Goal: Task Accomplishment & Management: Manage account settings

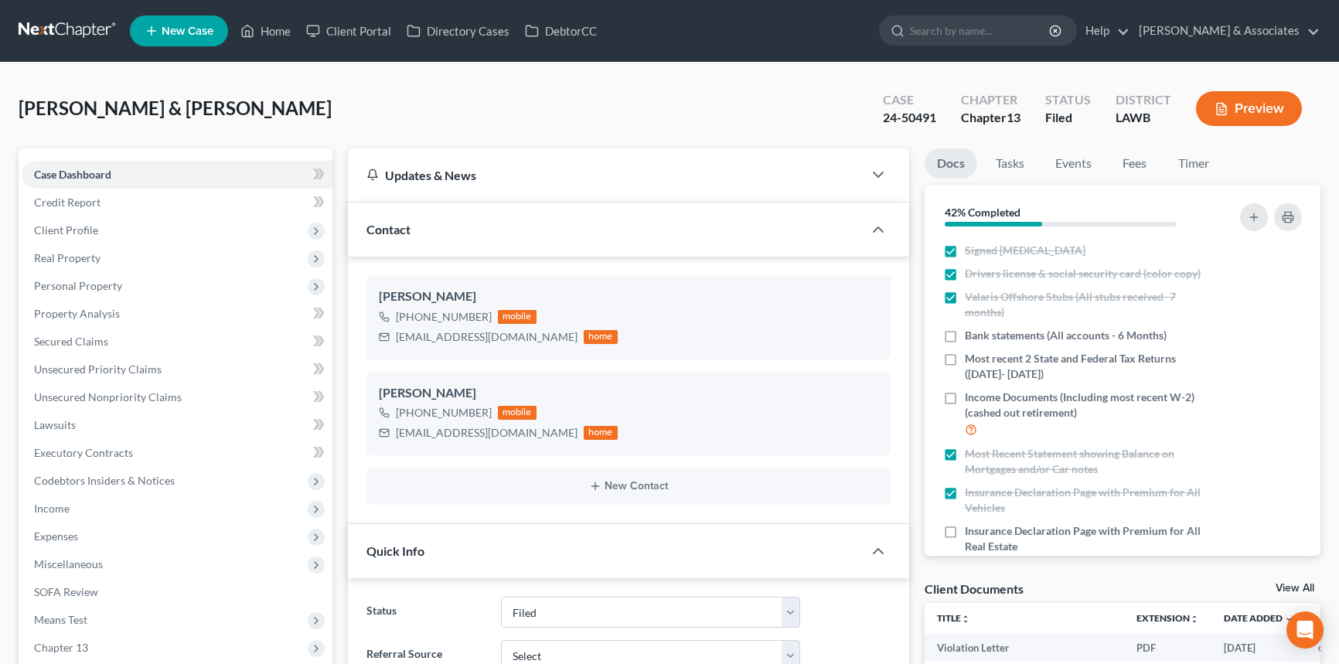
select select "8"
select select "0"
click at [273, 18] on link "Home" at bounding box center [266, 31] width 66 height 28
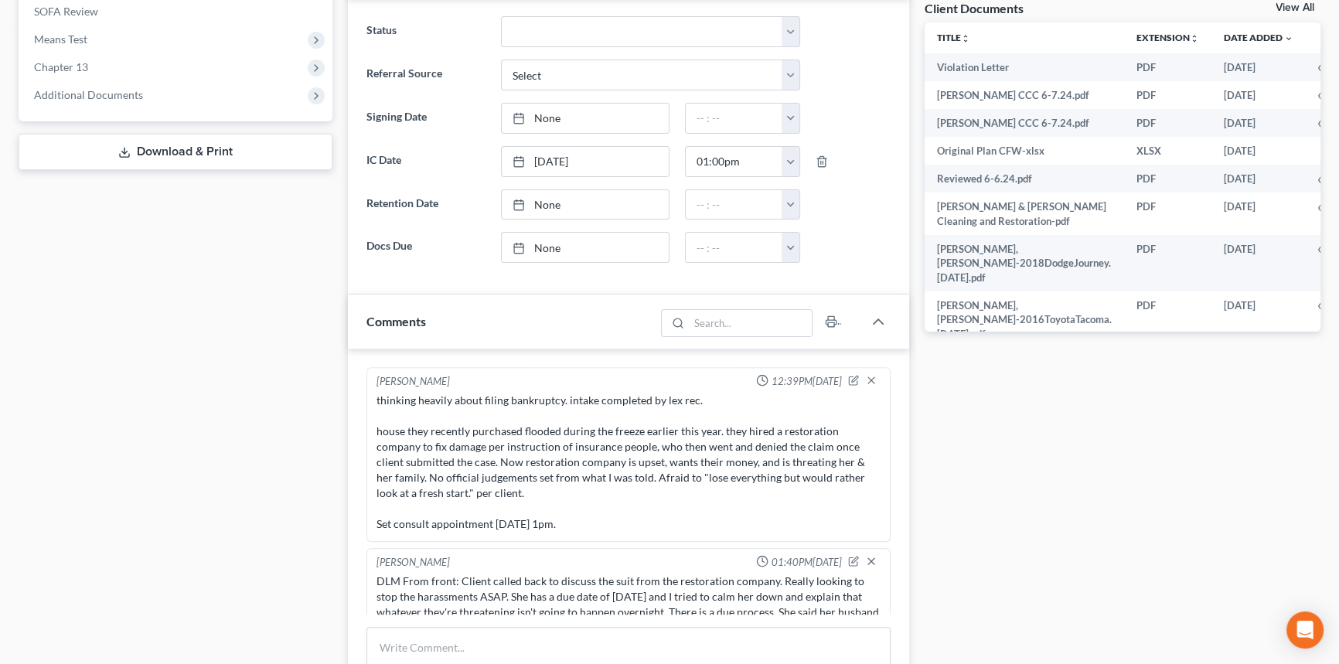
scroll to position [3822, 0]
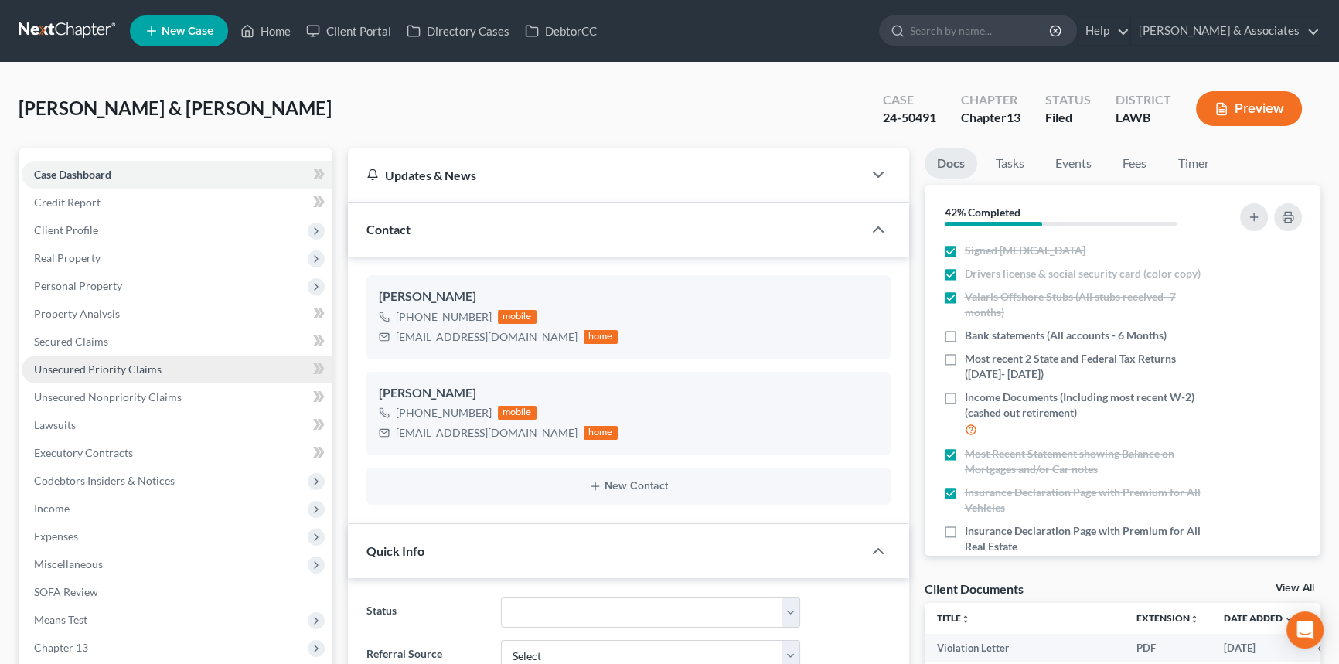
scroll to position [2832, 0]
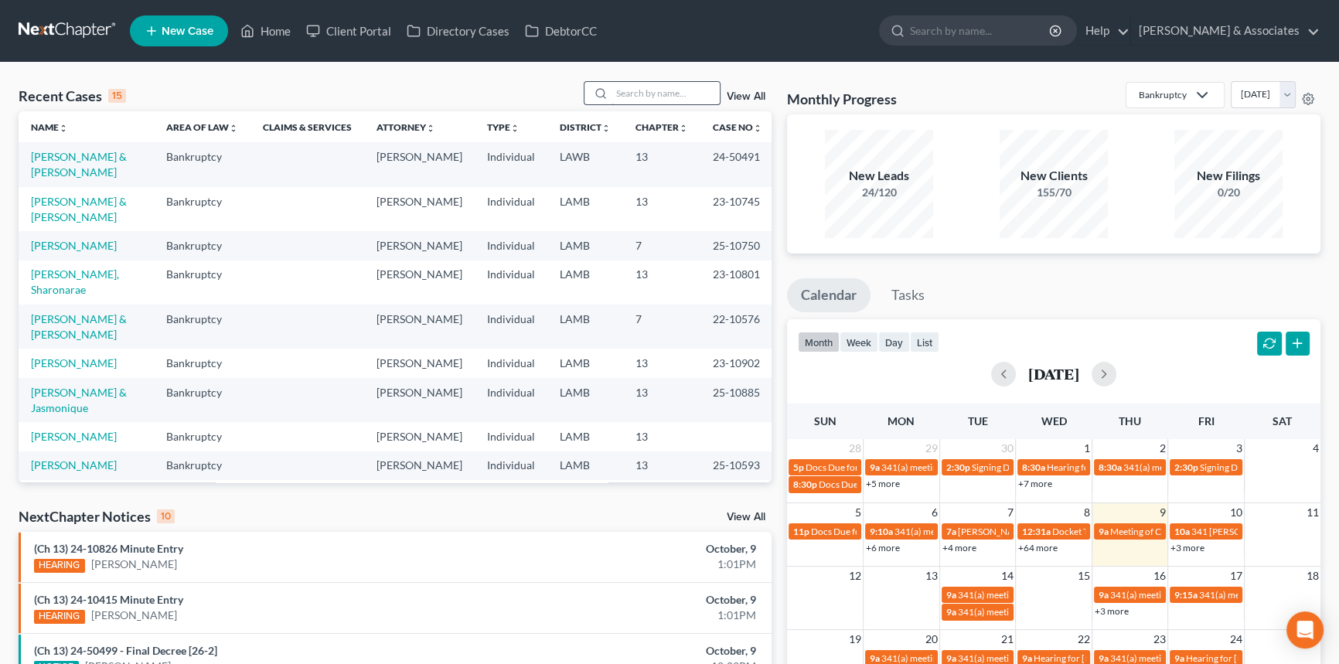
click at [678, 93] on input "search" at bounding box center [666, 93] width 108 height 22
type input "cage"
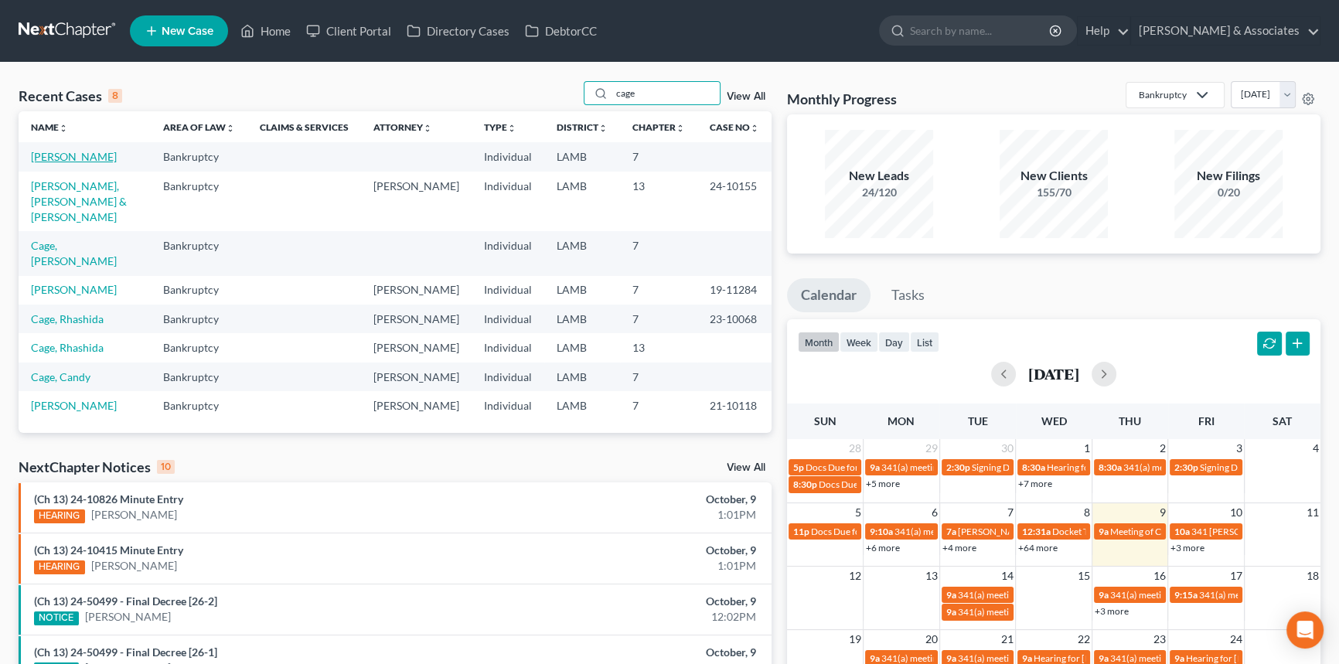
click at [91, 162] on link "[PERSON_NAME]" at bounding box center [74, 156] width 86 height 13
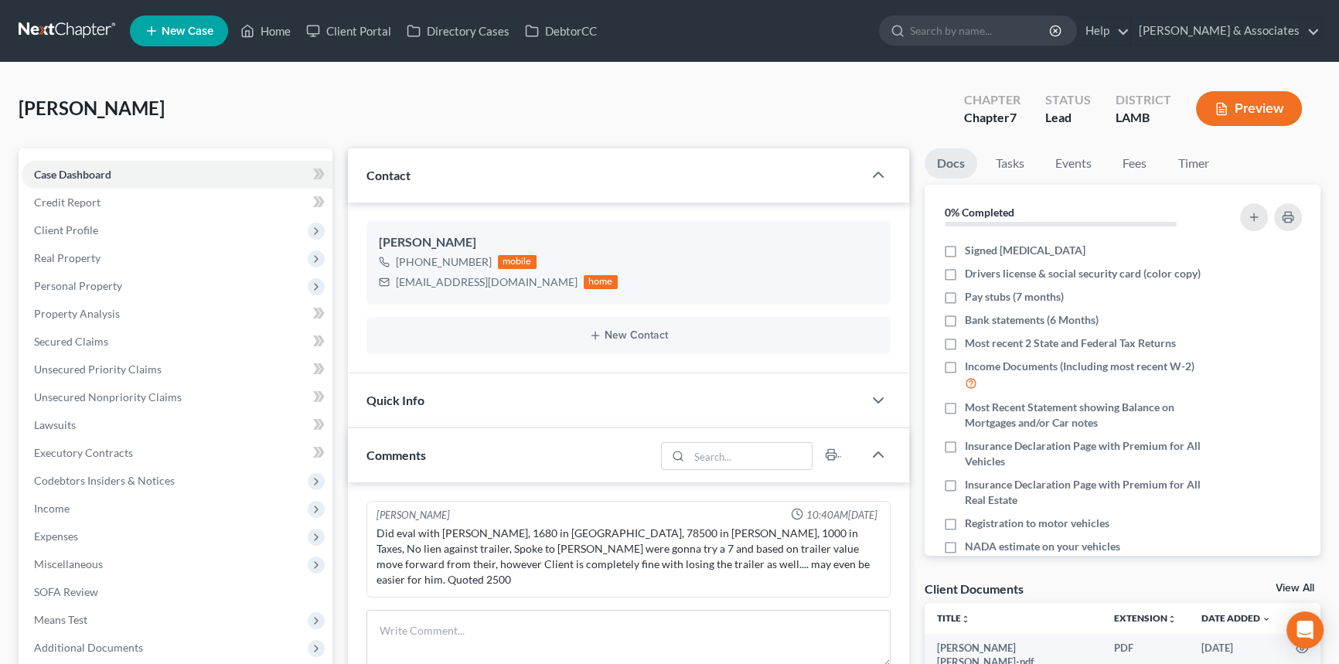
click at [578, 342] on div "New Contact" at bounding box center [629, 335] width 524 height 37
click at [620, 326] on div "New Contact" at bounding box center [629, 335] width 524 height 37
click at [621, 326] on div "New Contact" at bounding box center [629, 335] width 524 height 37
click at [617, 339] on button "New Contact" at bounding box center [629, 335] width 500 height 12
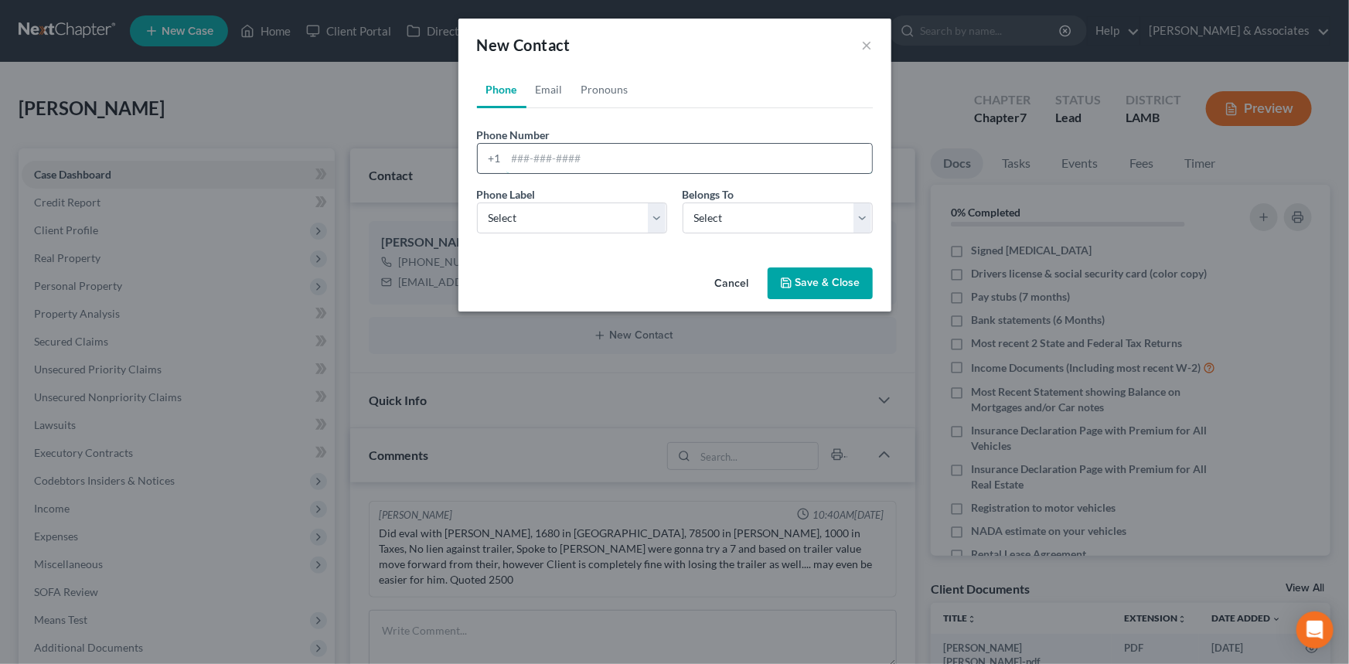
click at [589, 163] on input "tel" at bounding box center [690, 158] width 366 height 29
drag, startPoint x: 537, startPoint y: 223, endPoint x: 578, endPoint y: 182, distance: 58.0
click at [537, 223] on select "Select Mobile Home Work Other" at bounding box center [572, 218] width 190 height 31
drag, startPoint x: 578, startPoint y: 182, endPoint x: 596, endPoint y: 172, distance: 20.4
click at [581, 178] on div "Phone Number * +1 Ext." at bounding box center [674, 157] width 411 height 60
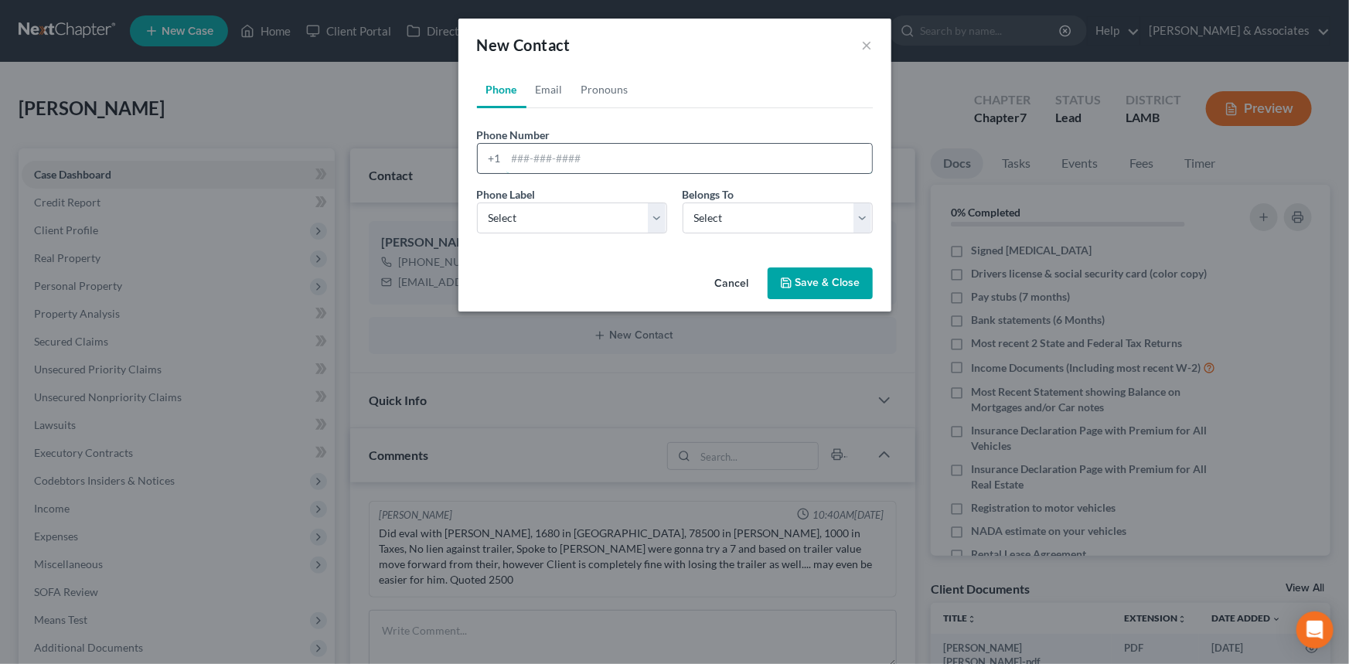
click at [602, 162] on input "tel" at bounding box center [690, 158] width 366 height 29
click at [619, 151] on input "tel" at bounding box center [690, 158] width 366 height 29
type input "0000000000"
drag, startPoint x: 616, startPoint y: 222, endPoint x: 607, endPoint y: 230, distance: 12.6
click at [616, 222] on select "Select Mobile Home Work Other" at bounding box center [572, 218] width 190 height 31
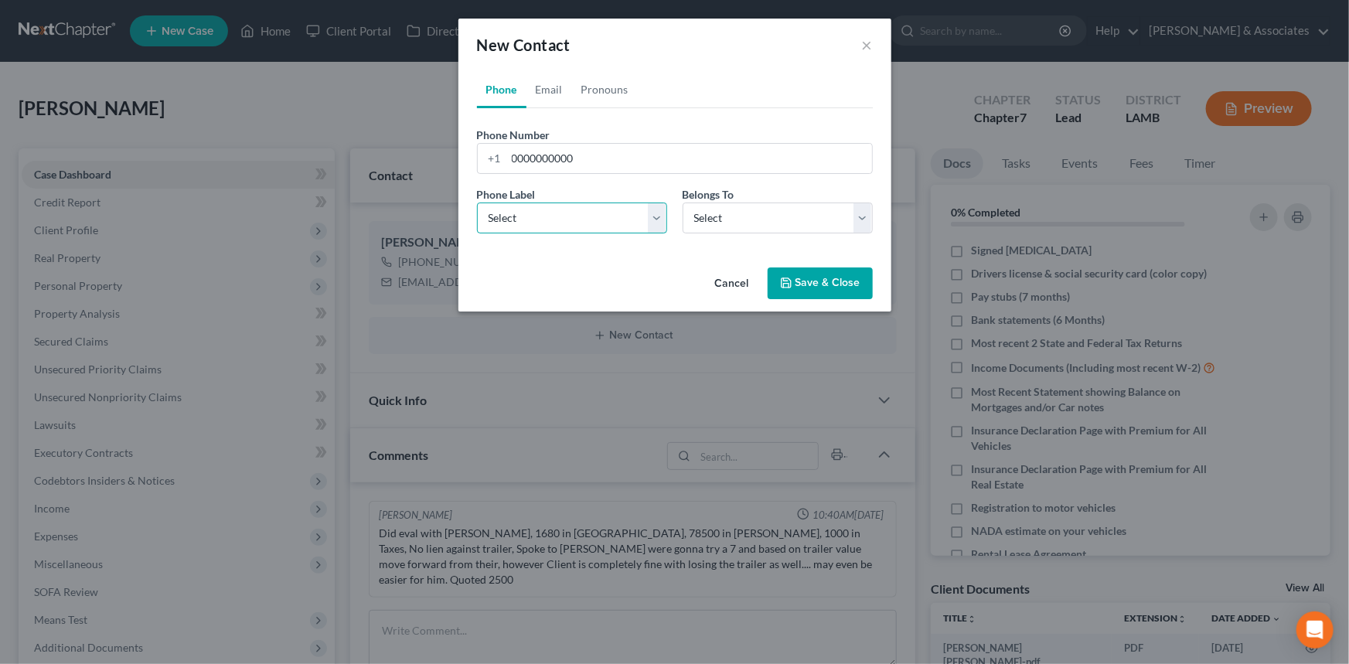
select select "0"
click at [477, 203] on select "Select Mobile Home Work Other" at bounding box center [572, 218] width 190 height 31
click at [779, 231] on select "Select Client Other" at bounding box center [778, 218] width 190 height 31
click at [683, 203] on select "Select Client Other" at bounding box center [778, 218] width 190 height 31
click at [752, 206] on select "Select Client Other" at bounding box center [778, 218] width 190 height 31
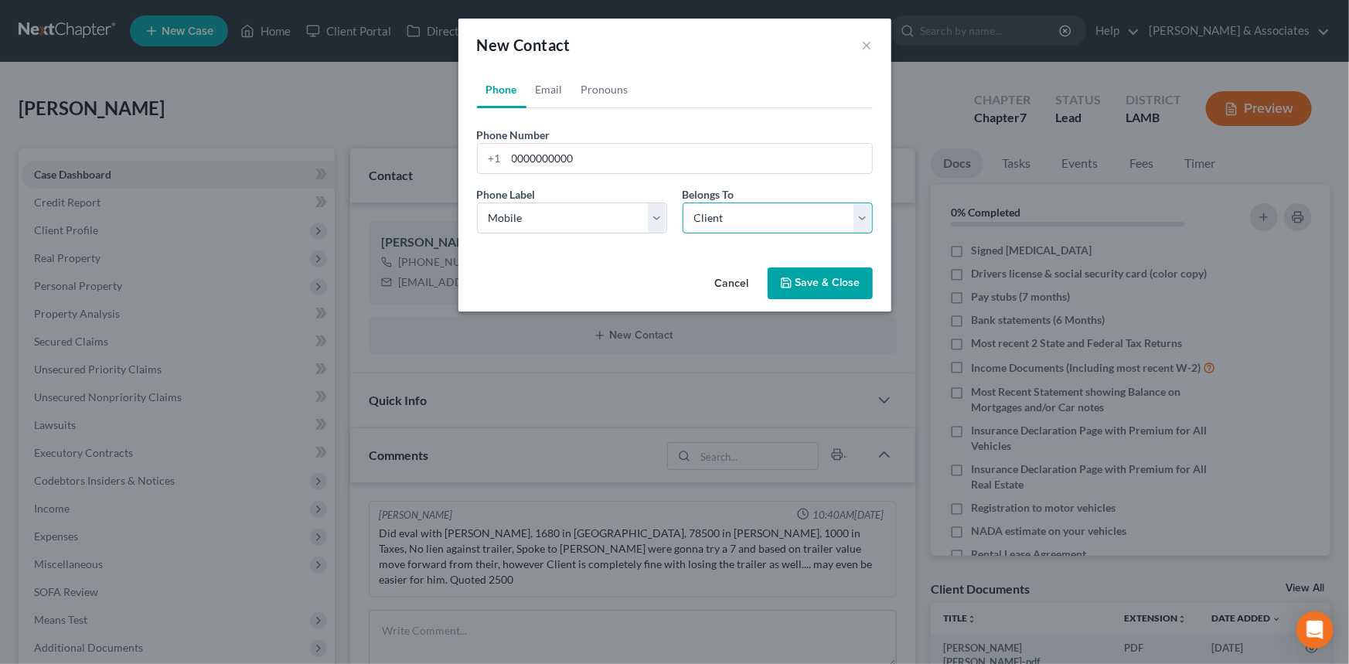
click at [683, 203] on select "Select Client Other" at bounding box center [778, 218] width 190 height 31
drag, startPoint x: 723, startPoint y: 224, endPoint x: 719, endPoint y: 232, distance: 8.6
click at [723, 224] on select "Select Client Other" at bounding box center [778, 218] width 190 height 31
select select "1"
click at [683, 203] on select "Select Client Other" at bounding box center [778, 218] width 190 height 31
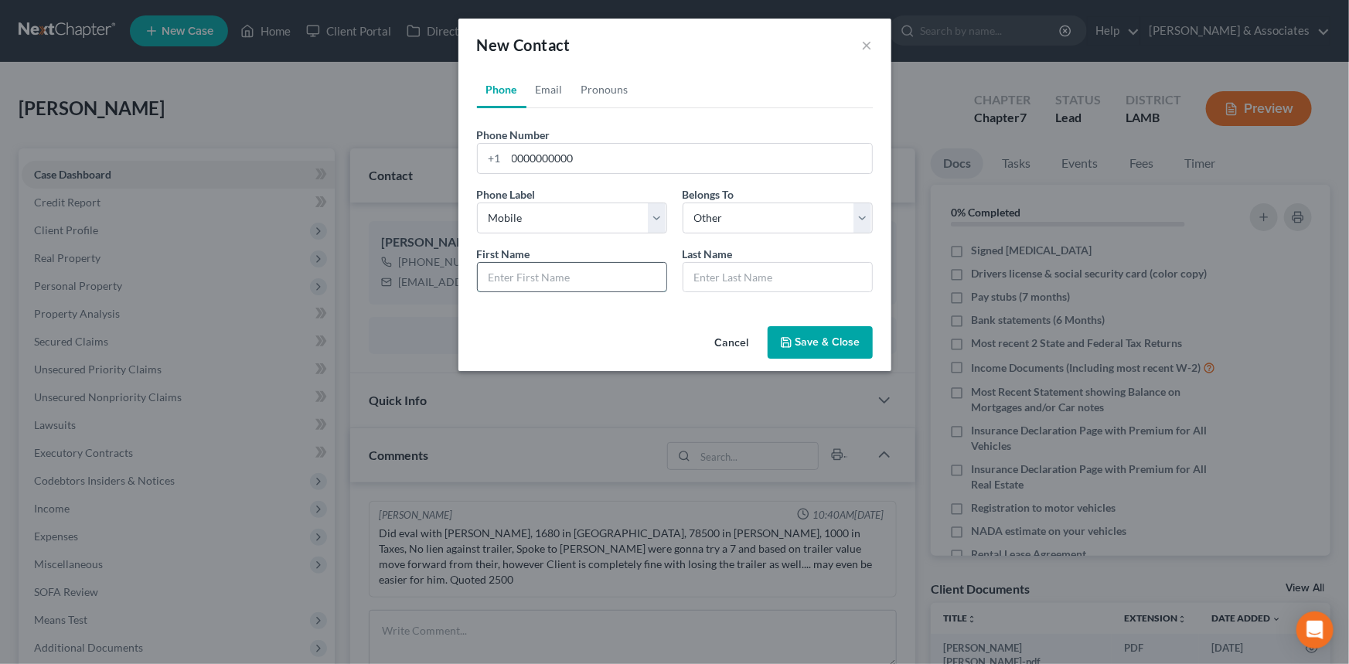
click at [610, 280] on input "text" at bounding box center [572, 277] width 189 height 29
type input "Goes by middle name"
type input ""Blake""
click at [812, 327] on button "Save & Close" at bounding box center [820, 342] width 105 height 32
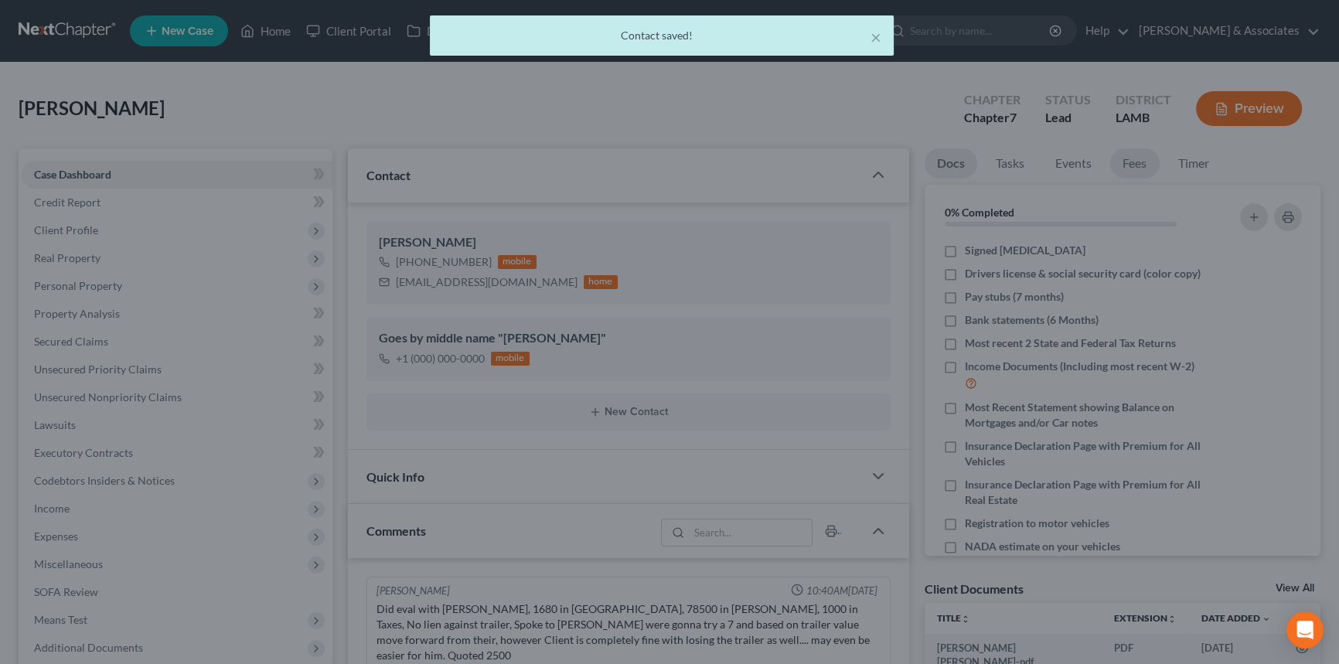
drag, startPoint x: 1118, startPoint y: 166, endPoint x: 1220, endPoint y: 202, distance: 108.1
click at [1118, 166] on link "Fees" at bounding box center [1134, 163] width 49 height 30
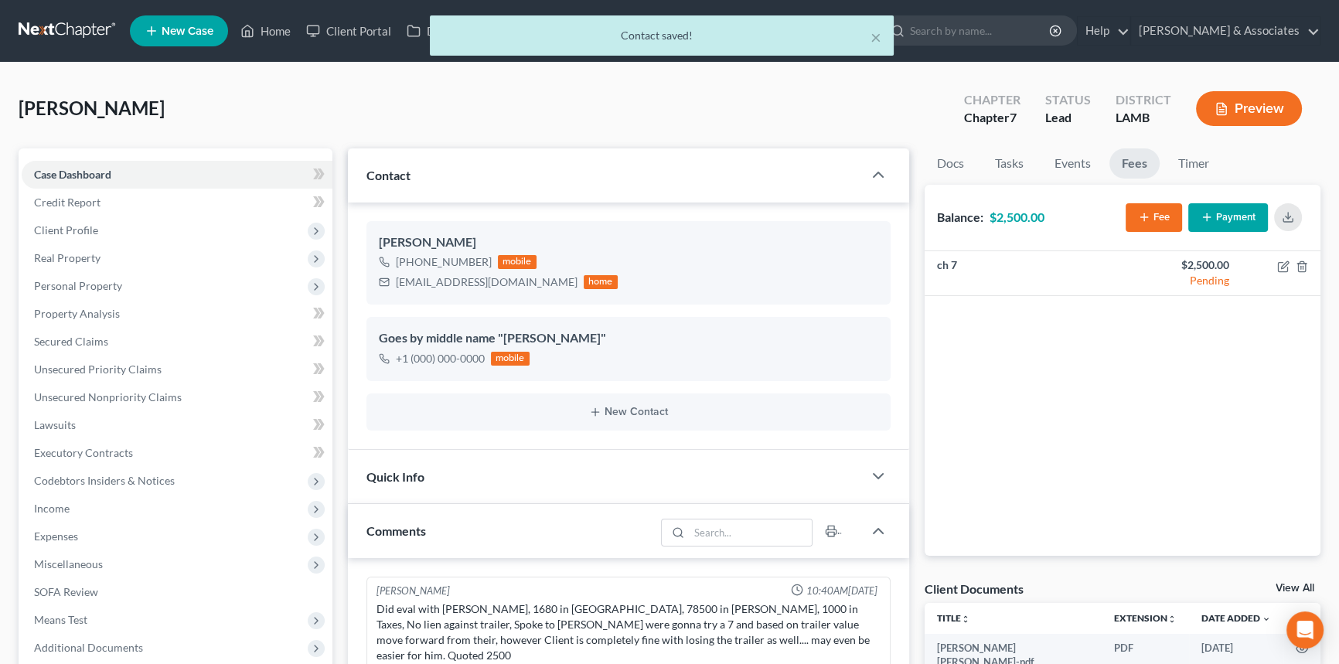
click at [1243, 212] on button "Payment" at bounding box center [1229, 217] width 80 height 29
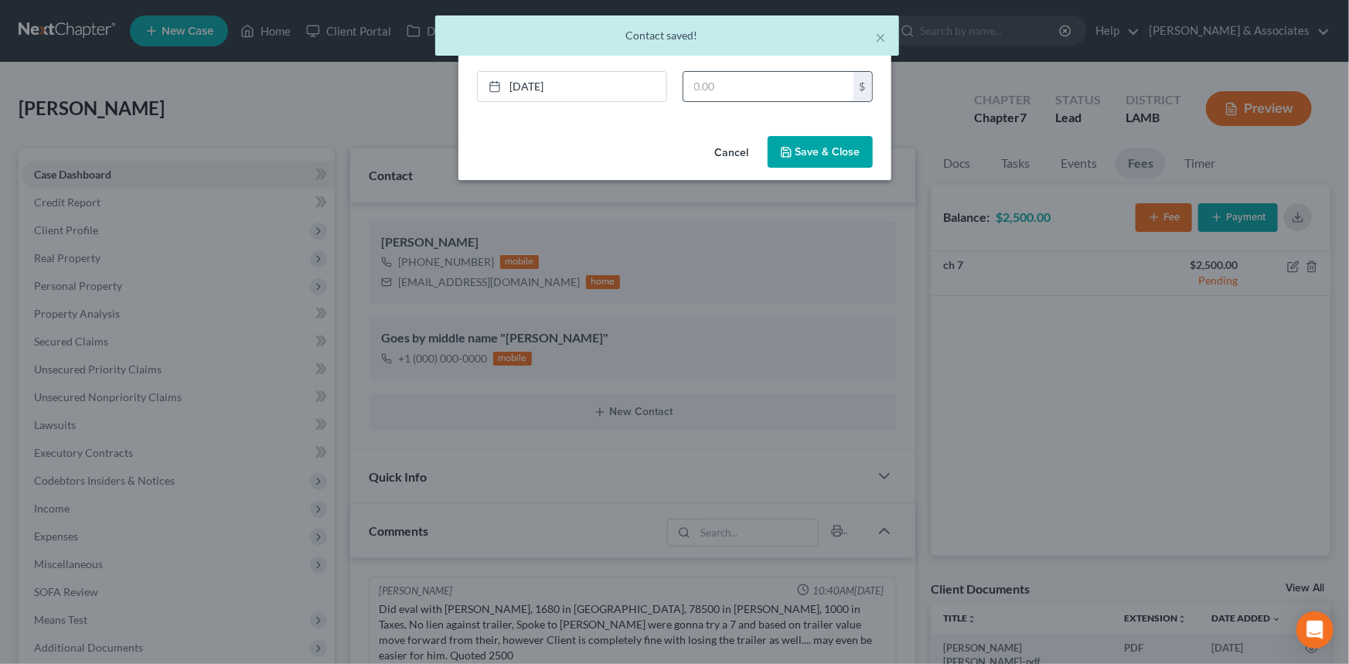
click at [773, 72] on input "text" at bounding box center [769, 86] width 170 height 29
type input "2,500"
click at [571, 86] on link "10/9/2025" at bounding box center [572, 86] width 189 height 29
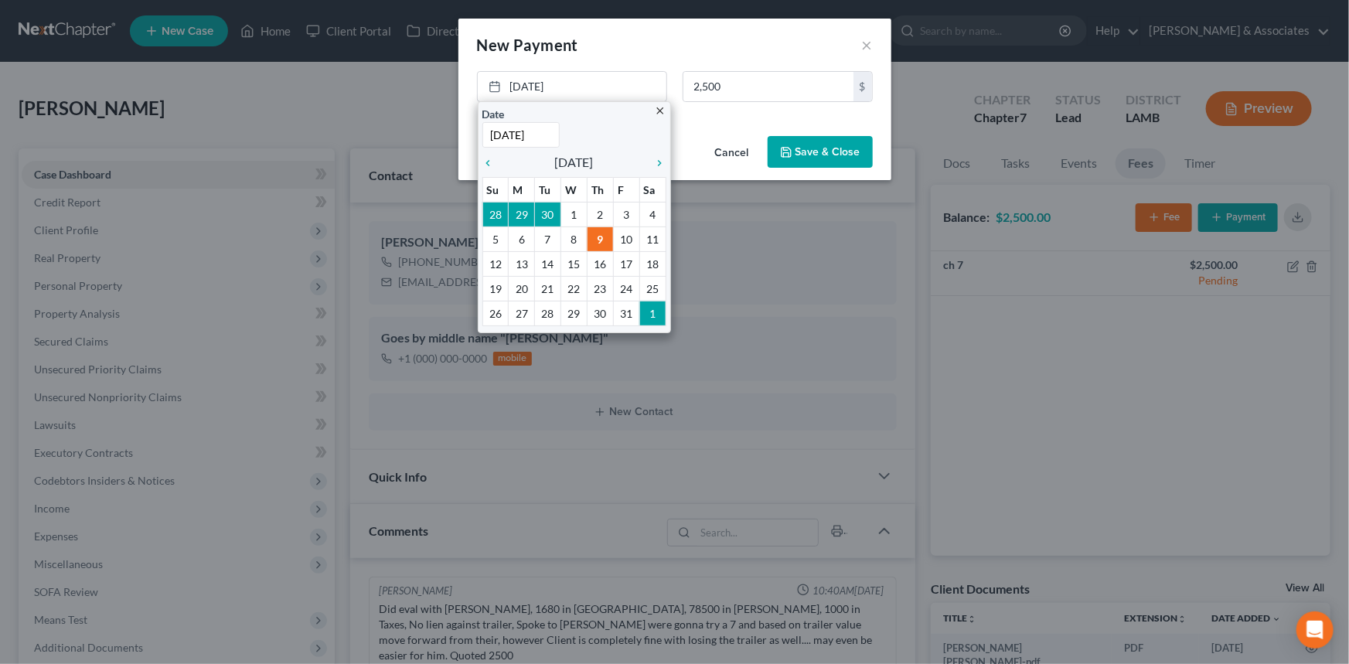
click at [744, 56] on div "New Payment Edit Payment ×" at bounding box center [675, 45] width 433 height 53
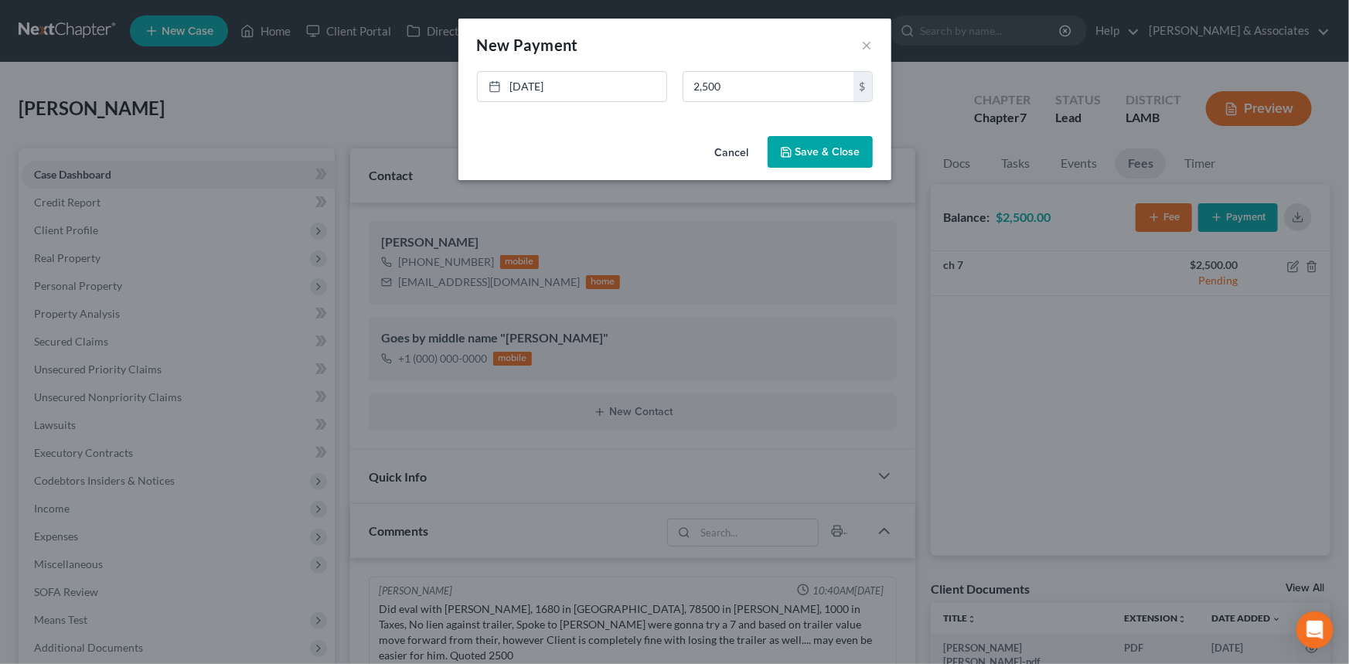
click at [860, 155] on button "Save & Close" at bounding box center [820, 152] width 105 height 32
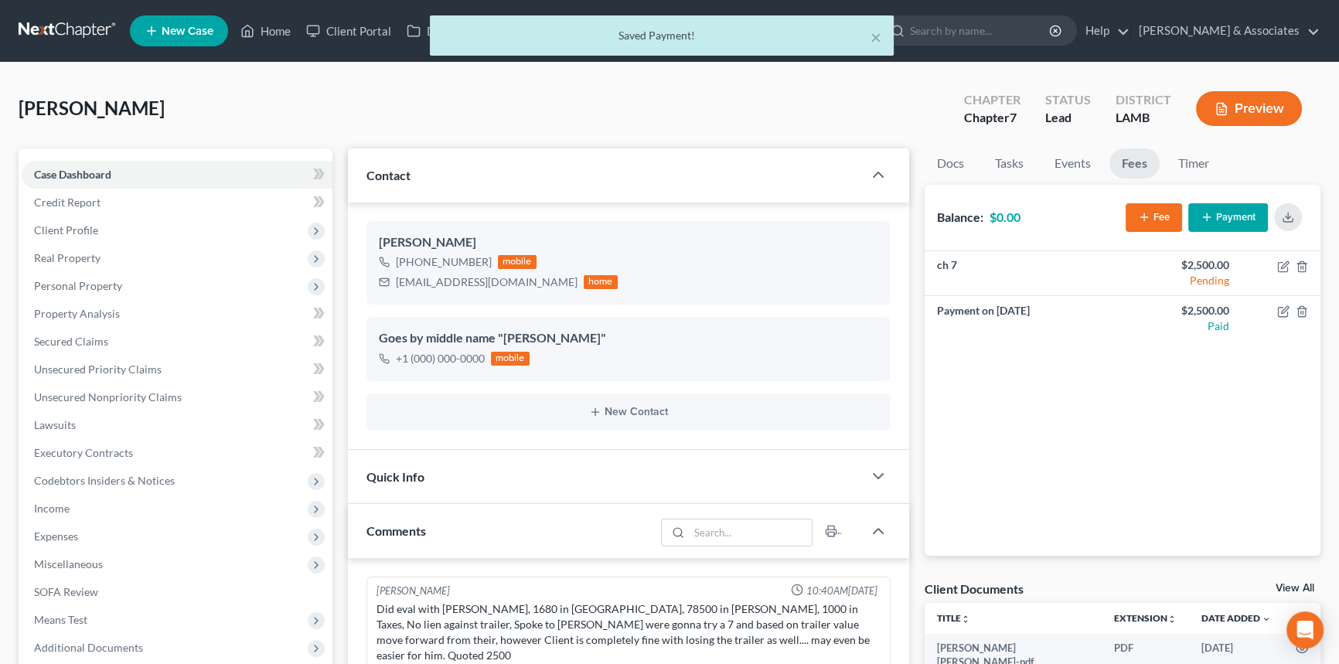
click at [654, 464] on div "Quick Info" at bounding box center [605, 476] width 515 height 53
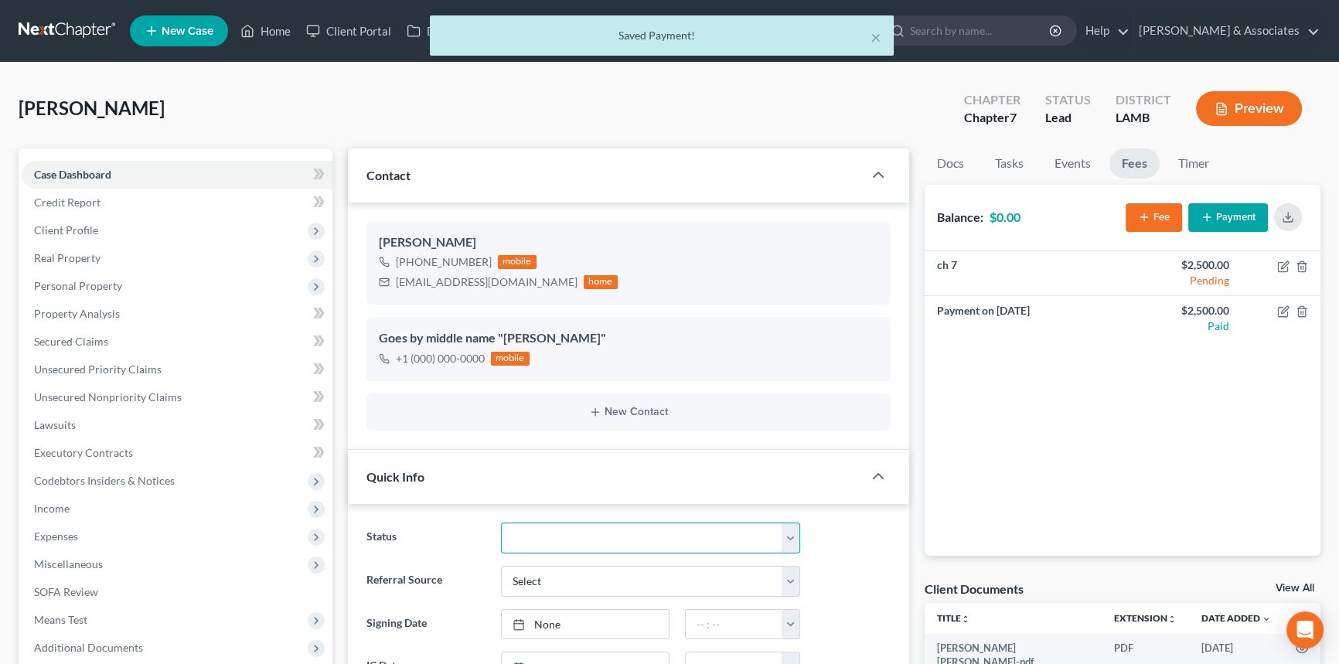
click at [564, 530] on select "Amended Plan Needed Awaiting Income Closed Confirmed Discharged Dismissed Docs …" at bounding box center [650, 538] width 299 height 31
select select "17"
click at [501, 523] on select "Amended Plan Needed Awaiting Income Closed Confirmed Discharged Dismissed Docs …" at bounding box center [650, 538] width 299 height 31
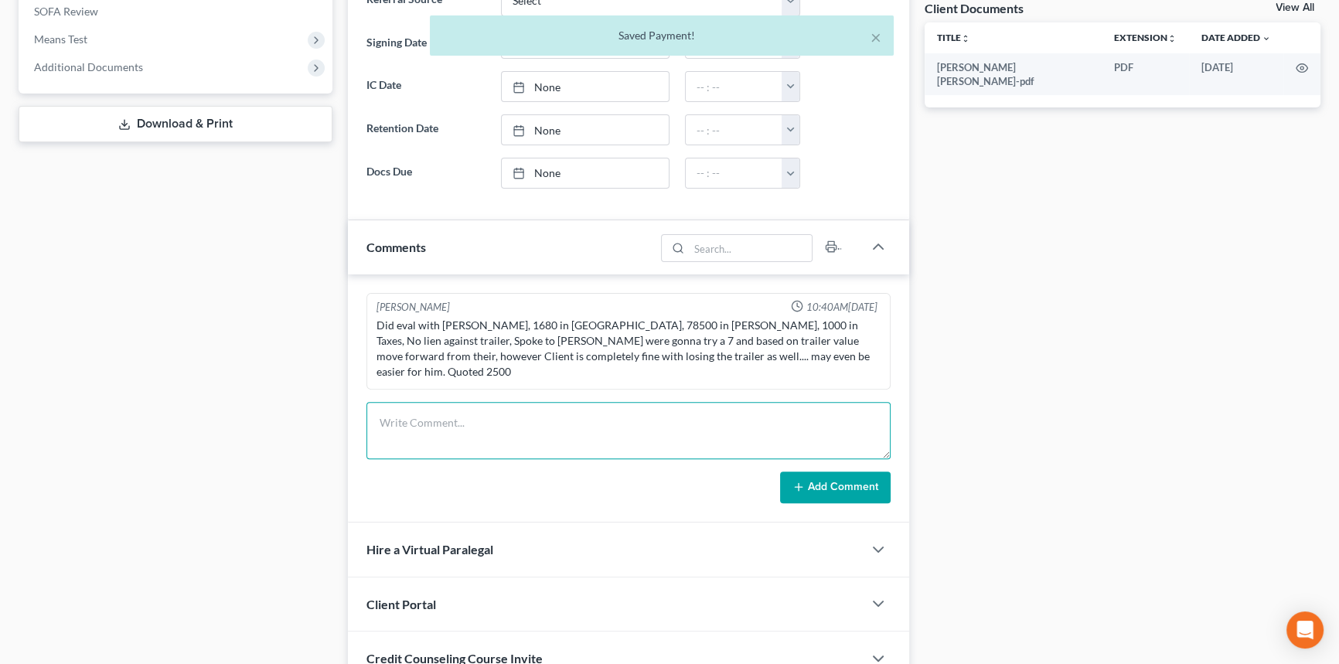
click at [464, 431] on textarea at bounding box center [629, 430] width 524 height 57
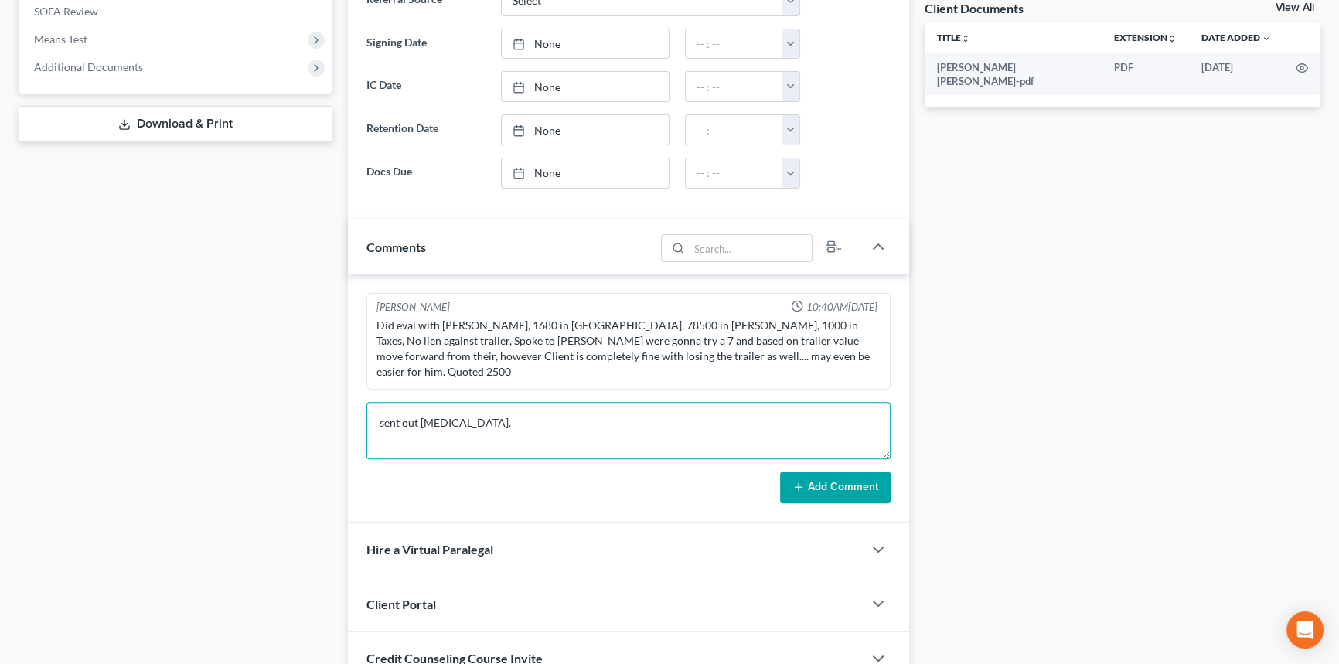
type textarea "sent out retainer."
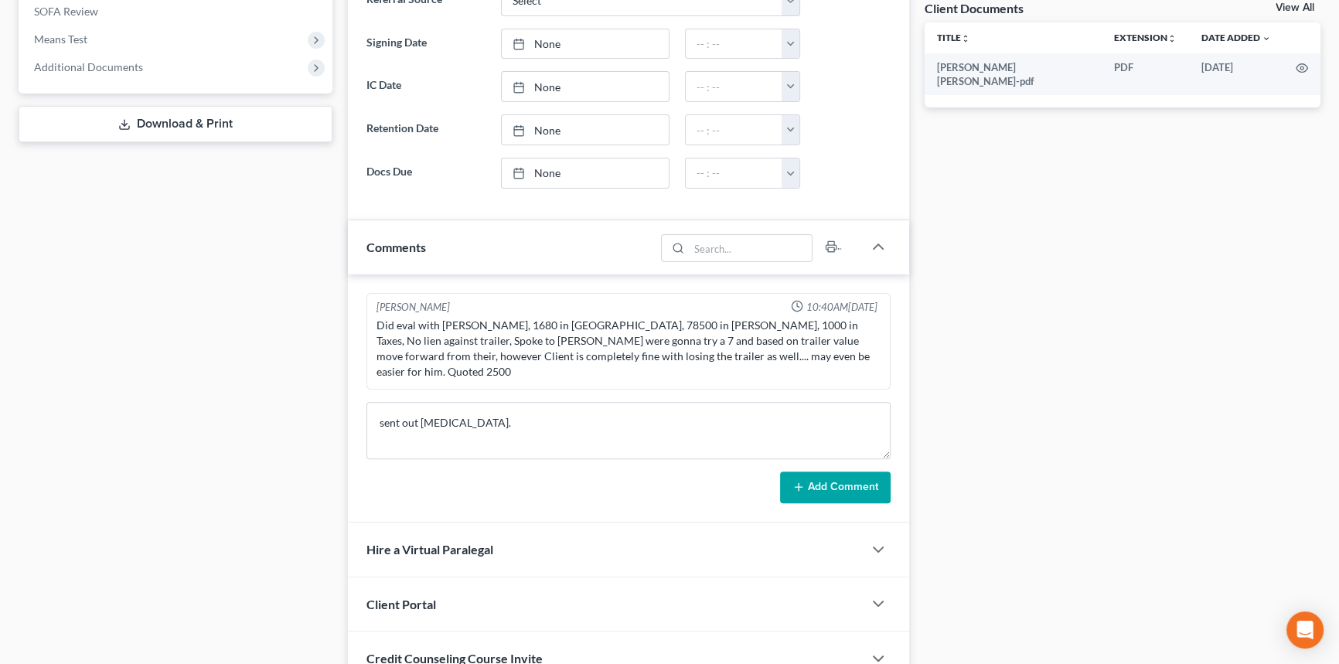
click at [827, 472] on button "Add Comment" at bounding box center [835, 488] width 111 height 32
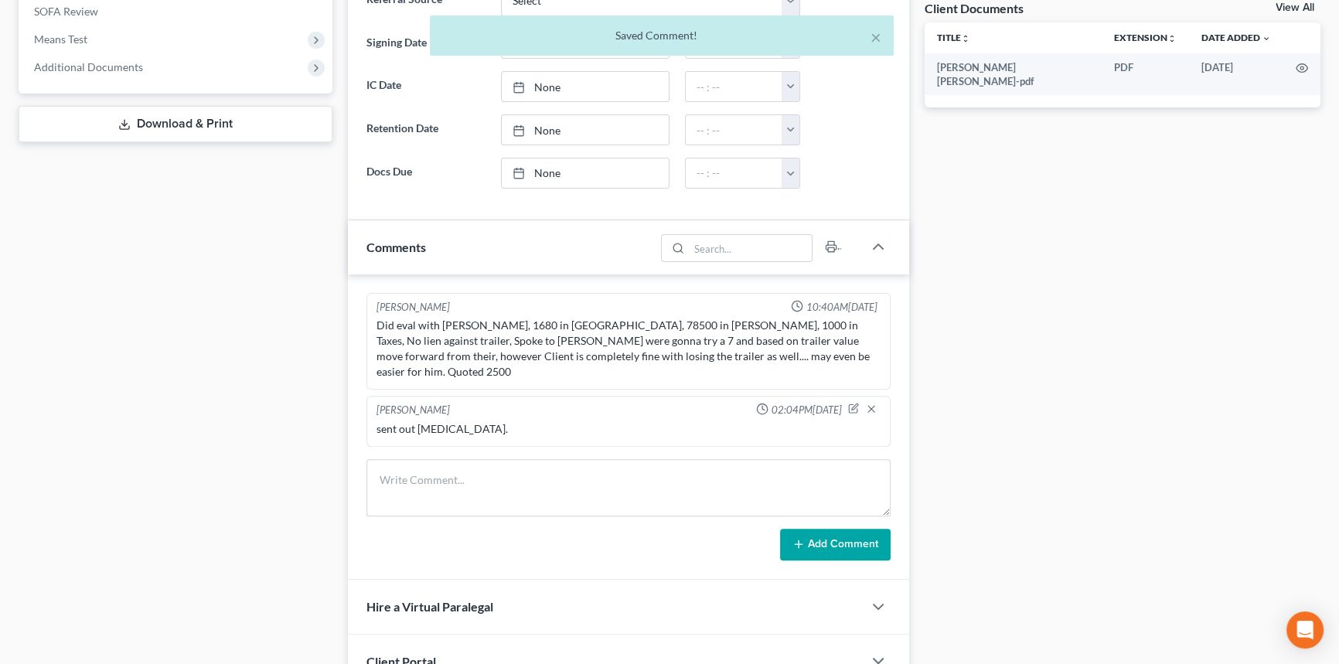
scroll to position [0, 0]
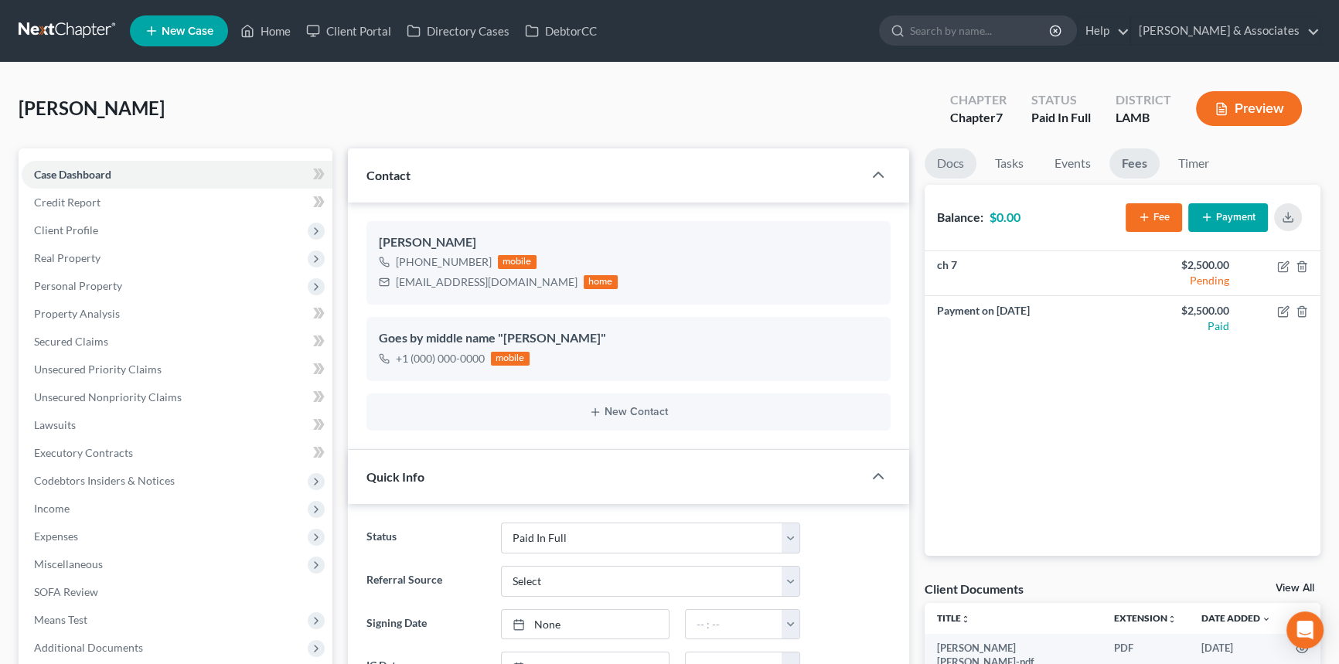
drag, startPoint x: 953, startPoint y: 158, endPoint x: 1339, endPoint y: 360, distance: 435.5
click at [953, 158] on link "Docs" at bounding box center [951, 163] width 52 height 30
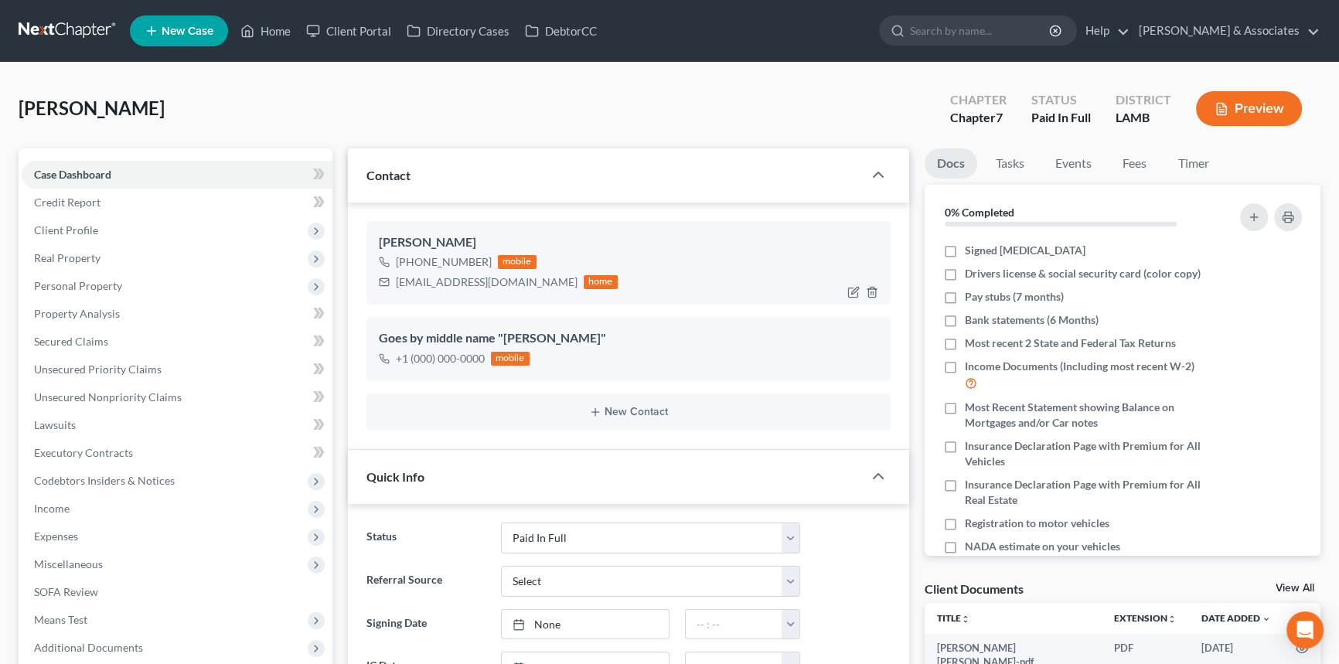
click at [452, 278] on div "bcage27@yahoo.com" at bounding box center [487, 282] width 182 height 15
copy div "bcage27@yahoo.com"
click at [493, 114] on div "Cage, Matthew Upgraded Chapter Chapter 7 Status Paid In Full District LAMB Prev…" at bounding box center [670, 114] width 1302 height 67
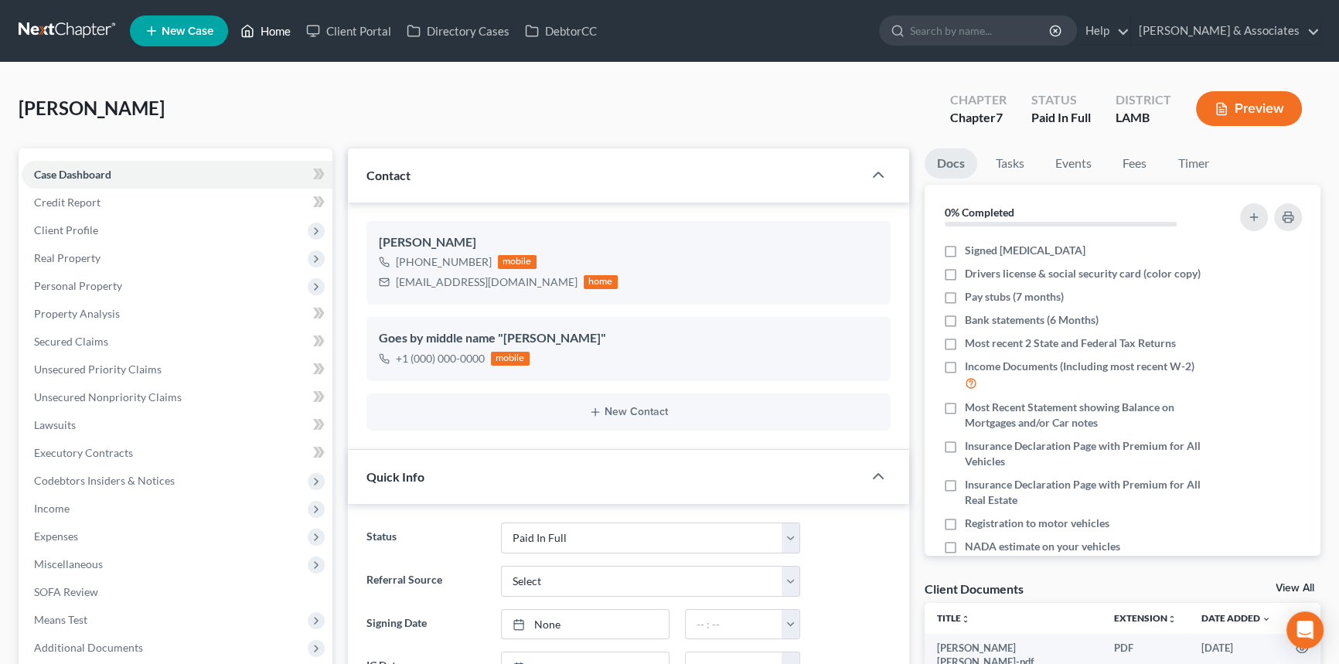
click at [271, 41] on link "Home" at bounding box center [266, 31] width 66 height 28
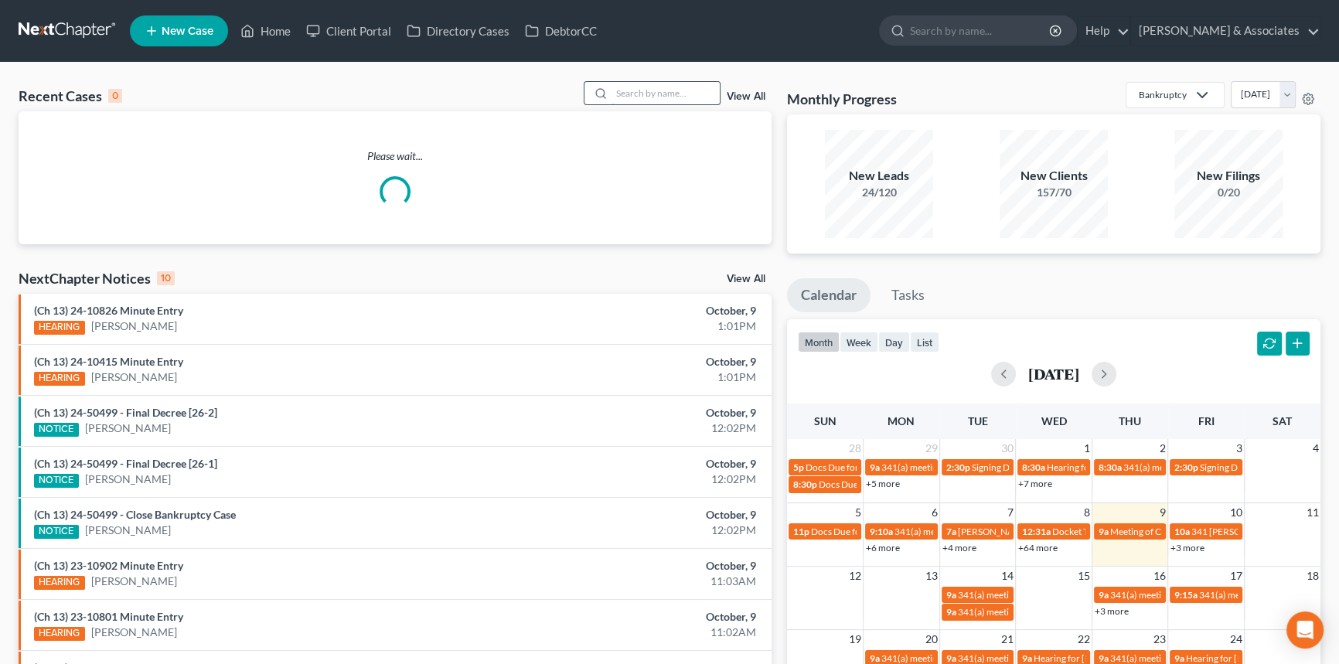
click at [658, 84] on input "search" at bounding box center [666, 93] width 108 height 22
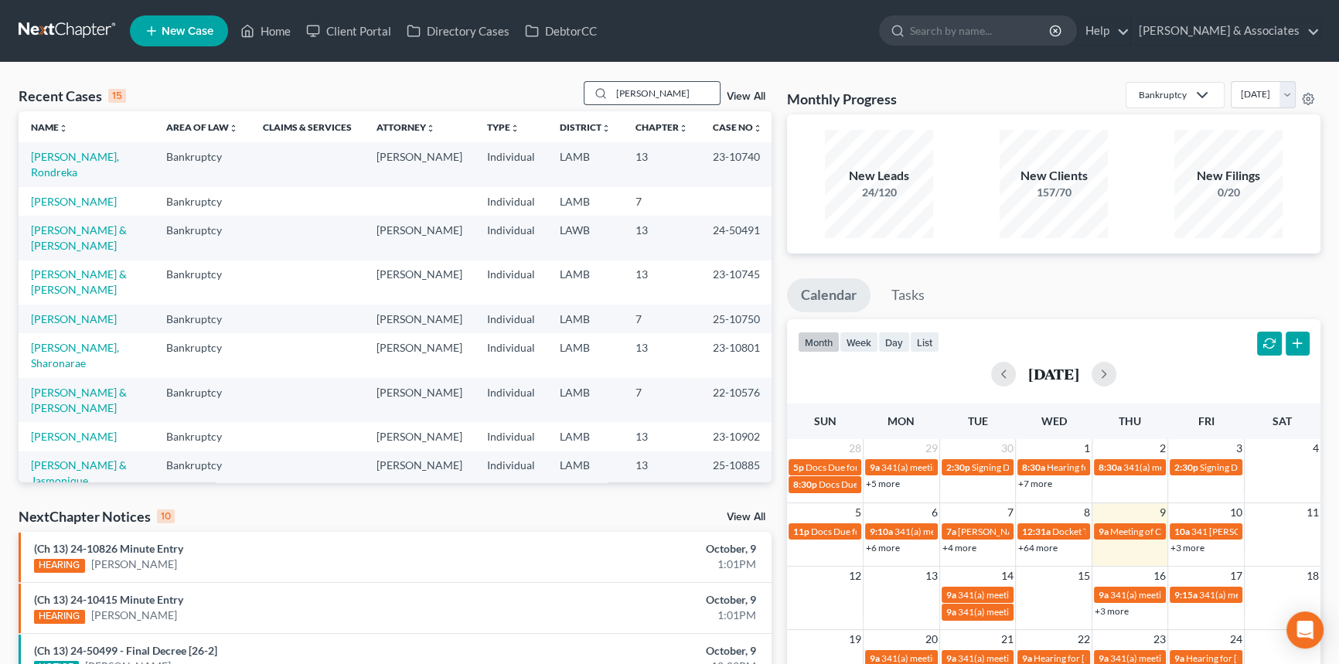
type input "brenda"
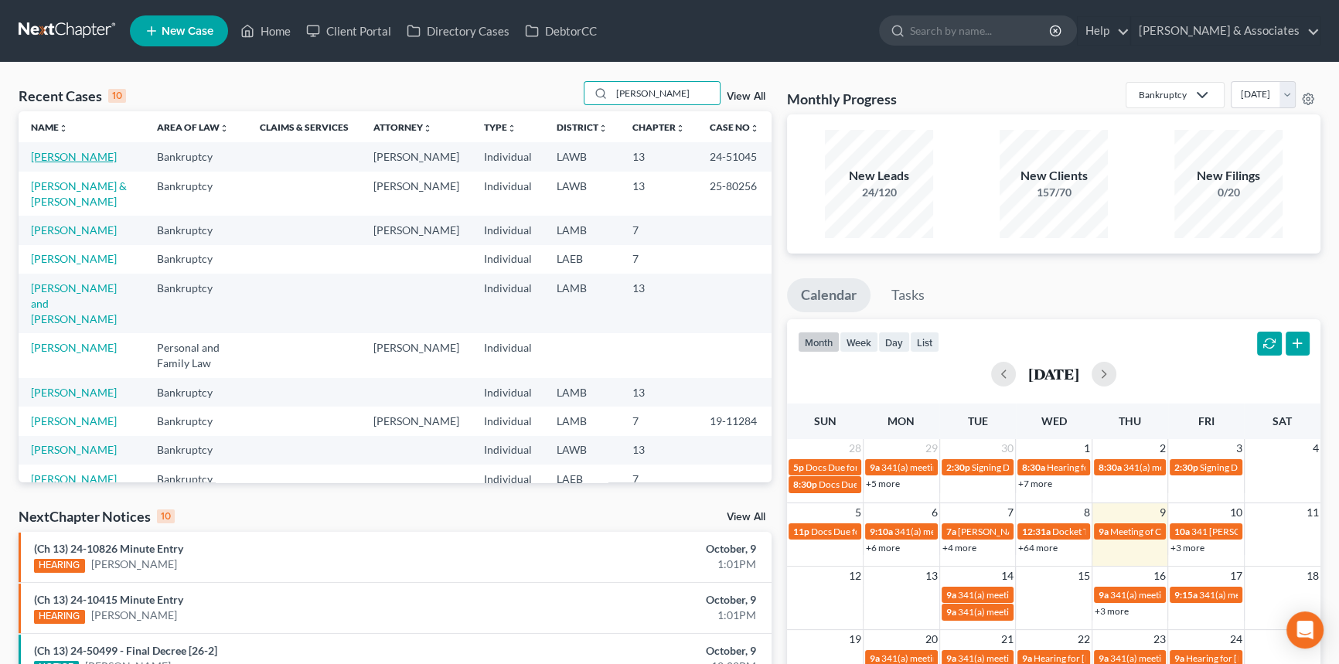
click at [70, 161] on link "[PERSON_NAME]" at bounding box center [74, 156] width 86 height 13
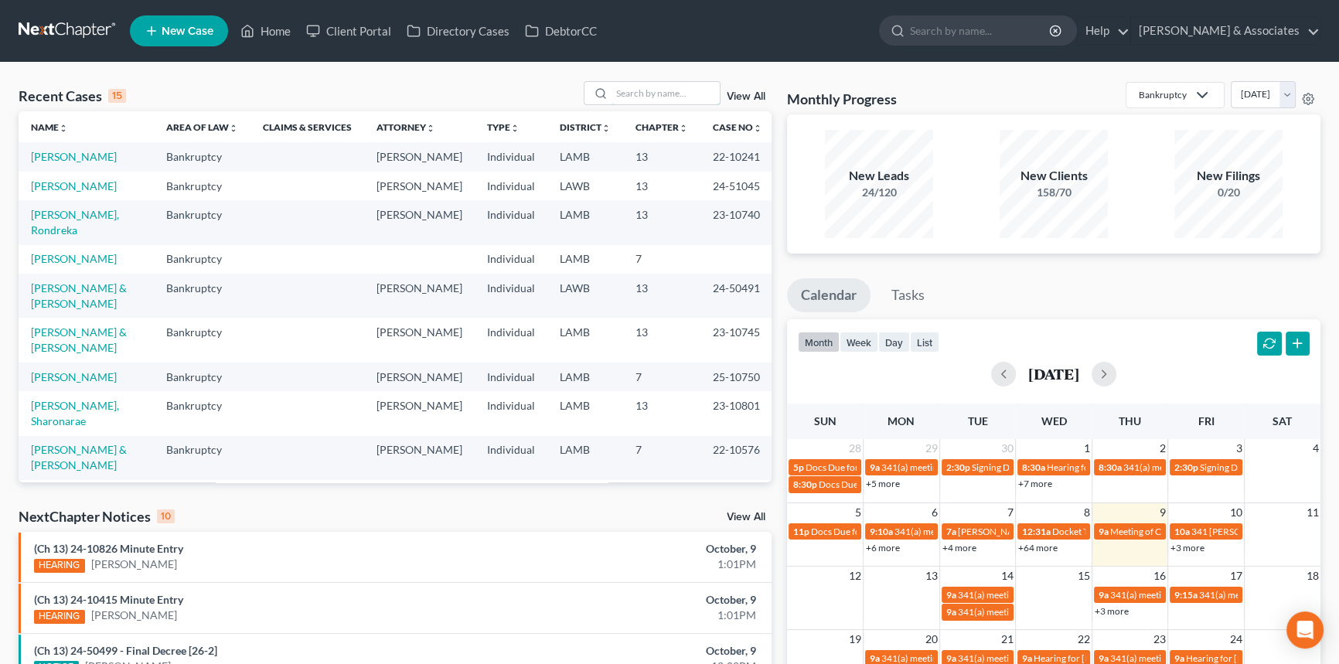
drag, startPoint x: 698, startPoint y: 93, endPoint x: 592, endPoint y: 60, distance: 110.1
click at [698, 93] on input "search" at bounding box center [666, 93] width 108 height 22
click at [704, 104] on input "search" at bounding box center [666, 93] width 108 height 22
type input "hampton"
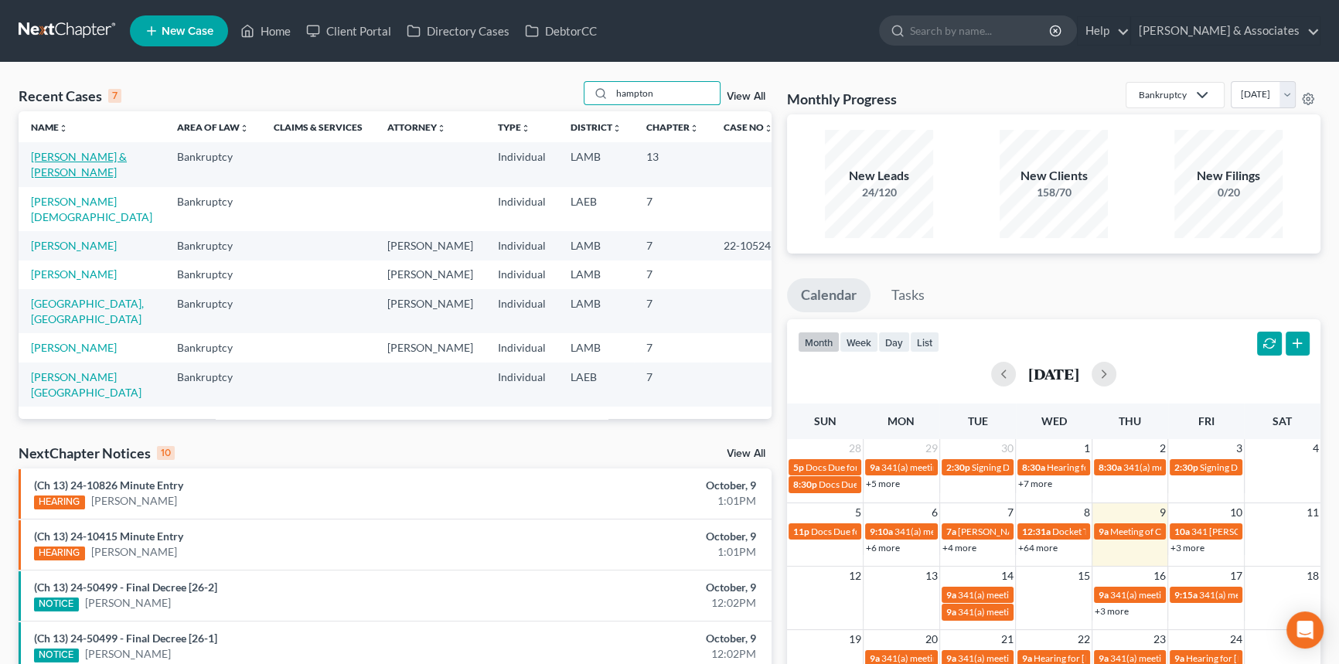
click at [63, 159] on link "[PERSON_NAME] & [PERSON_NAME]" at bounding box center [79, 164] width 96 height 29
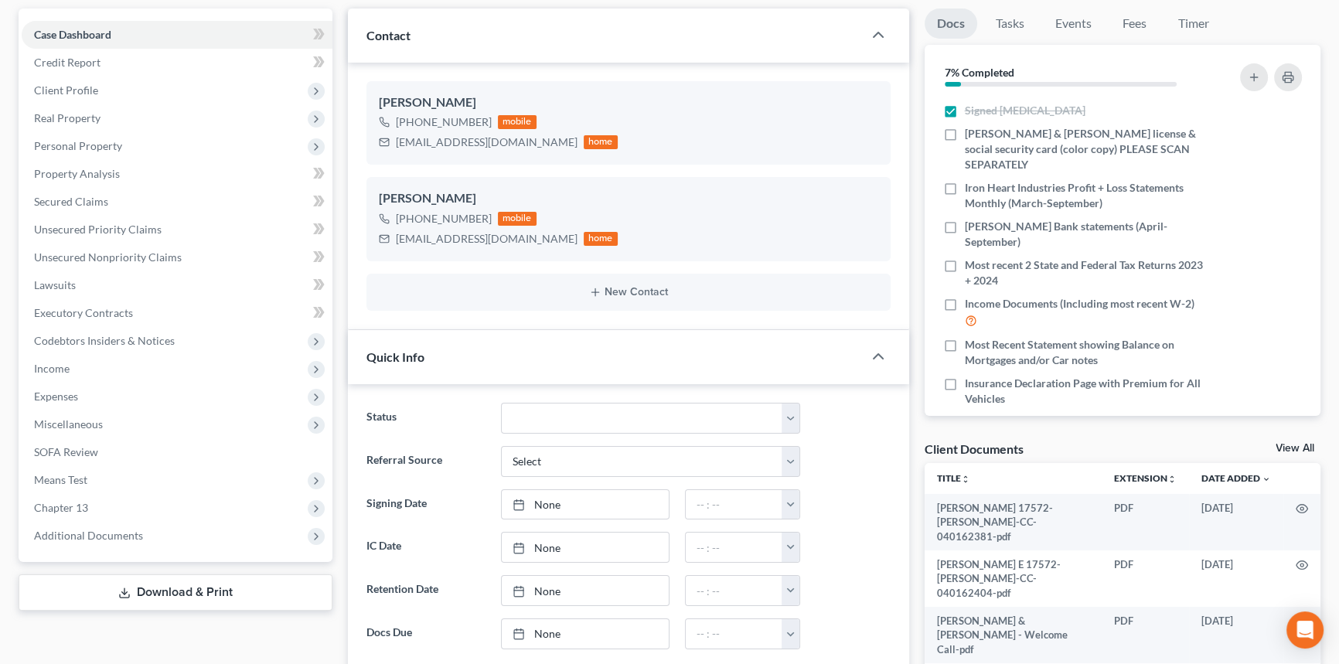
scroll to position [883, 0]
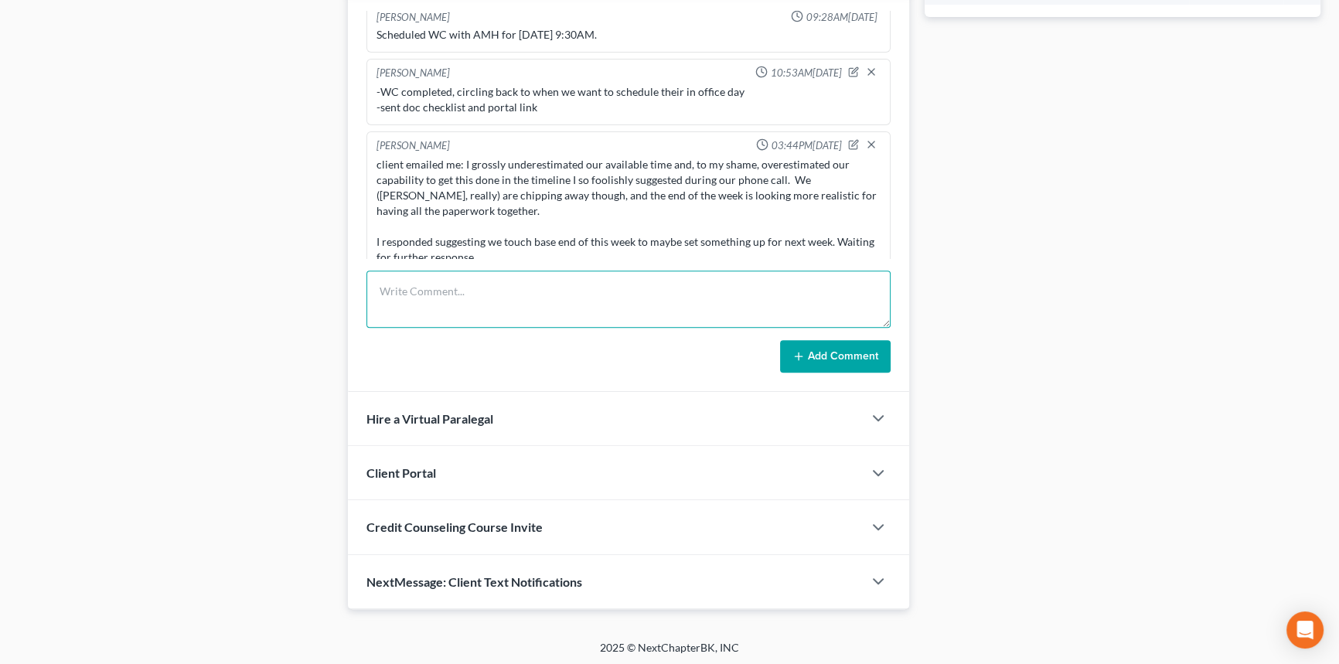
click at [547, 288] on textarea at bounding box center [629, 299] width 524 height 57
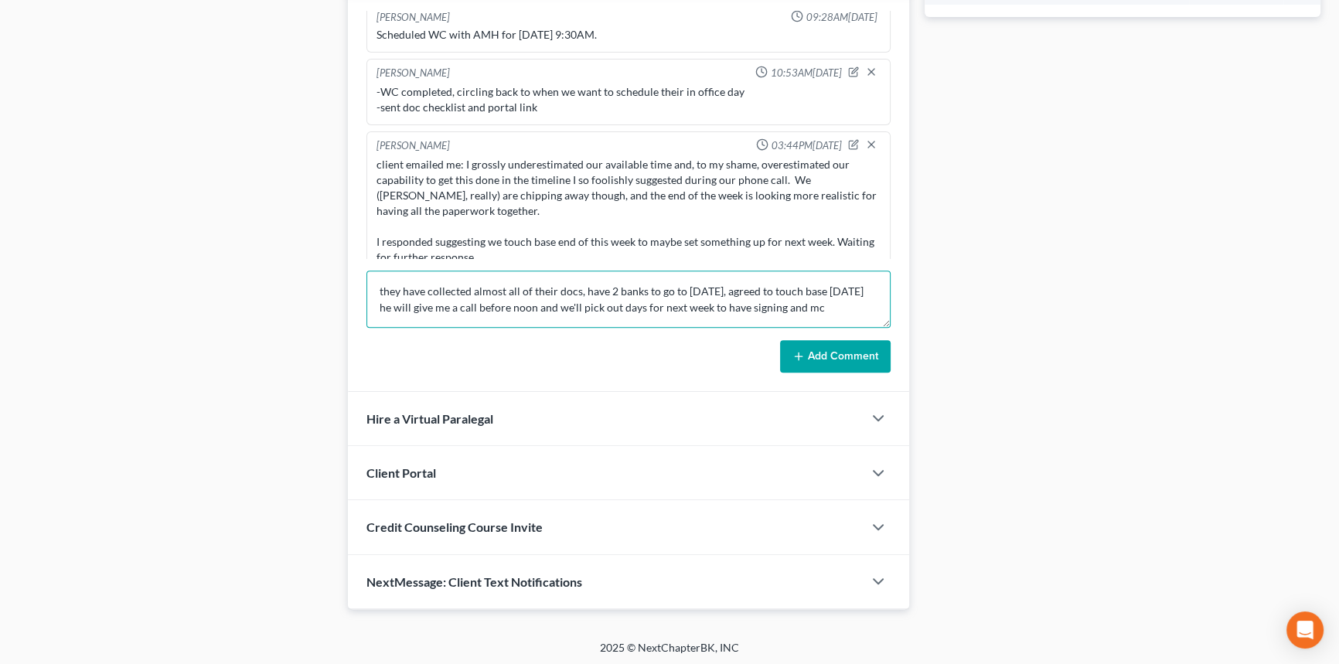
type textarea "they have collected almost all of their docs, have 2 banks to go to today, agre…"
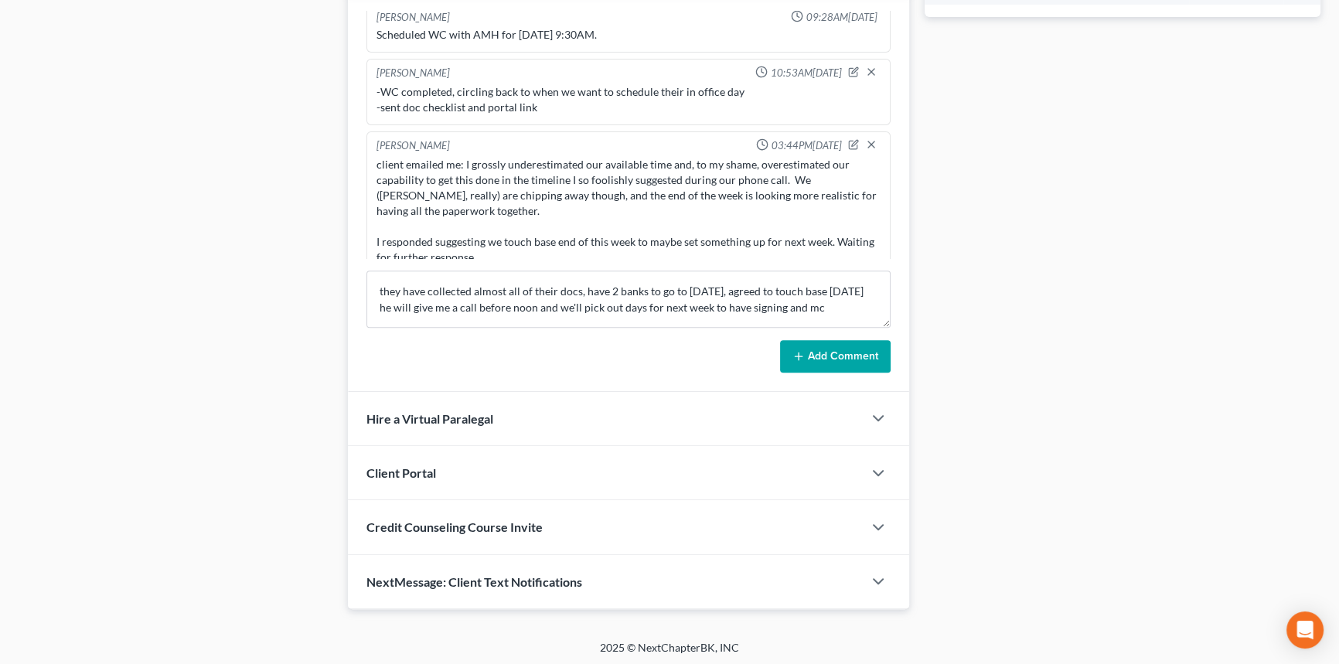
click at [815, 354] on button "Add Comment" at bounding box center [835, 356] width 111 height 32
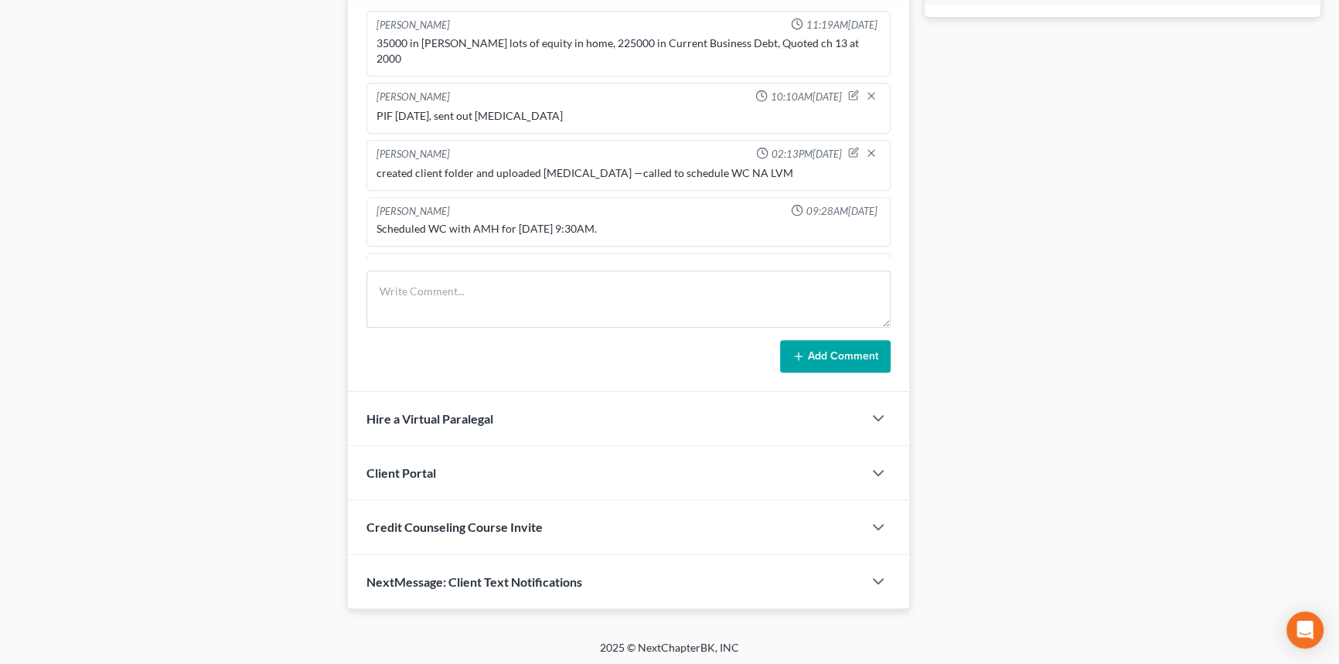
scroll to position [0, 0]
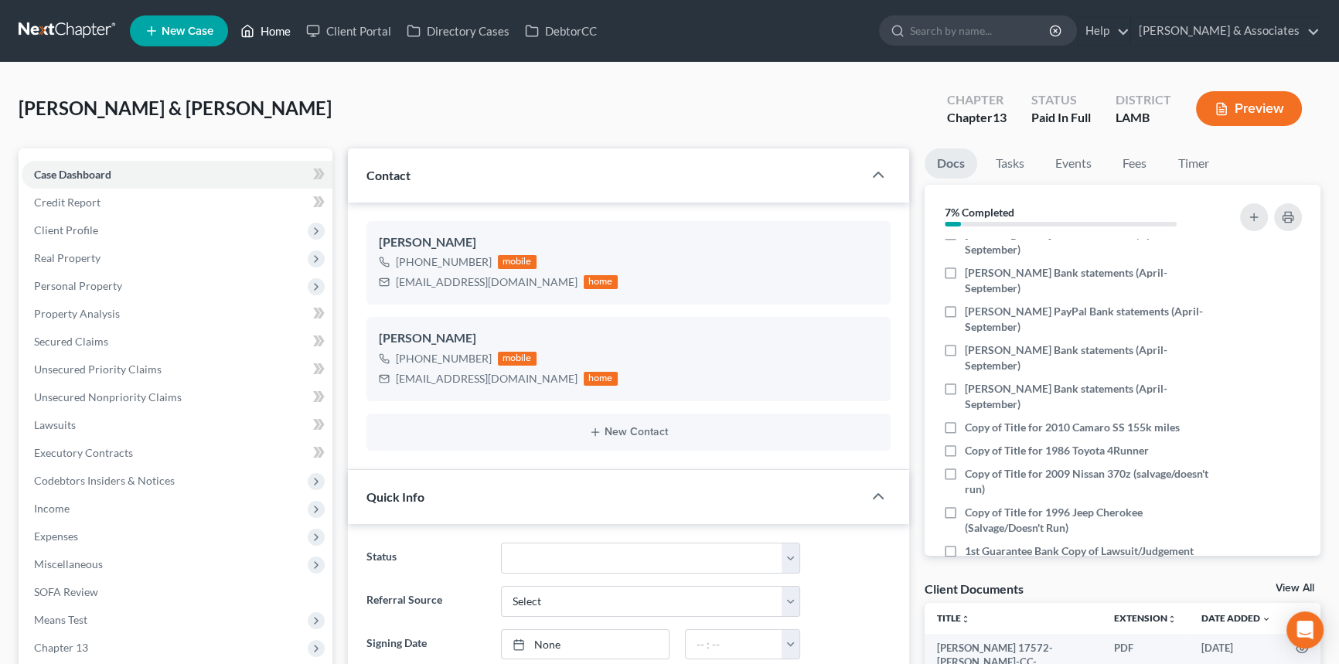
click at [279, 22] on link "Home" at bounding box center [266, 31] width 66 height 28
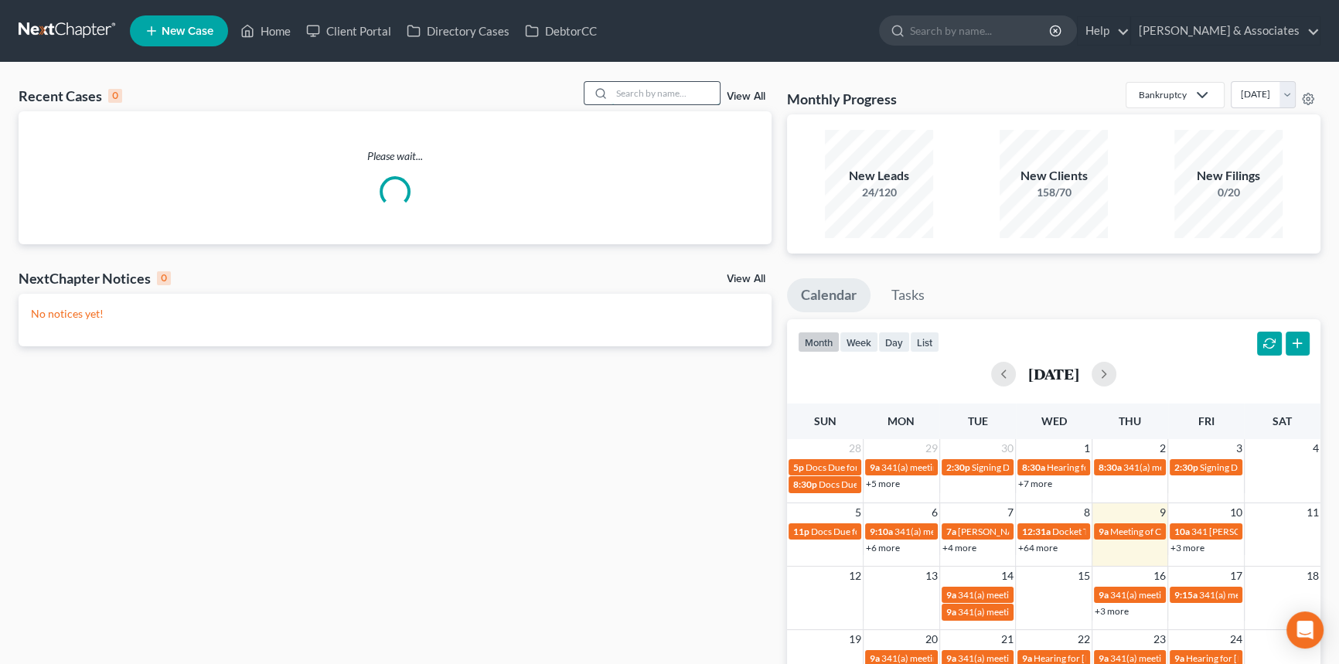
click at [688, 95] on input "search" at bounding box center [666, 93] width 108 height 22
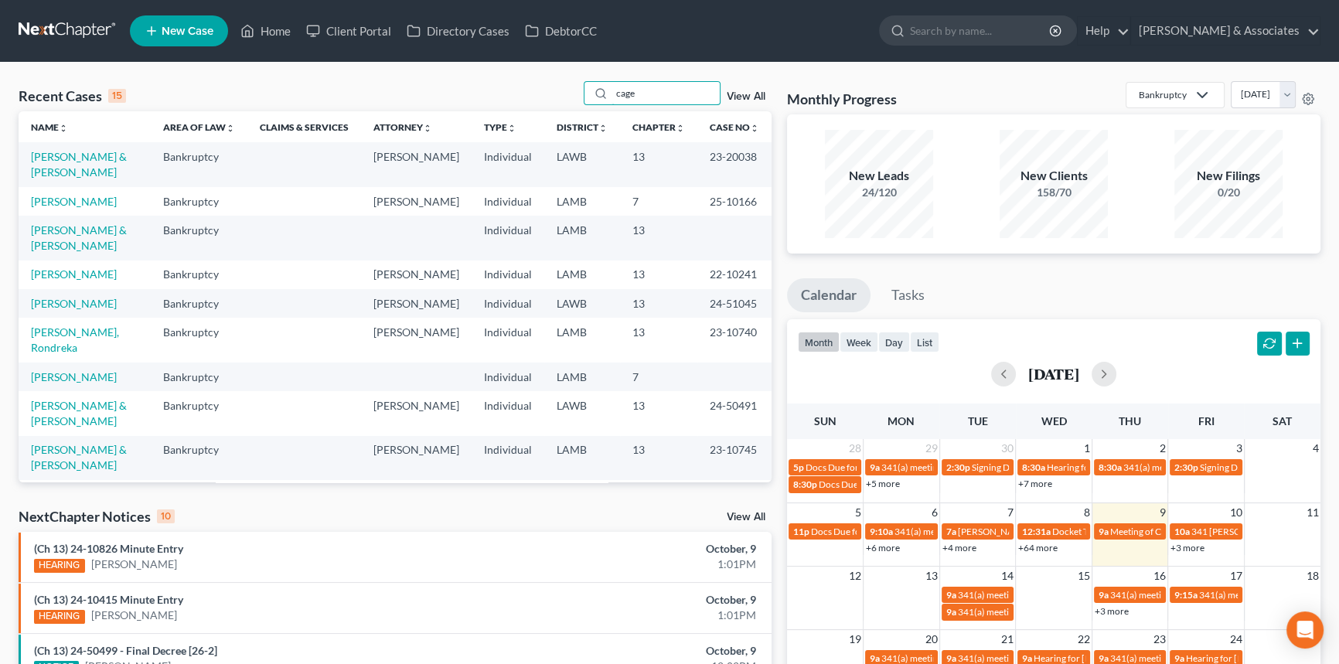
type input "cage"
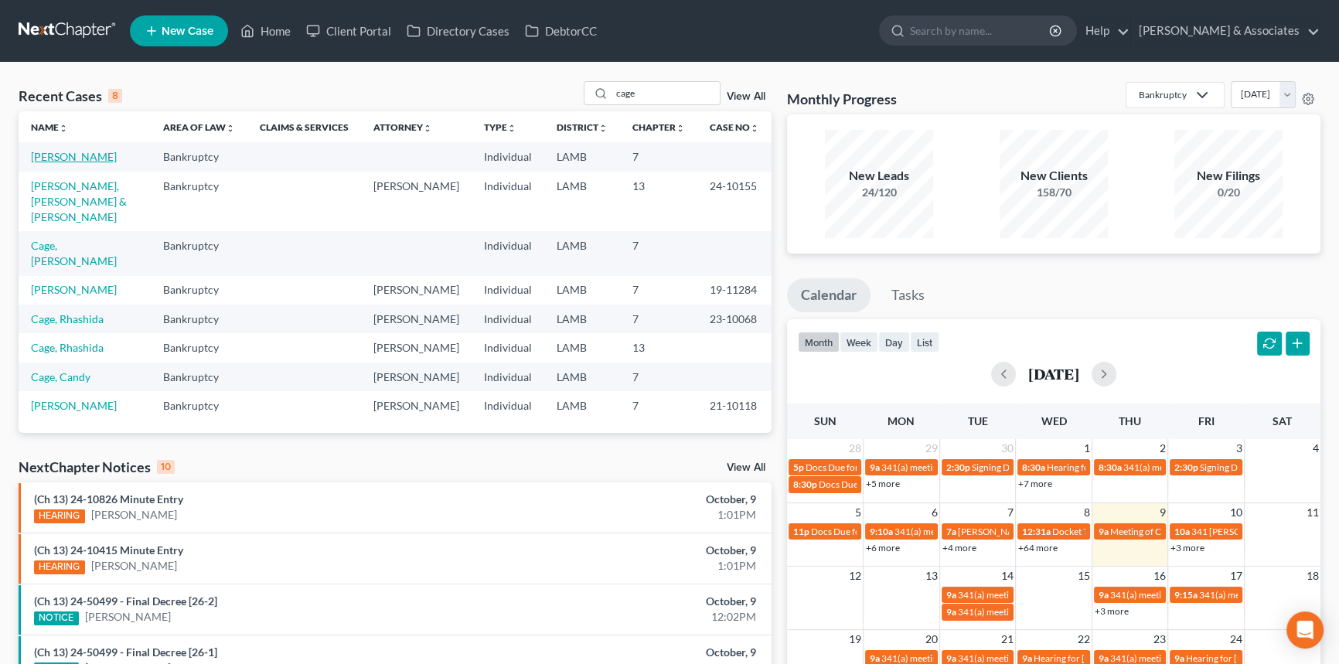
click at [81, 155] on link "[PERSON_NAME]" at bounding box center [74, 156] width 86 height 13
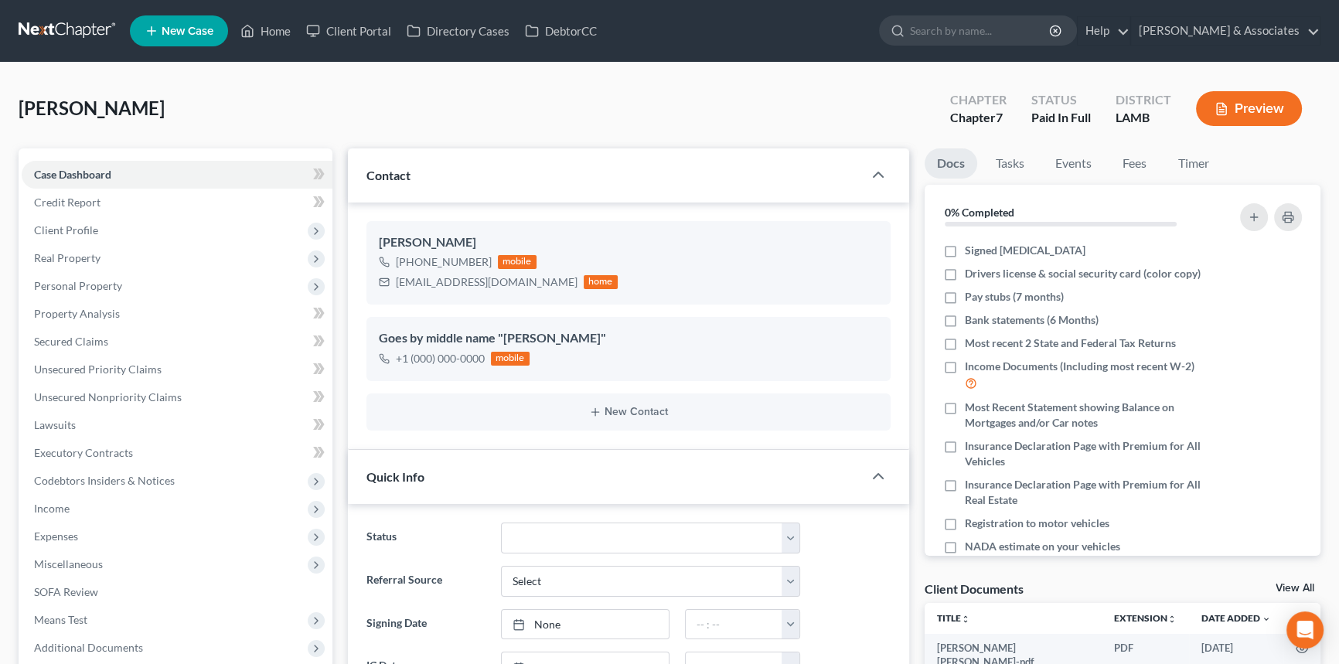
scroll to position [581, 0]
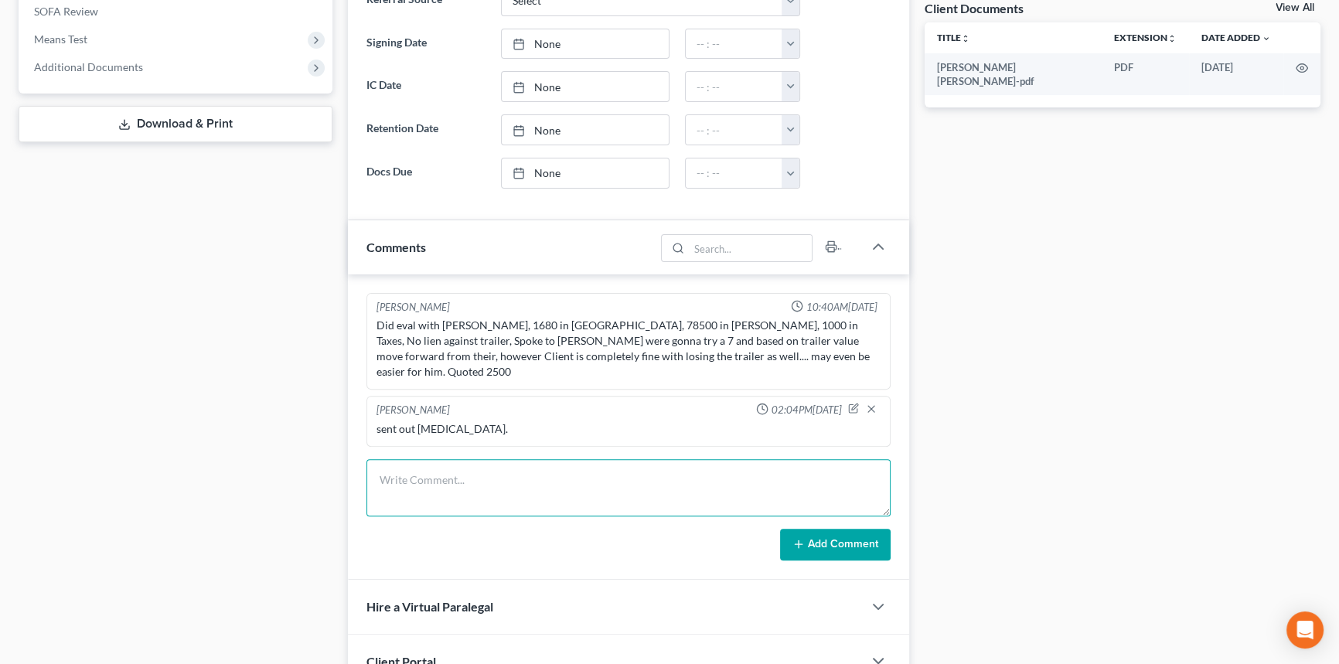
click at [715, 466] on textarea at bounding box center [629, 487] width 524 height 57
type textarea "spoke with him otp answered some questions about retainer and scheduled WC for …"
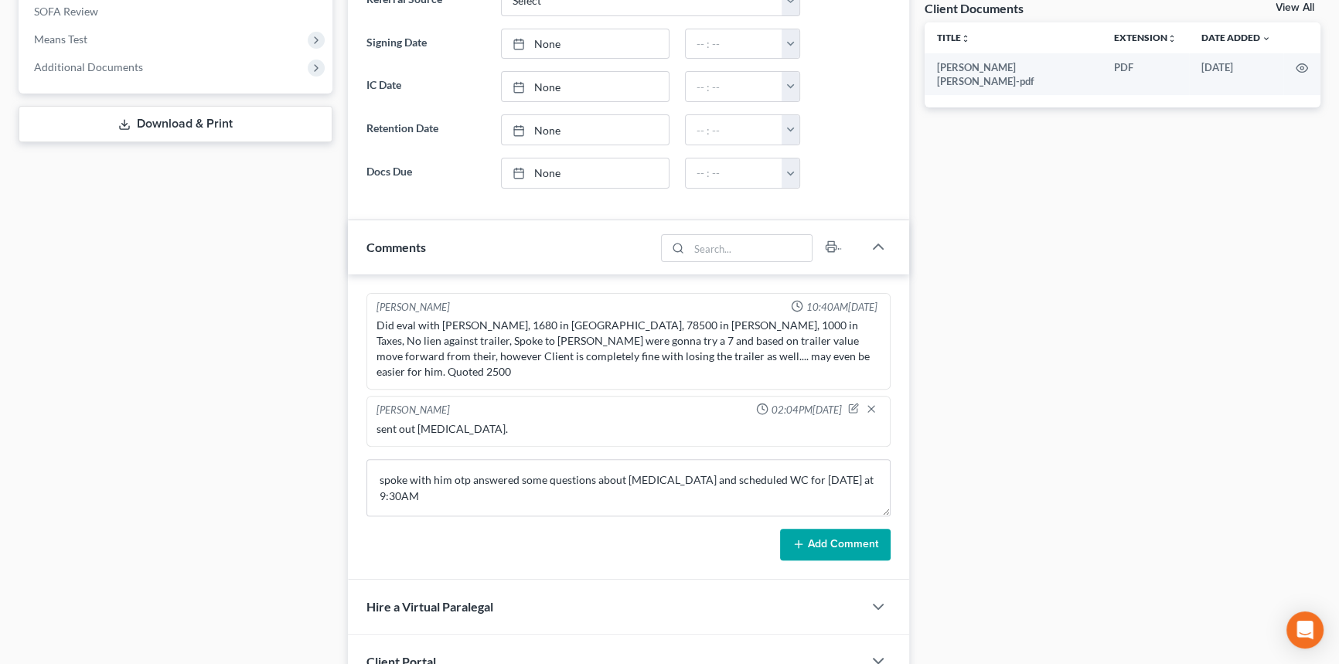
click at [877, 529] on button "Add Comment" at bounding box center [835, 545] width 111 height 32
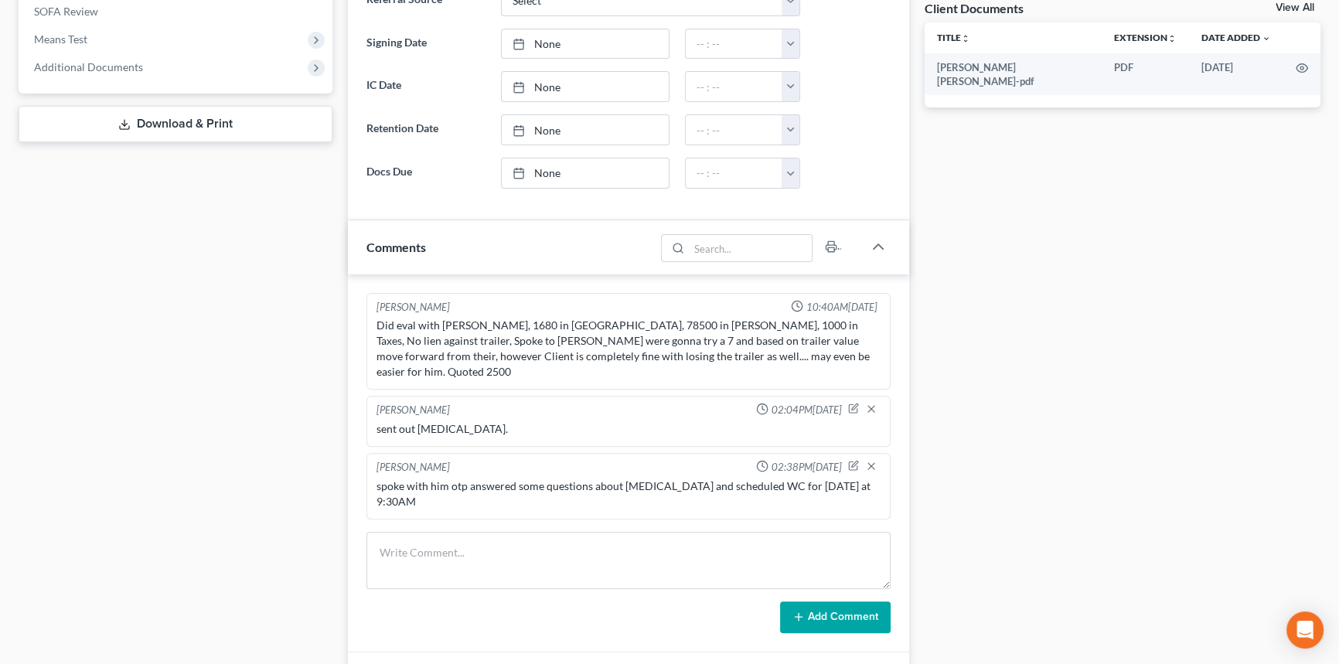
scroll to position [0, 0]
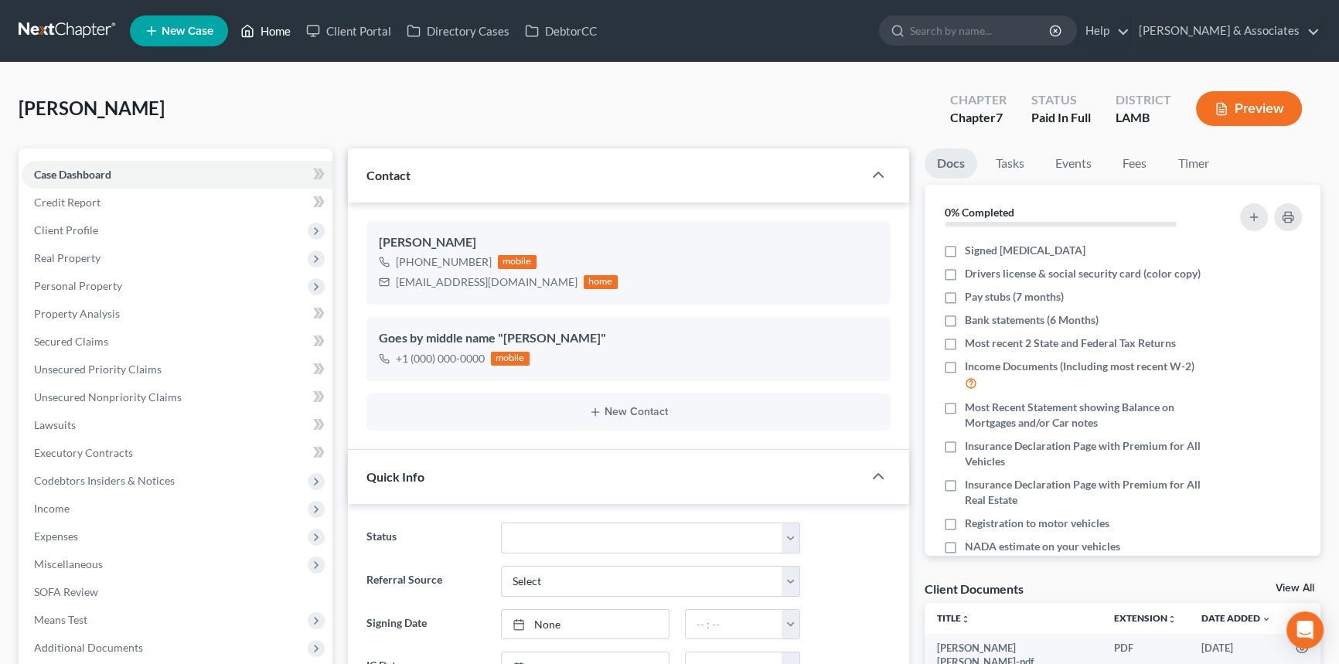
click at [283, 25] on link "Home" at bounding box center [266, 31] width 66 height 28
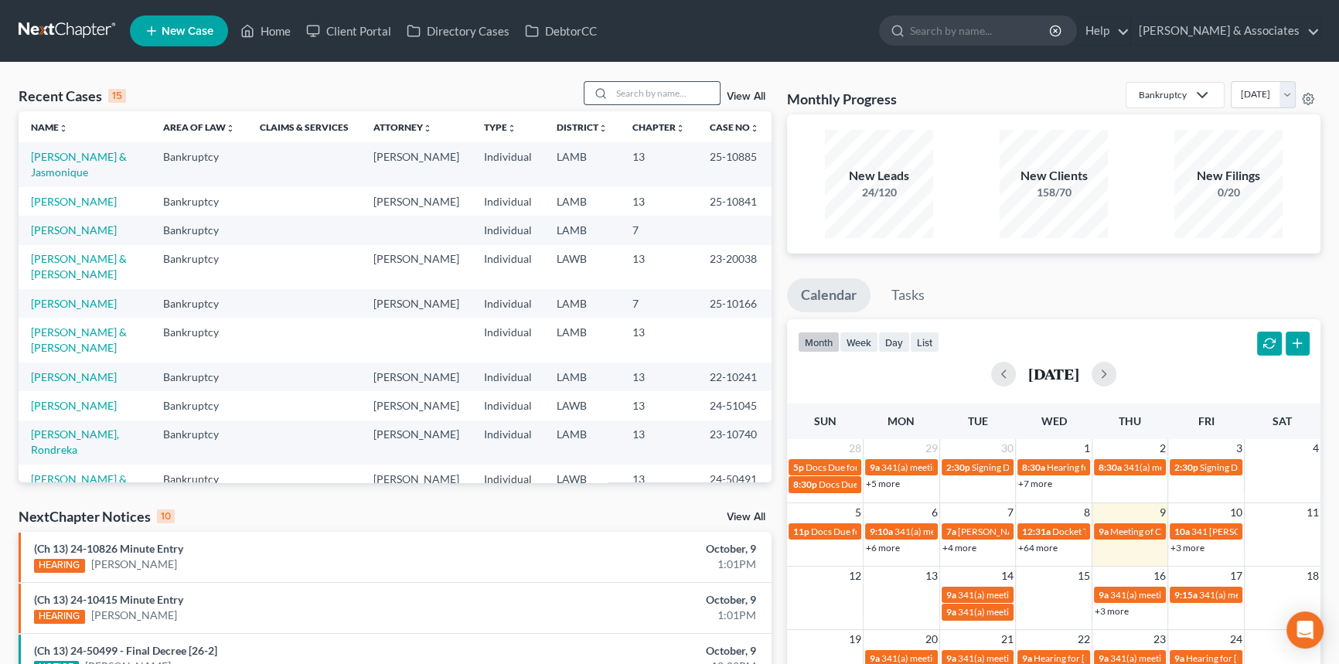
click at [650, 82] on input "search" at bounding box center [666, 93] width 108 height 22
type input "brown"
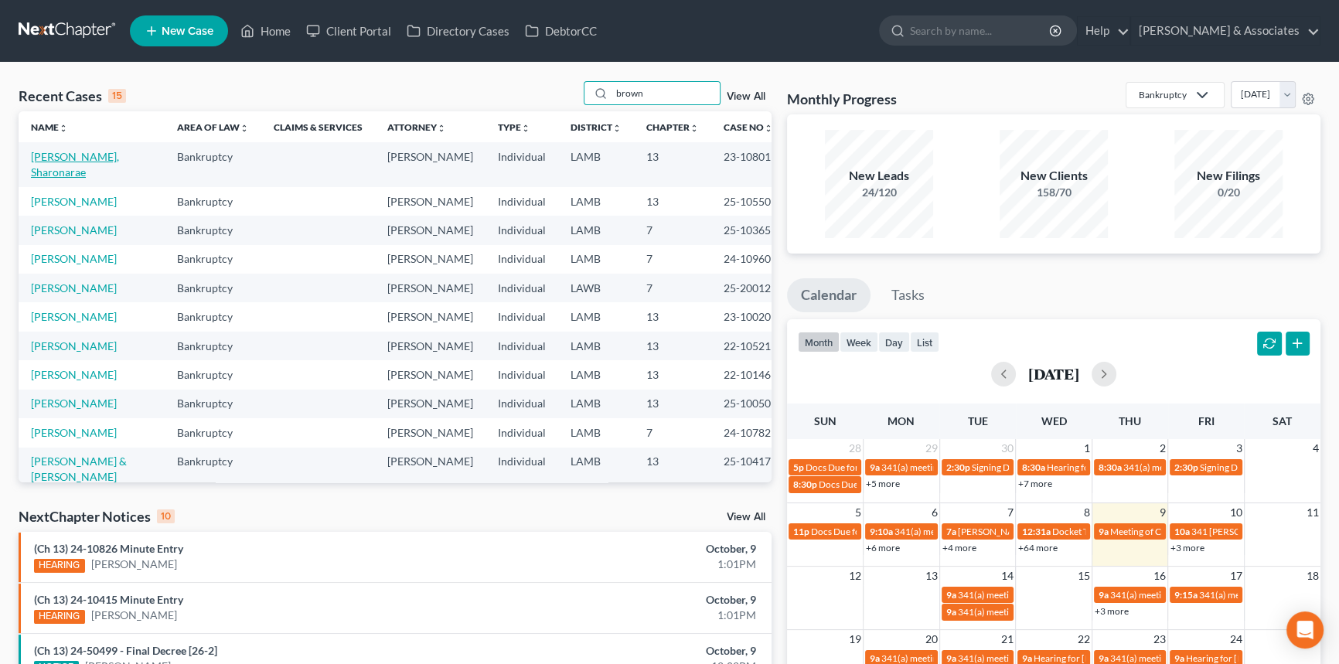
click at [43, 172] on link "[PERSON_NAME], Sharonarae" at bounding box center [75, 164] width 88 height 29
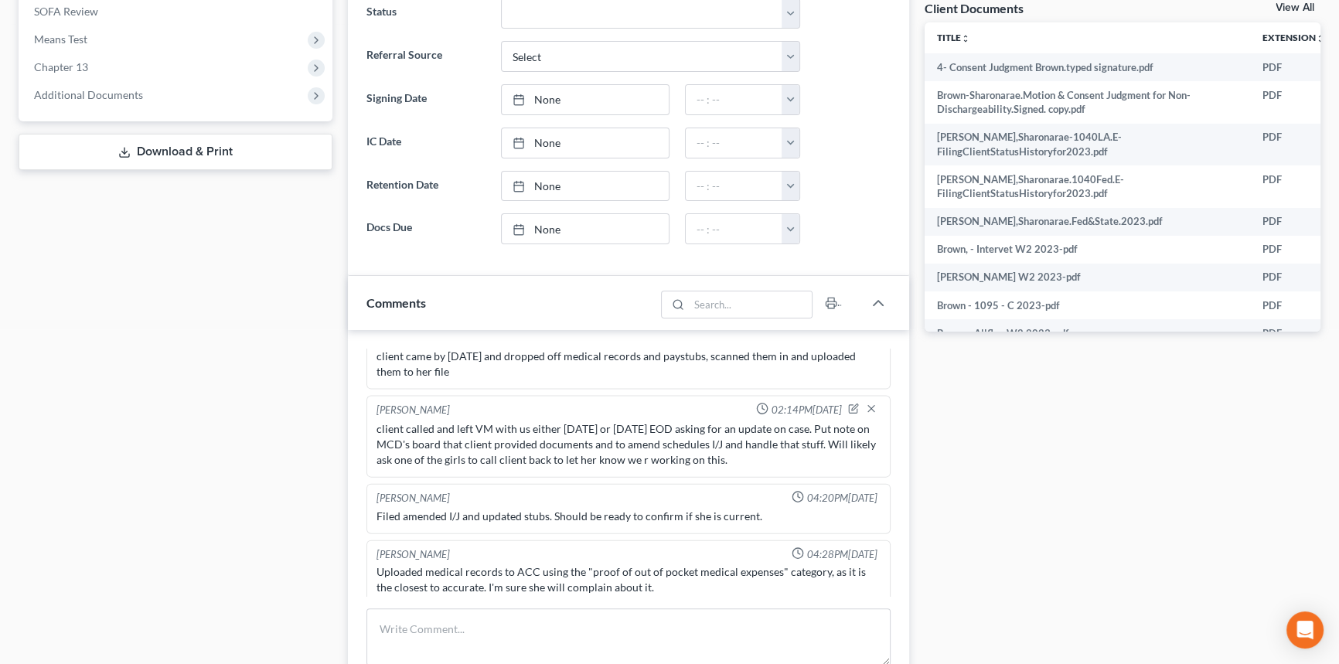
scroll to position [1018, 0]
click at [118, 92] on span "Additional Documents" at bounding box center [88, 94] width 109 height 13
click at [104, 172] on span "PACER Notices" at bounding box center [102, 178] width 74 height 13
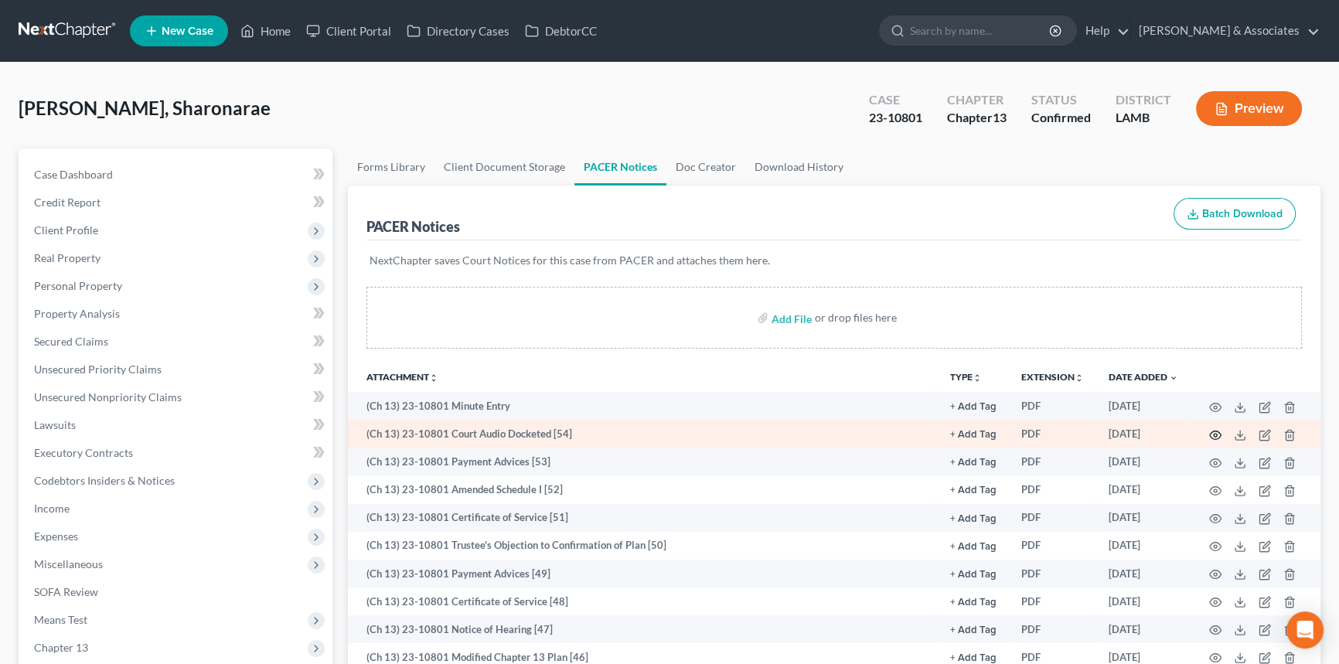
click at [1215, 435] on circle "button" at bounding box center [1215, 435] width 3 height 3
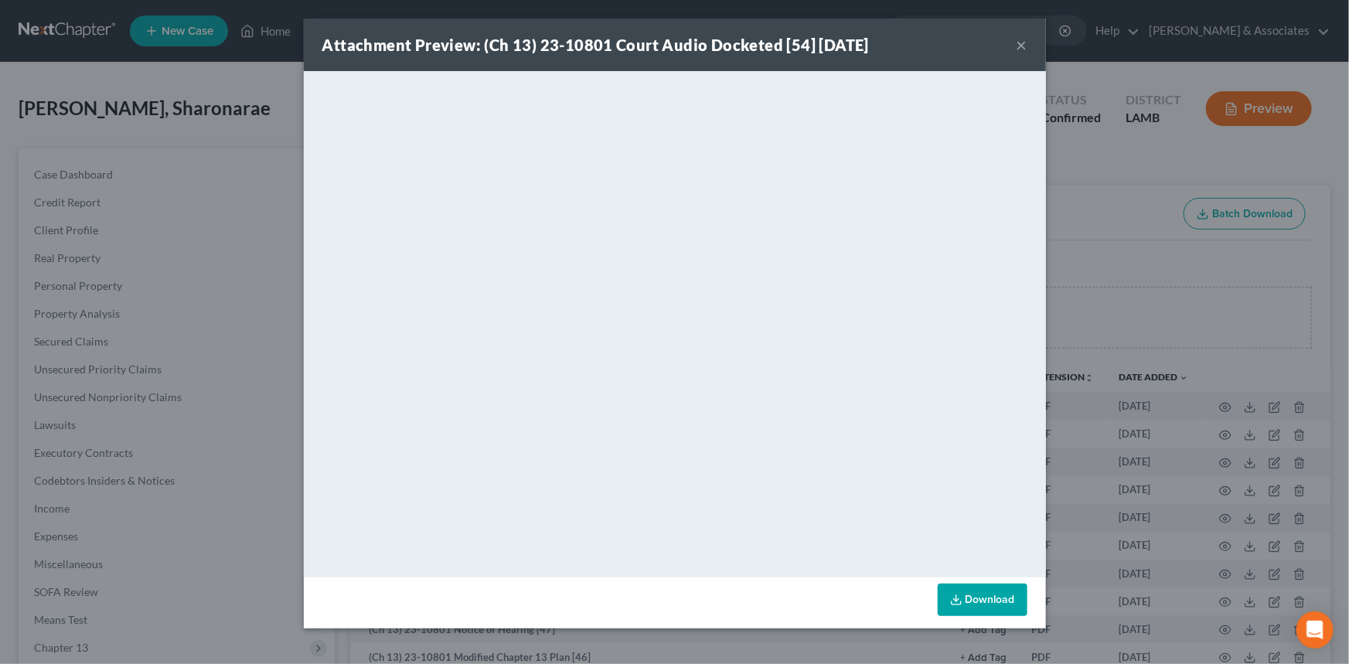
click at [1017, 46] on button "×" at bounding box center [1022, 45] width 11 height 19
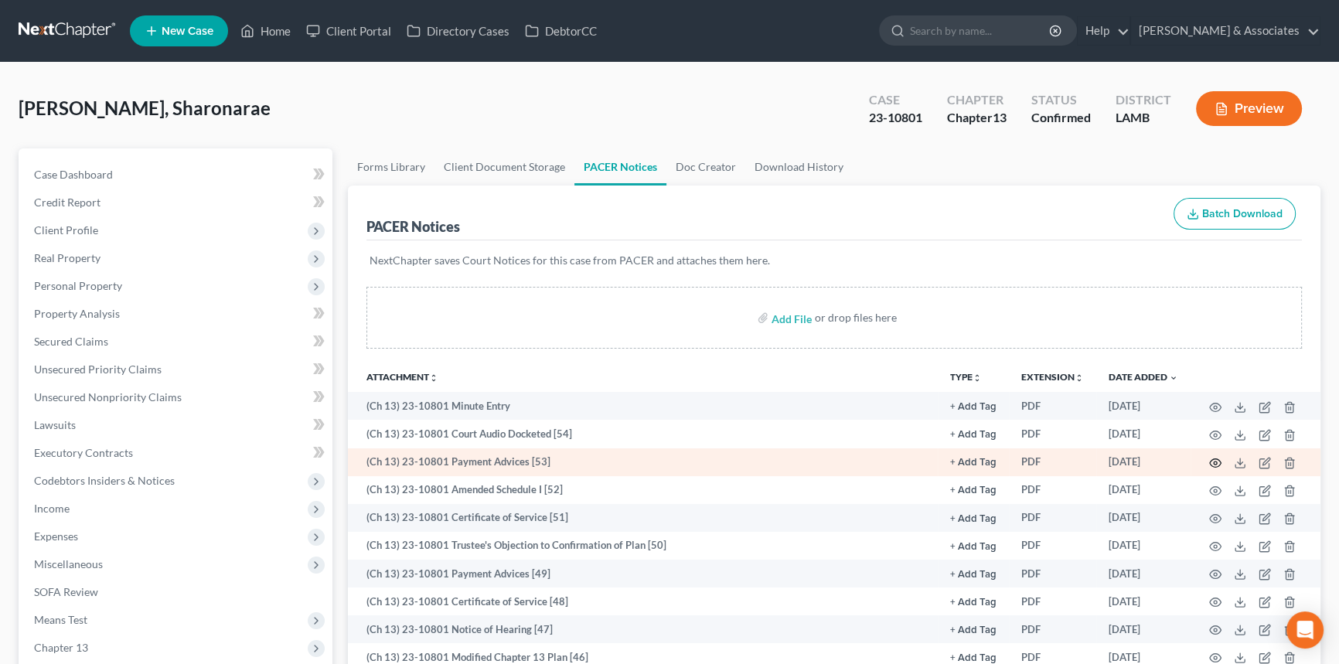
click at [1219, 457] on icon "button" at bounding box center [1215, 463] width 12 height 12
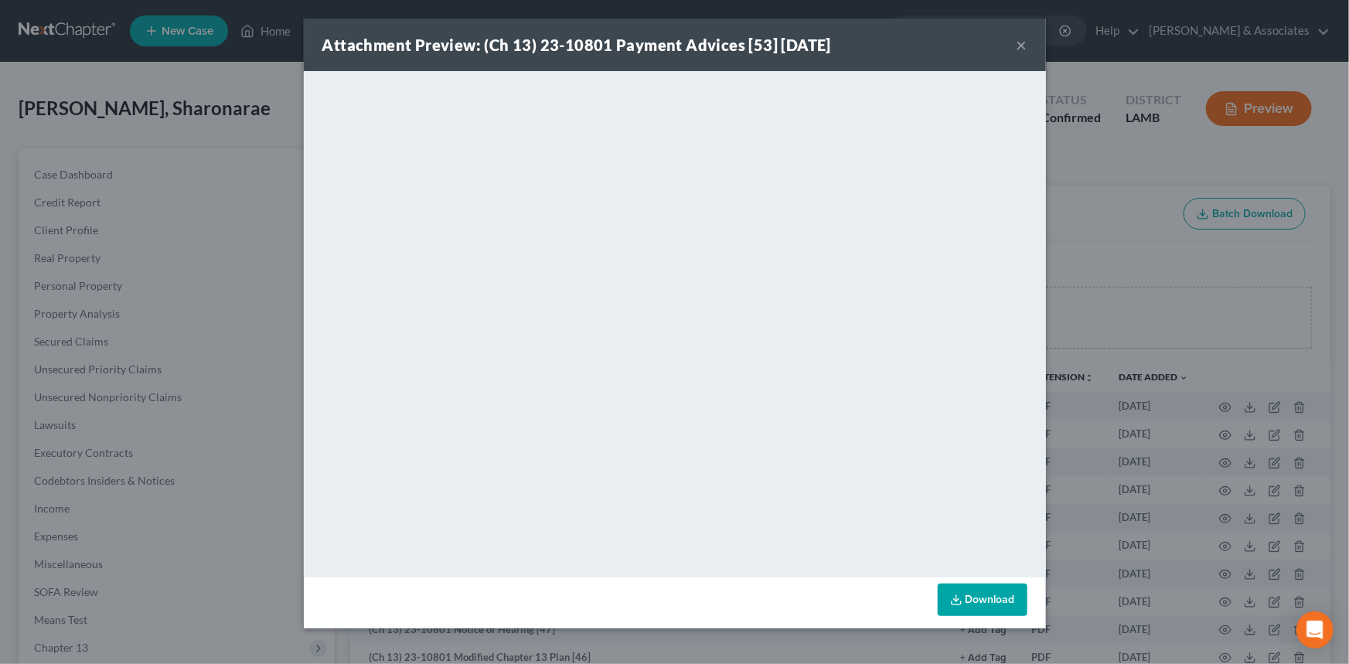
click at [1029, 45] on div "Attachment Preview: (Ch 13) 23-10801 Payment Advices [53] 10/08/2025 ×" at bounding box center [675, 45] width 742 height 53
click at [1023, 45] on button "×" at bounding box center [1022, 45] width 11 height 19
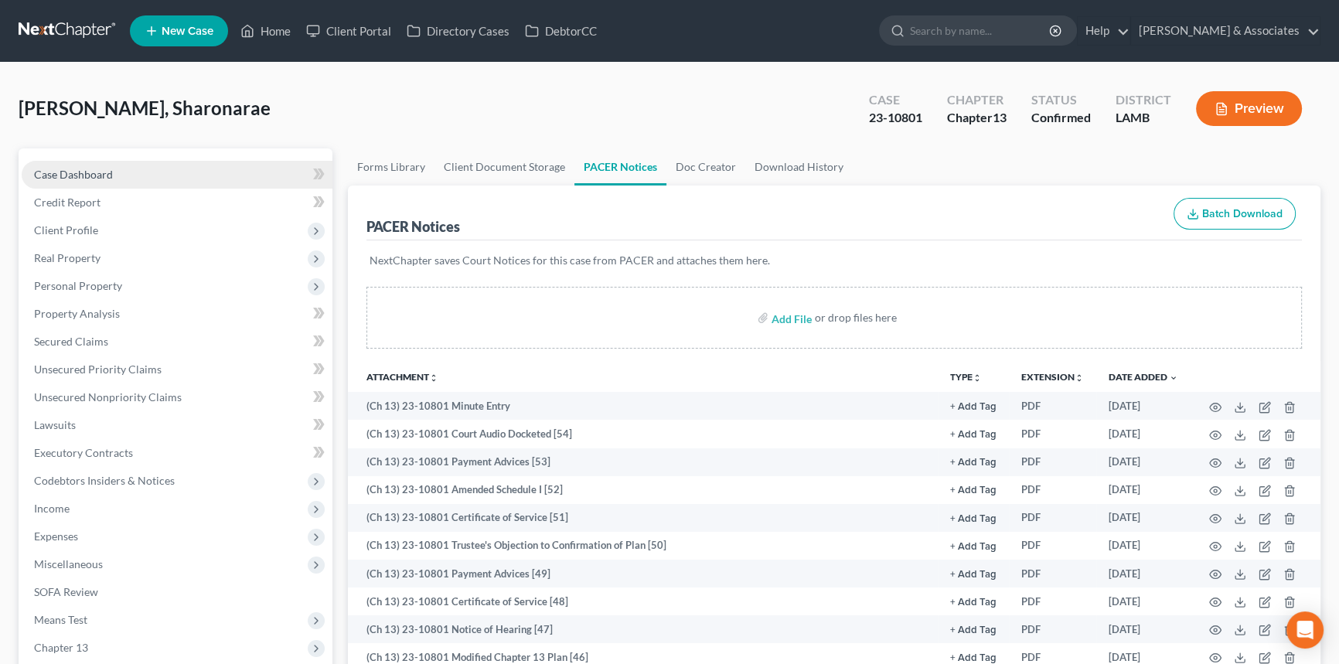
click at [222, 163] on link "Case Dashboard" at bounding box center [177, 175] width 311 height 28
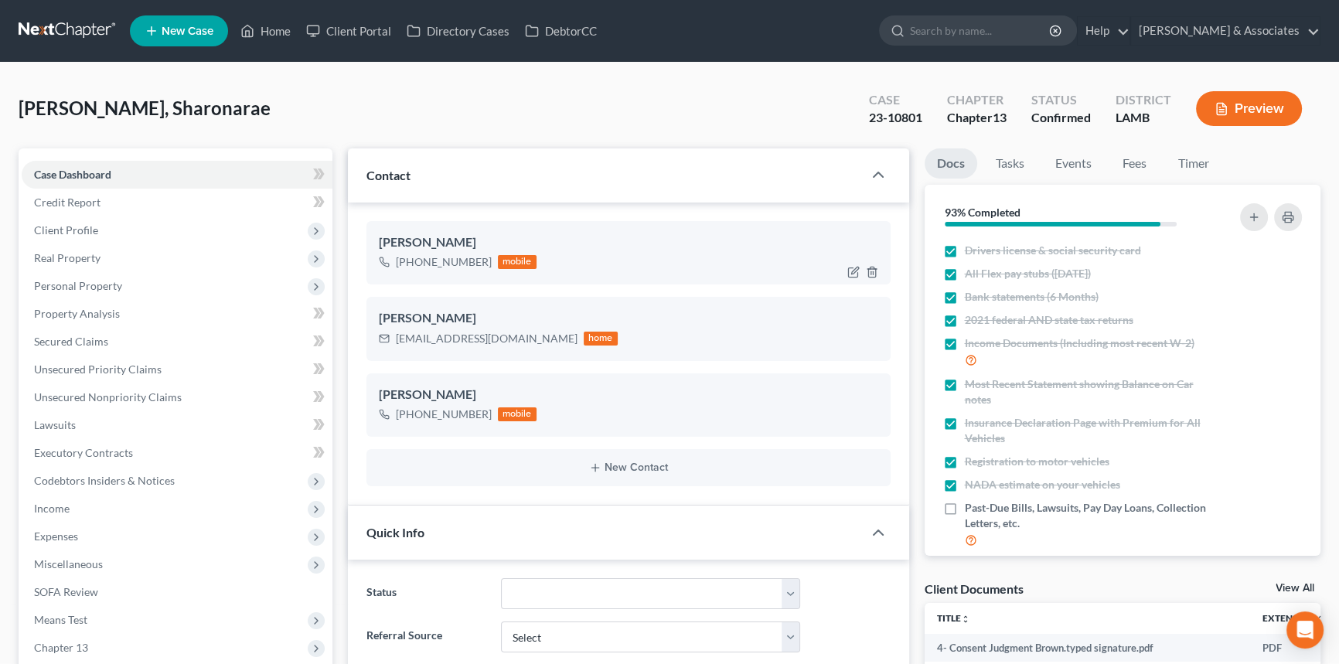
scroll to position [1018, 0]
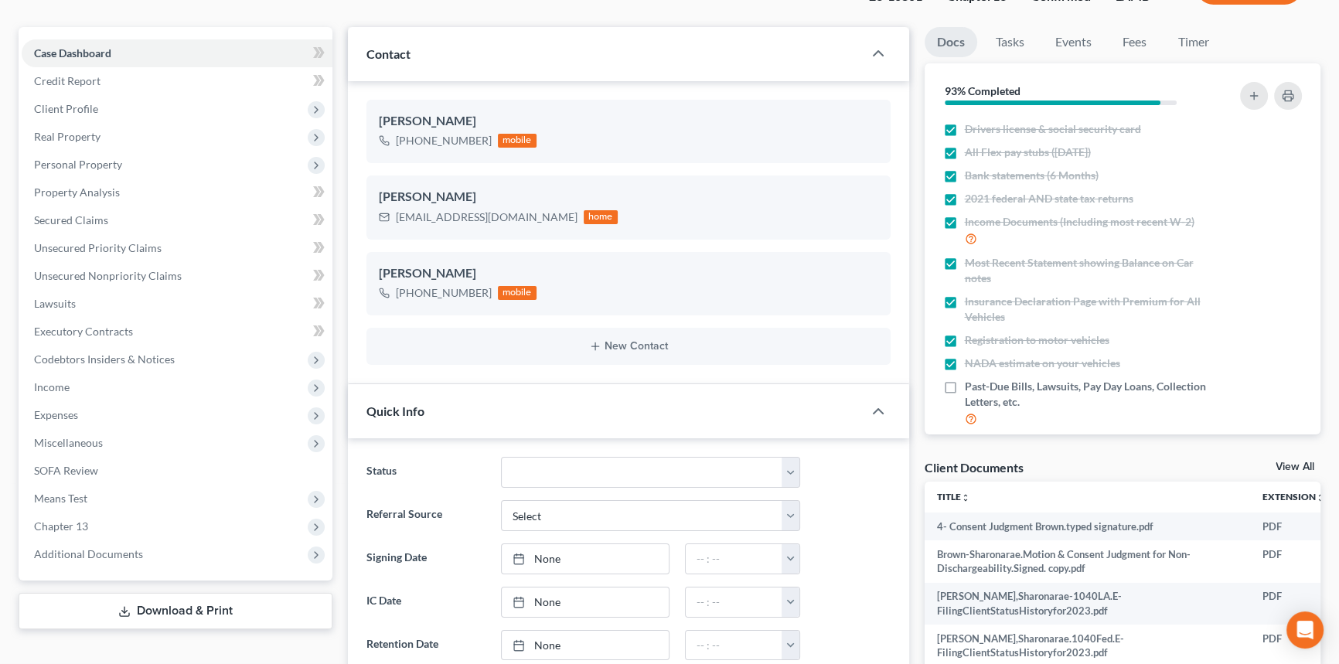
drag, startPoint x: 443, startPoint y: 114, endPoint x: 467, endPoint y: 281, distance: 168.7
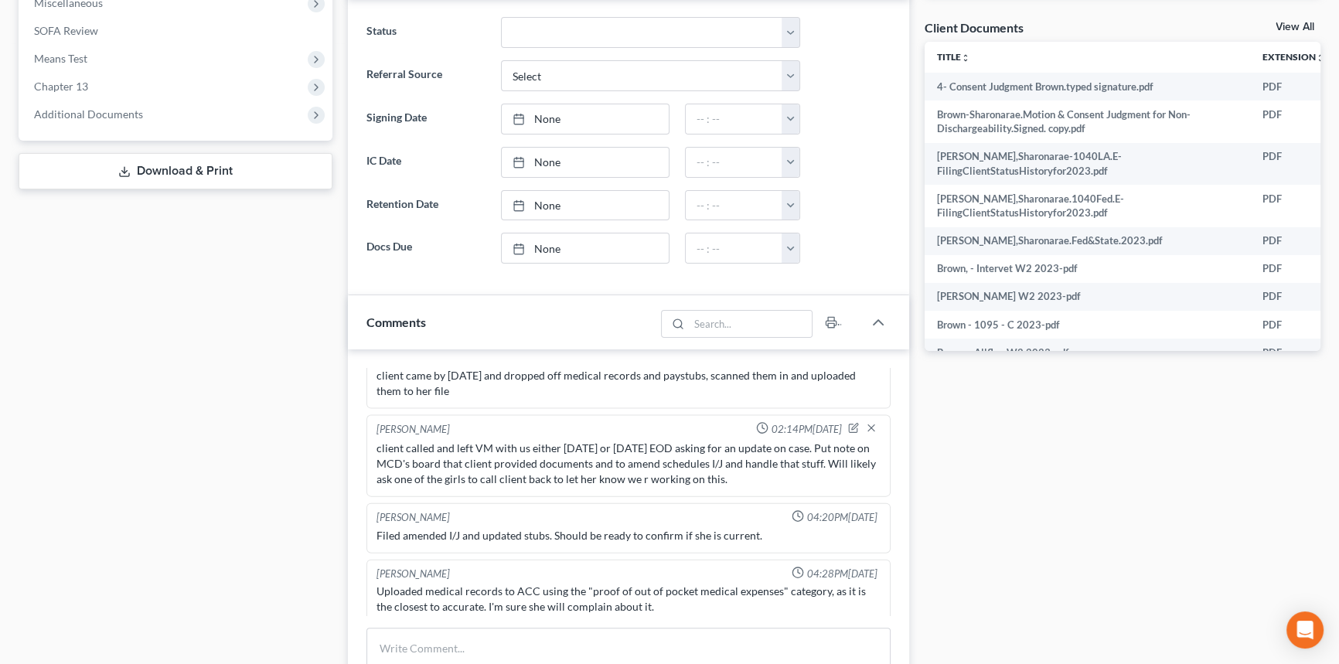
drag, startPoint x: 923, startPoint y: 476, endPoint x: 941, endPoint y: 542, distance: 68.8
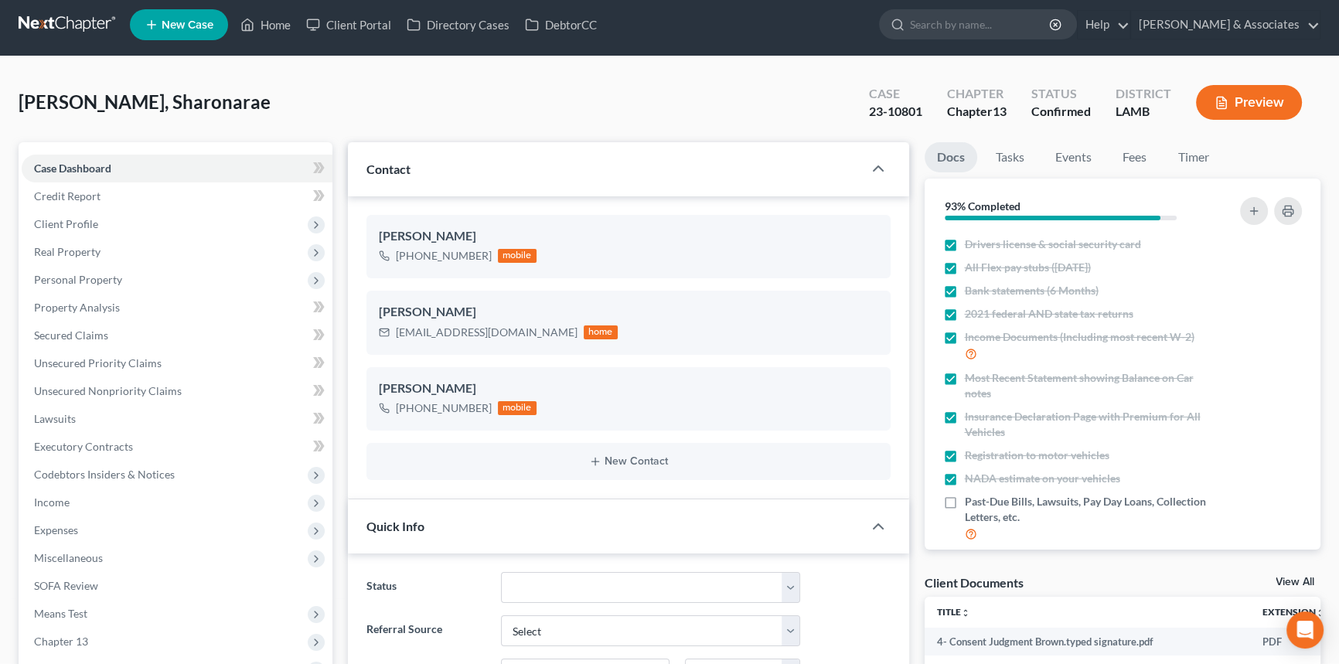
scroll to position [0, 0]
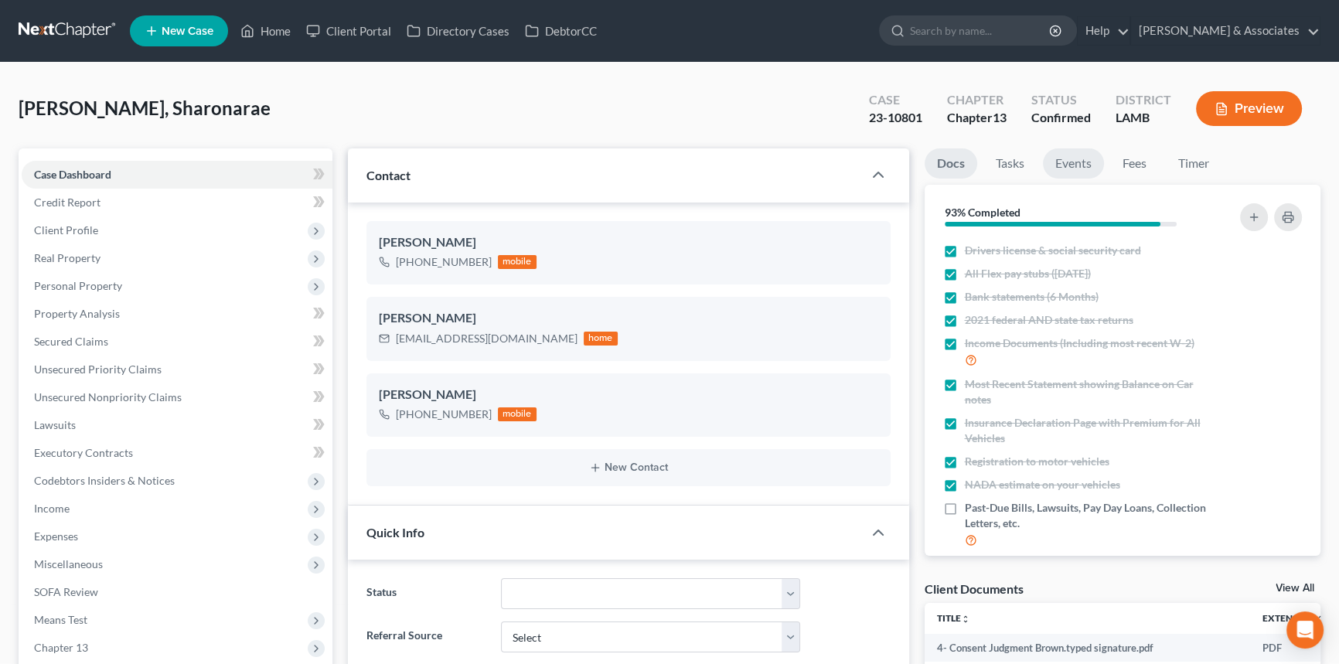
click at [1085, 160] on link "Events" at bounding box center [1073, 163] width 61 height 30
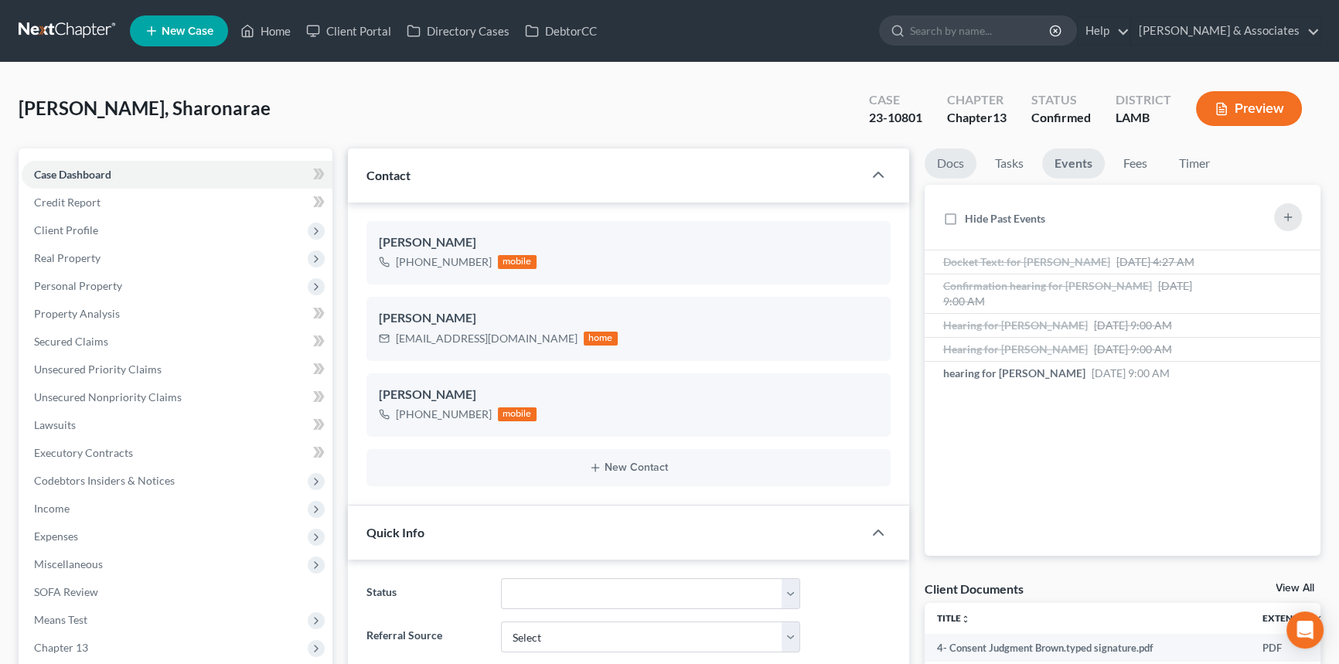
click at [932, 166] on link "Docs" at bounding box center [951, 163] width 52 height 30
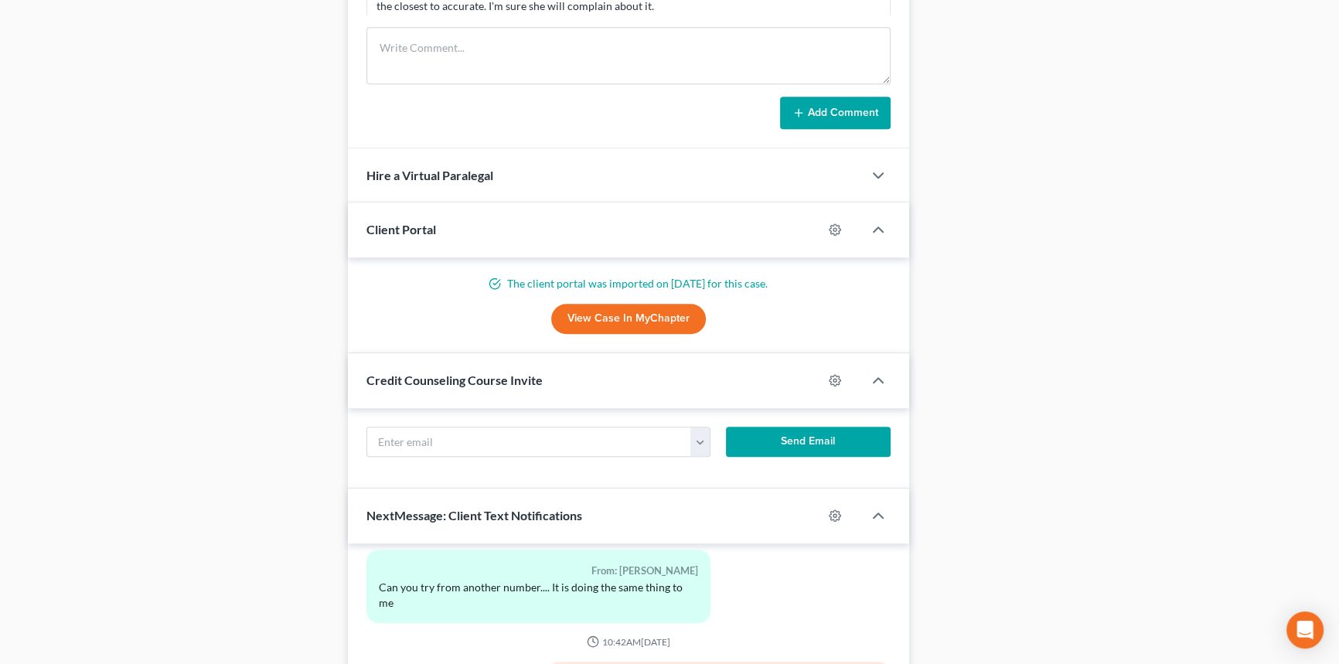
scroll to position [581, 0]
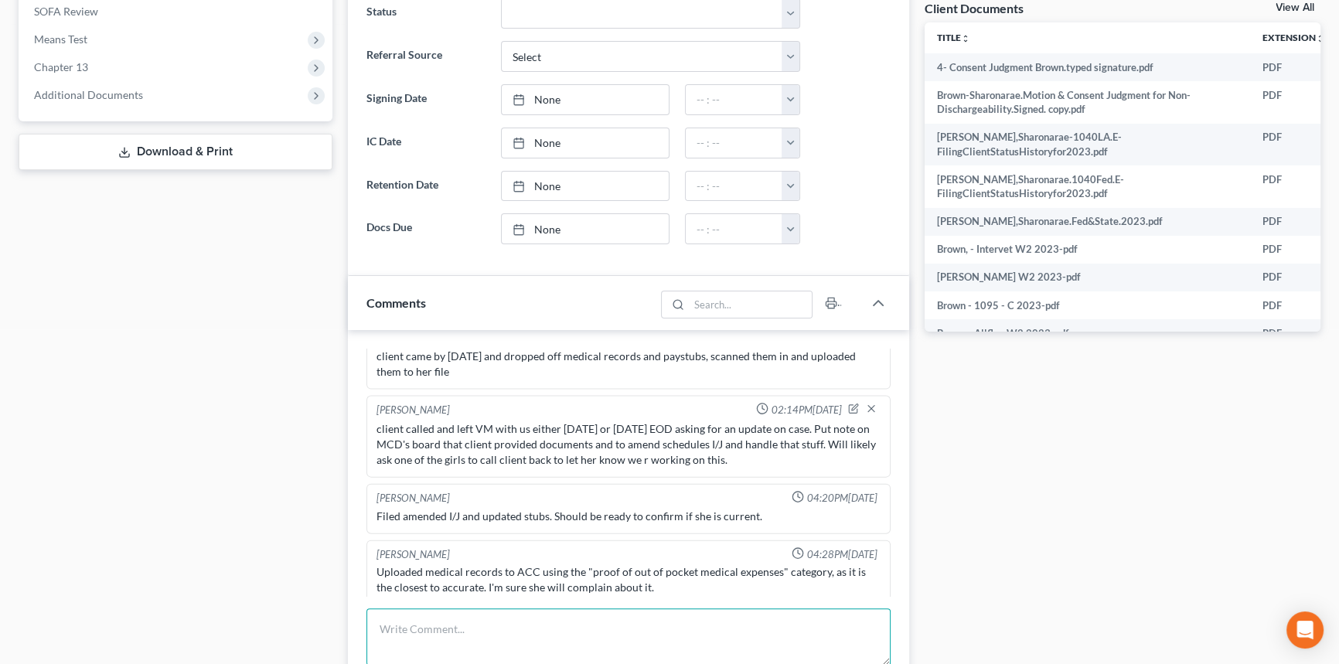
click at [806, 633] on textarea at bounding box center [629, 637] width 524 height 57
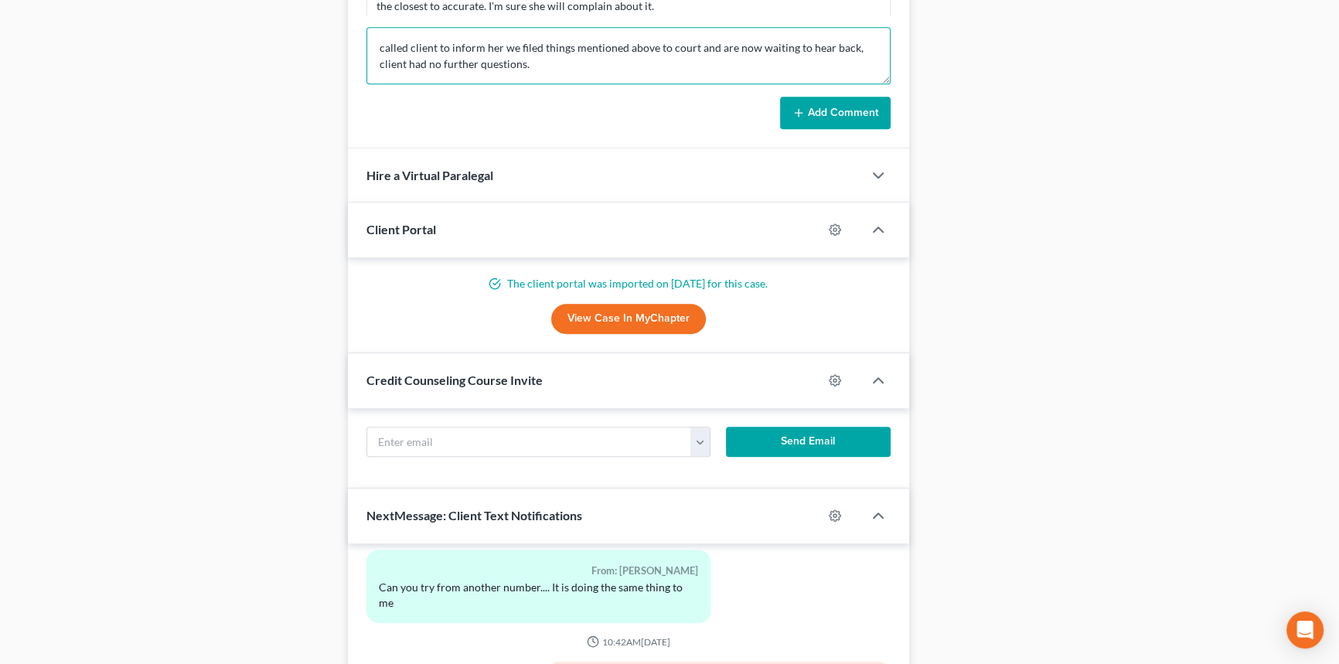
type textarea "called client to inform her we filed things mentioned above to court and are no…"
click at [861, 120] on button "Add Comment" at bounding box center [835, 113] width 111 height 32
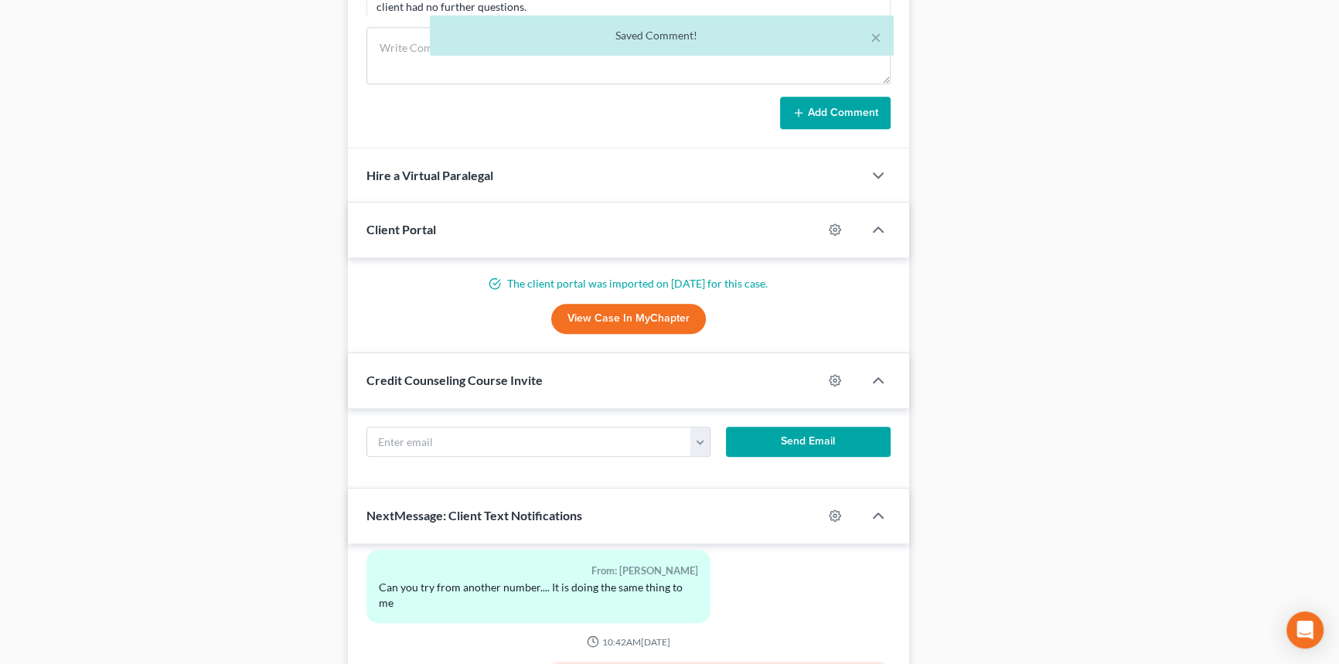
scroll to position [581, 0]
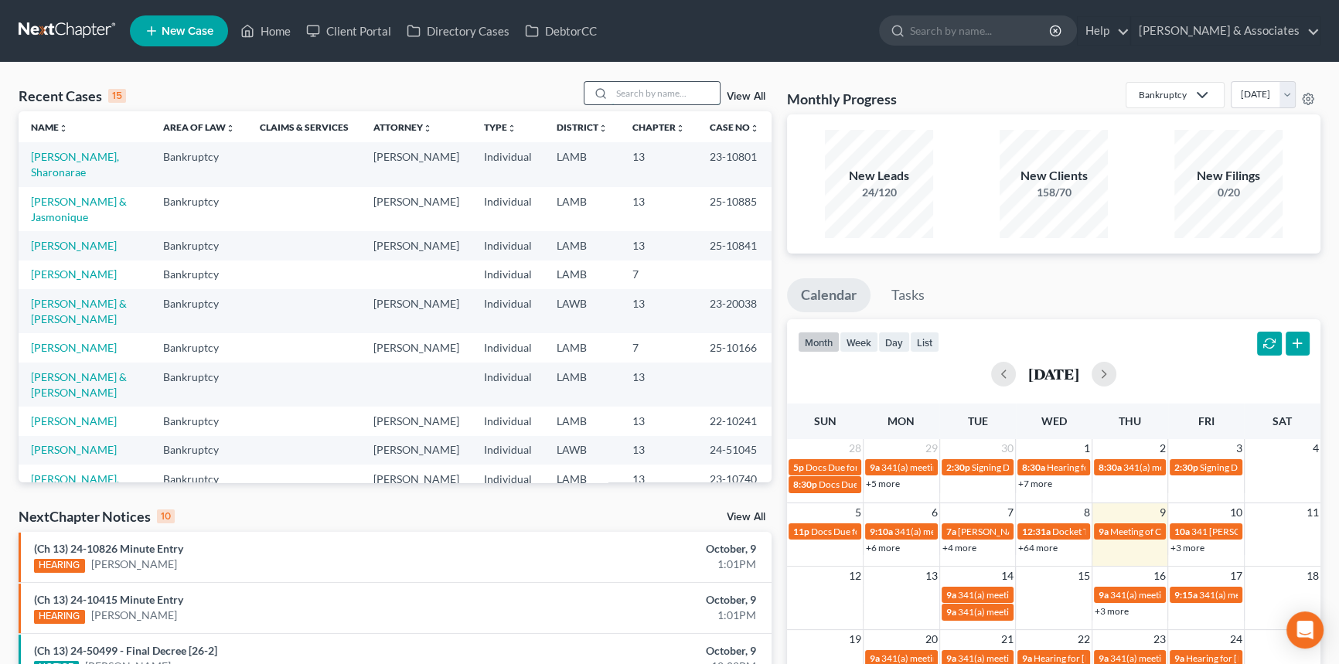
click at [694, 90] on input "search" at bounding box center [666, 93] width 108 height 22
type input "[PERSON_NAME]"
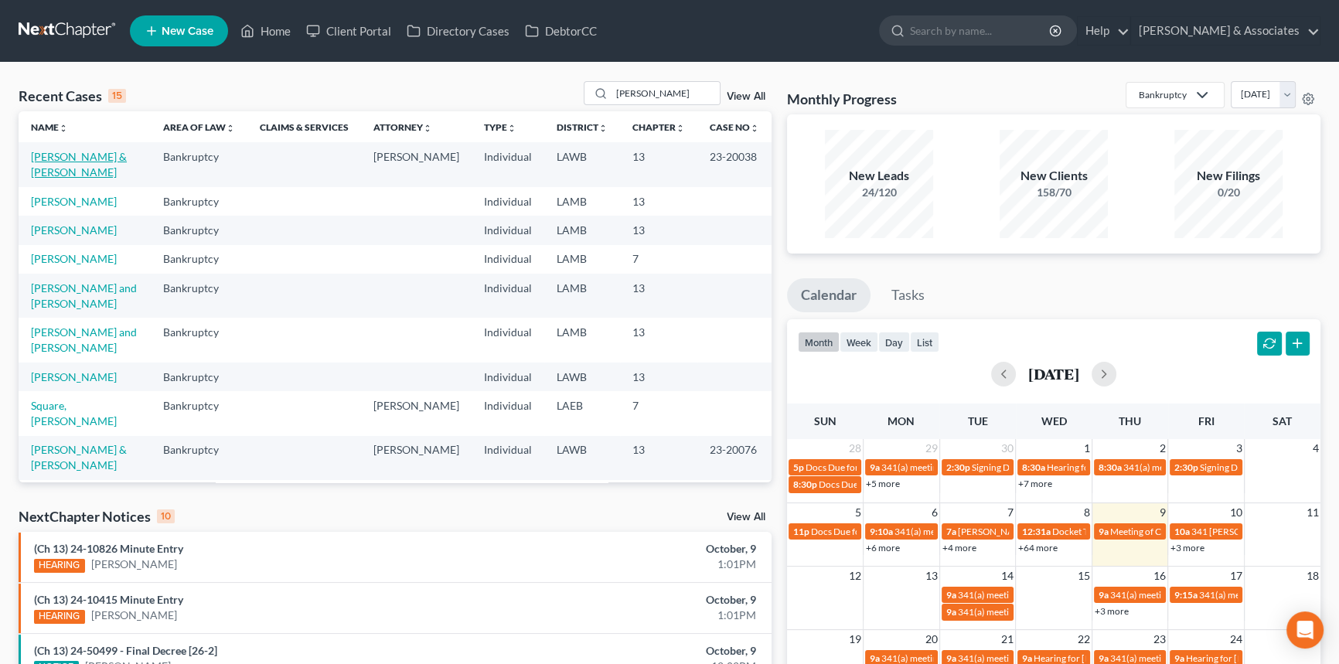
click at [53, 155] on link "[PERSON_NAME] & [PERSON_NAME]" at bounding box center [79, 164] width 96 height 29
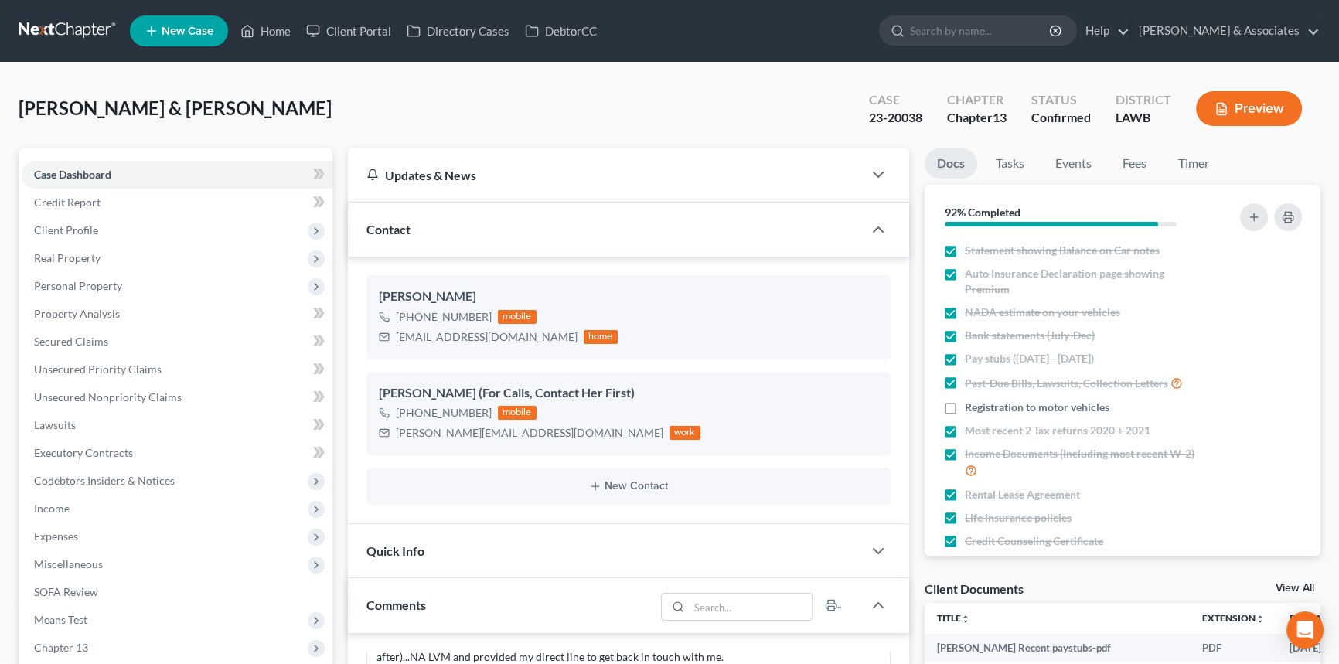
scroll to position [5111, 0]
click at [286, 37] on link "Home" at bounding box center [266, 31] width 66 height 28
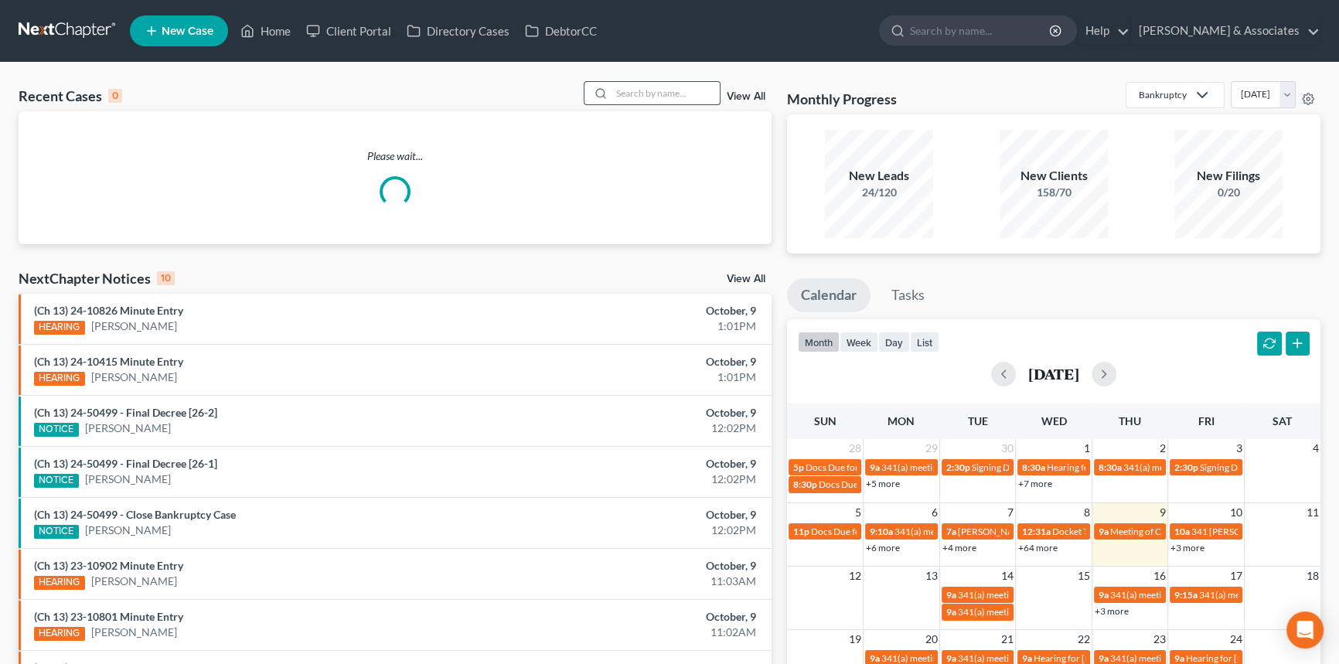
click at [660, 87] on input "search" at bounding box center [666, 93] width 108 height 22
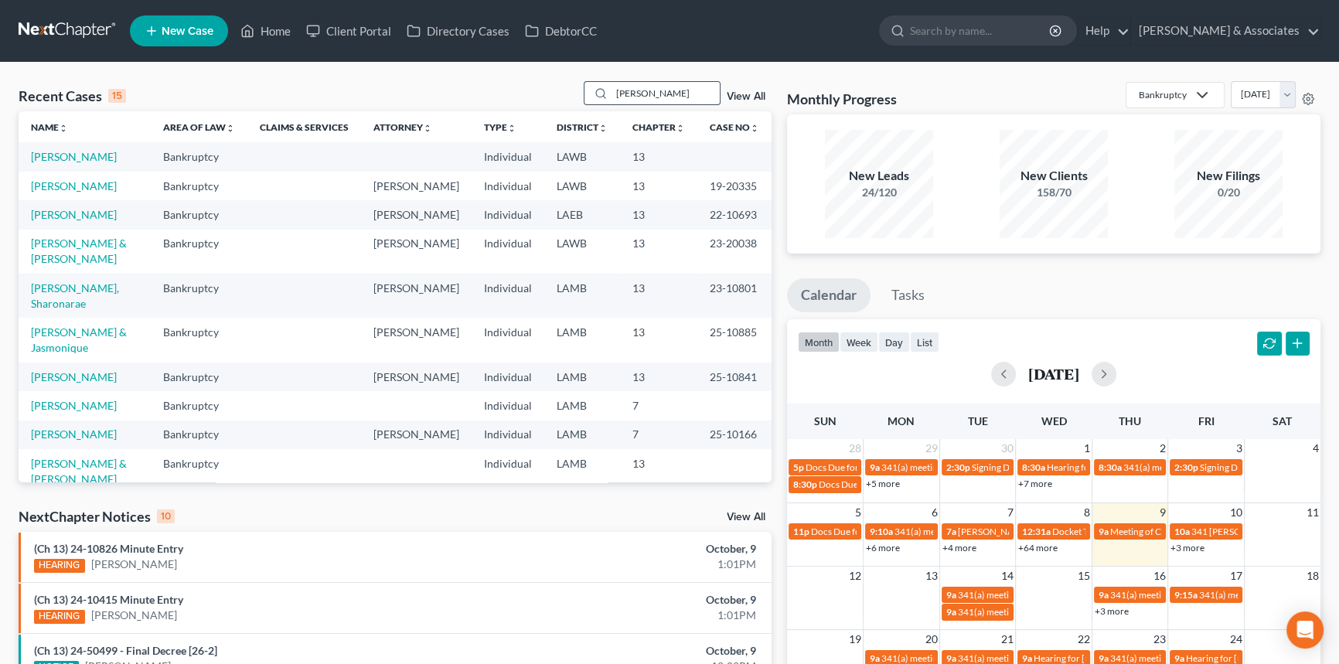
type input "[PERSON_NAME]"
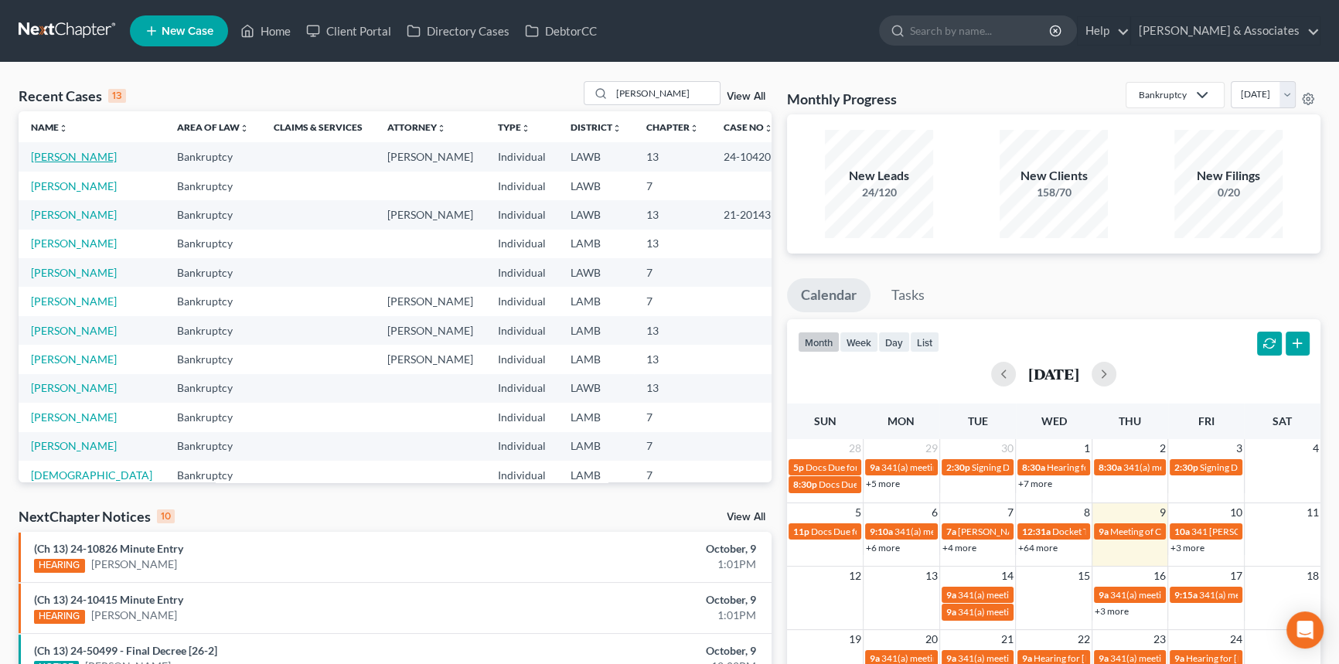
click at [60, 156] on link "[PERSON_NAME]" at bounding box center [74, 156] width 86 height 13
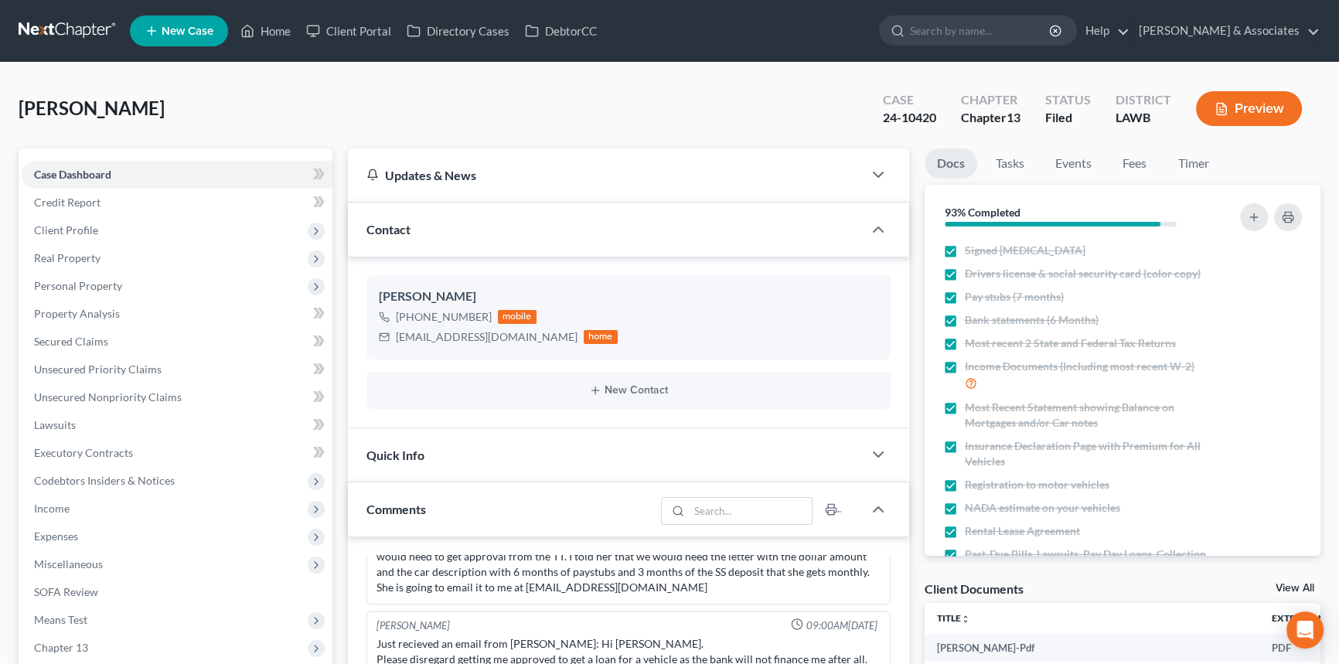
scroll to position [581, 0]
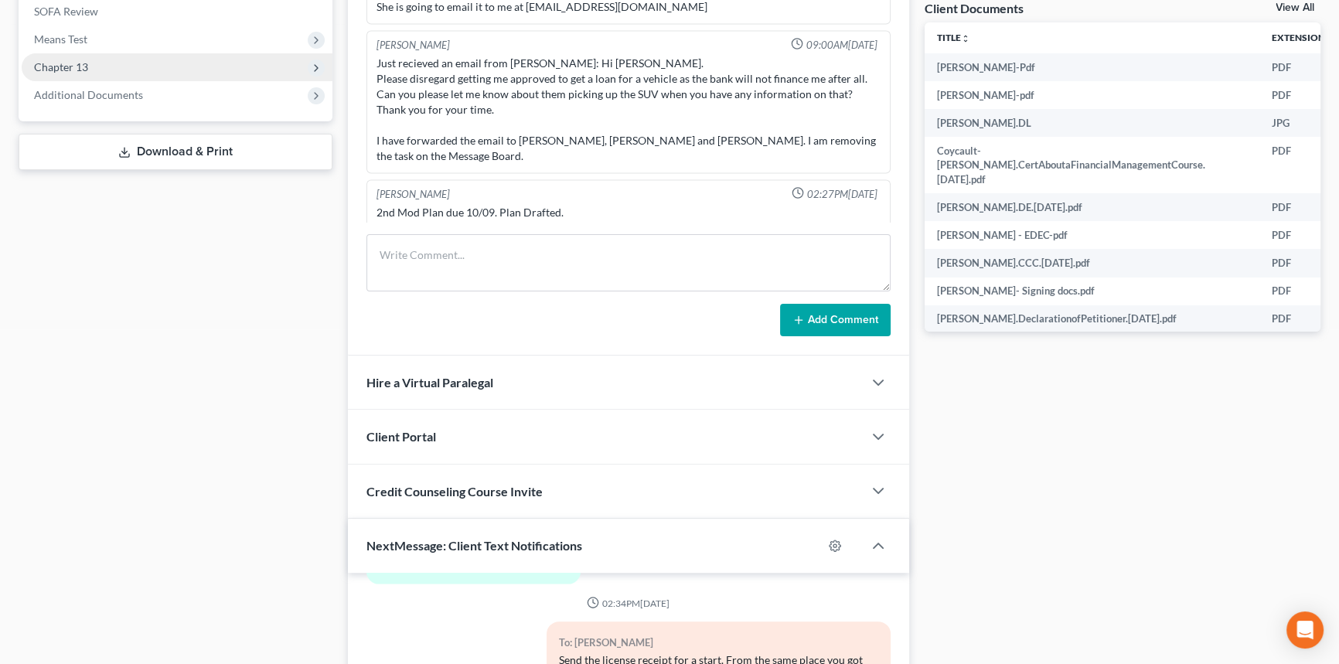
click at [155, 67] on span "Chapter 13" at bounding box center [177, 67] width 311 height 28
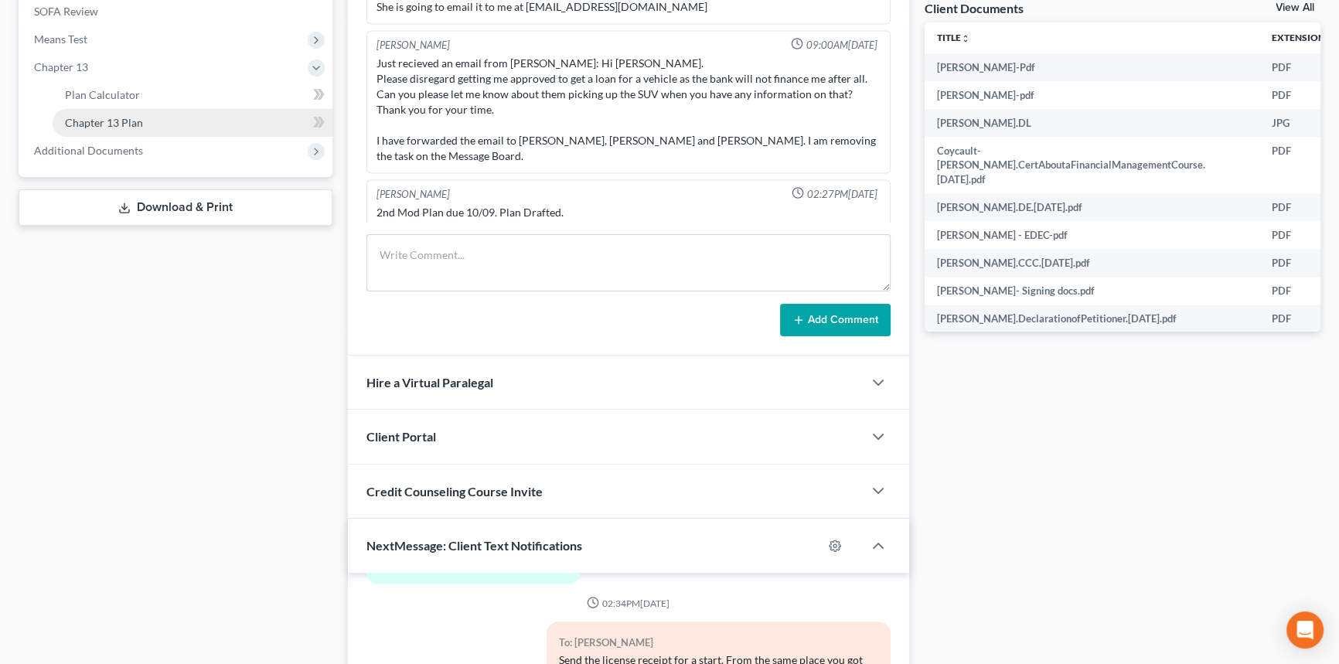
click at [131, 127] on link "Chapter 13 Plan" at bounding box center [193, 123] width 280 height 28
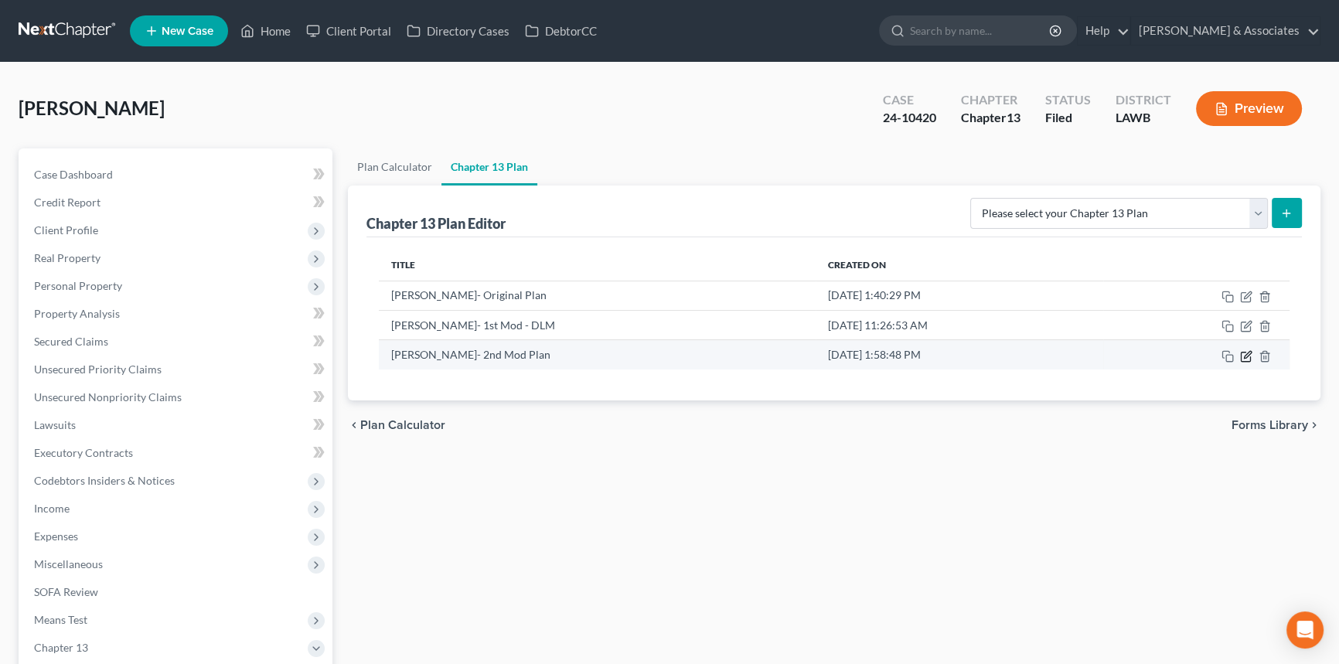
click at [1243, 352] on icon "button" at bounding box center [1246, 356] width 12 height 12
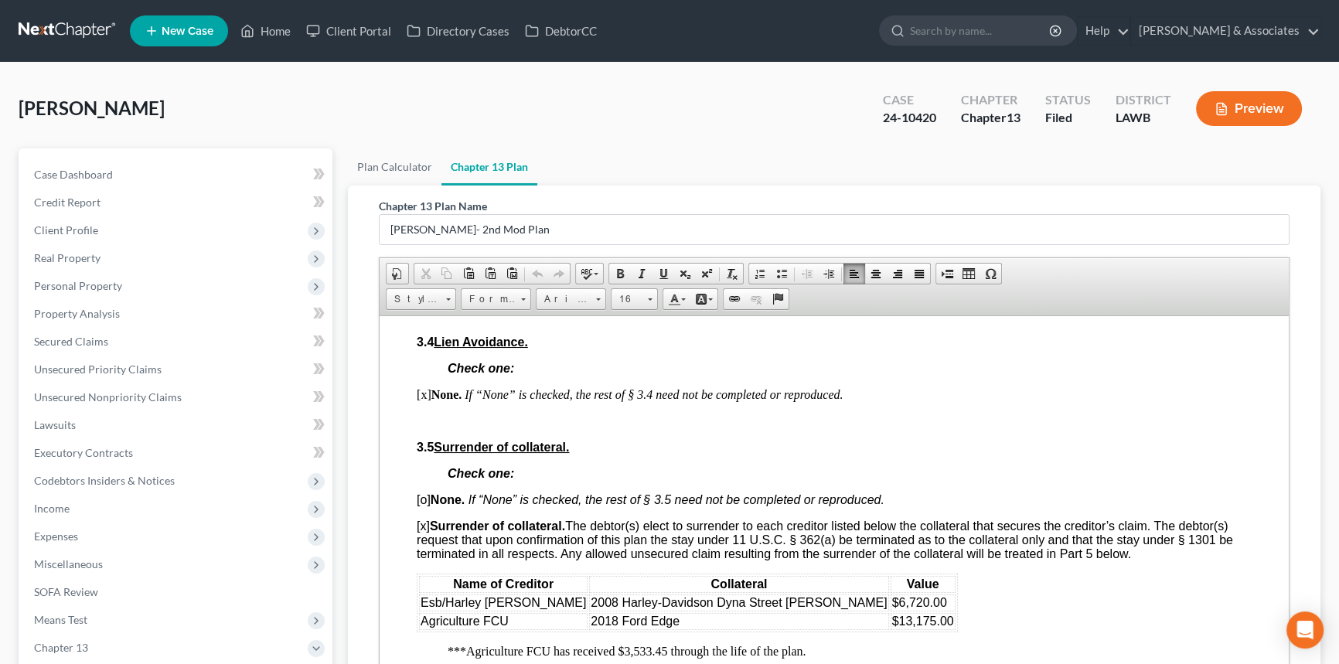
scroll to position [1777, 0]
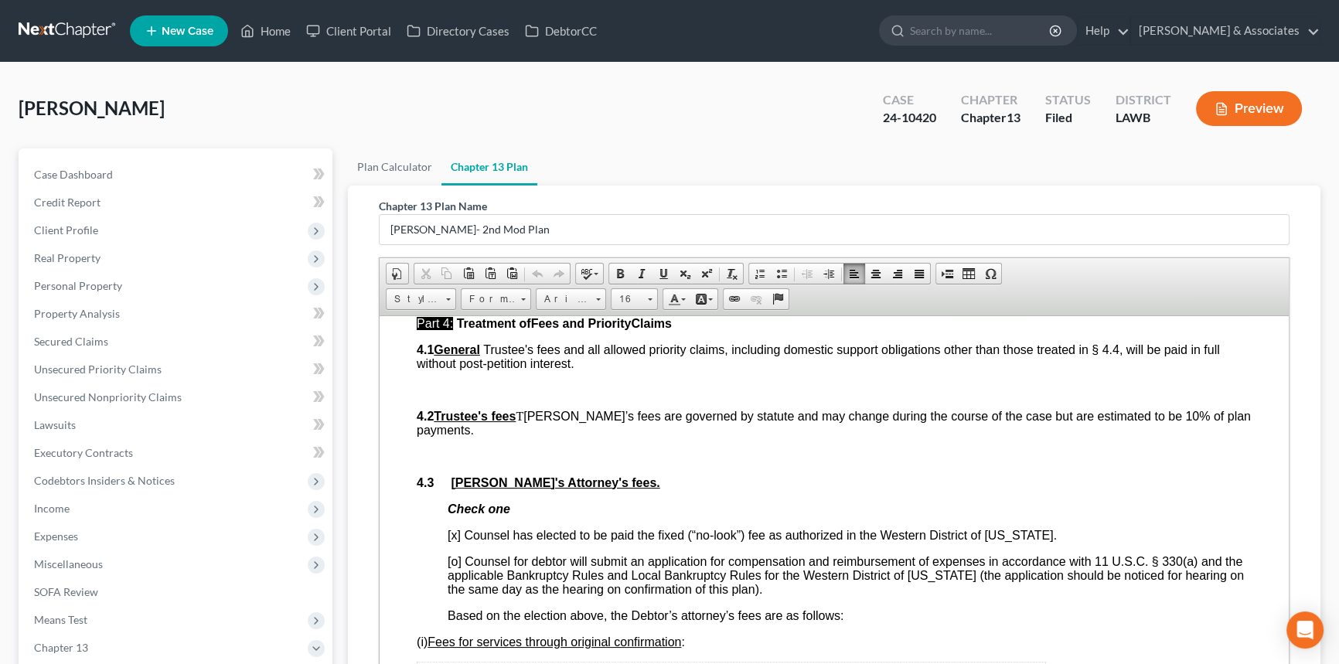
drag, startPoint x: 1133, startPoint y: 476, endPoint x: 1137, endPoint y: 517, distance: 41.2
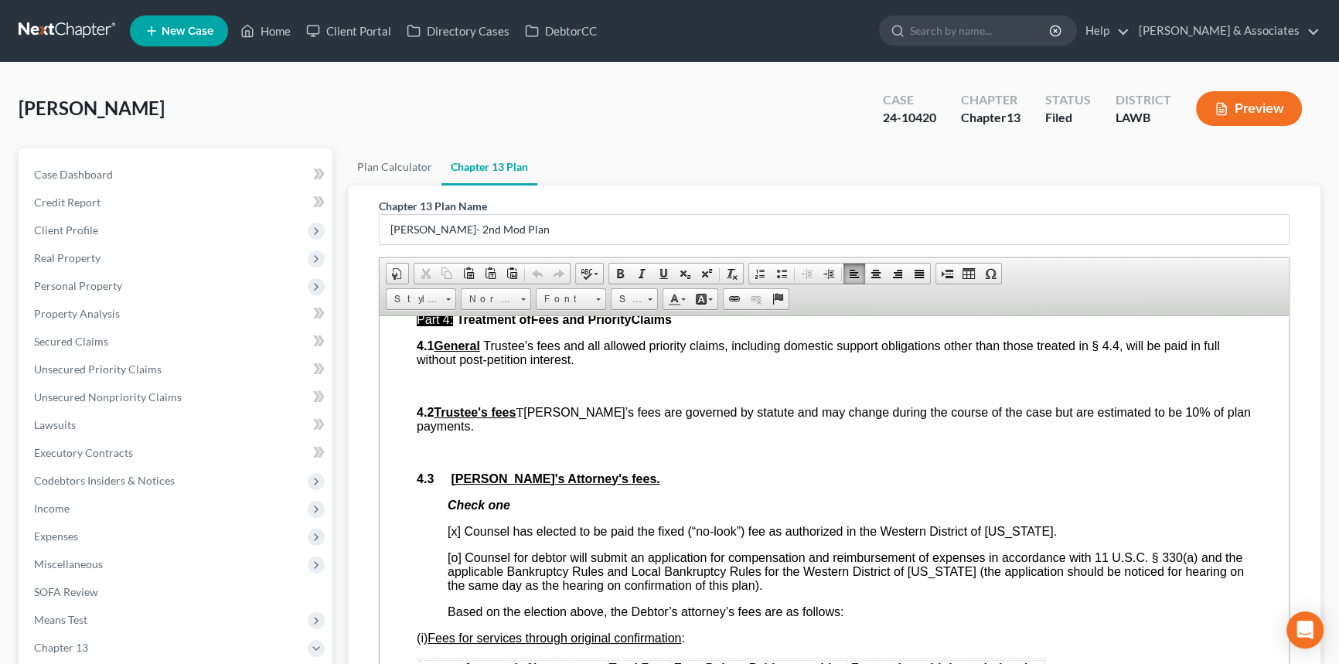
drag, startPoint x: 1015, startPoint y: 538, endPoint x: 1015, endPoint y: 513, distance: 25.5
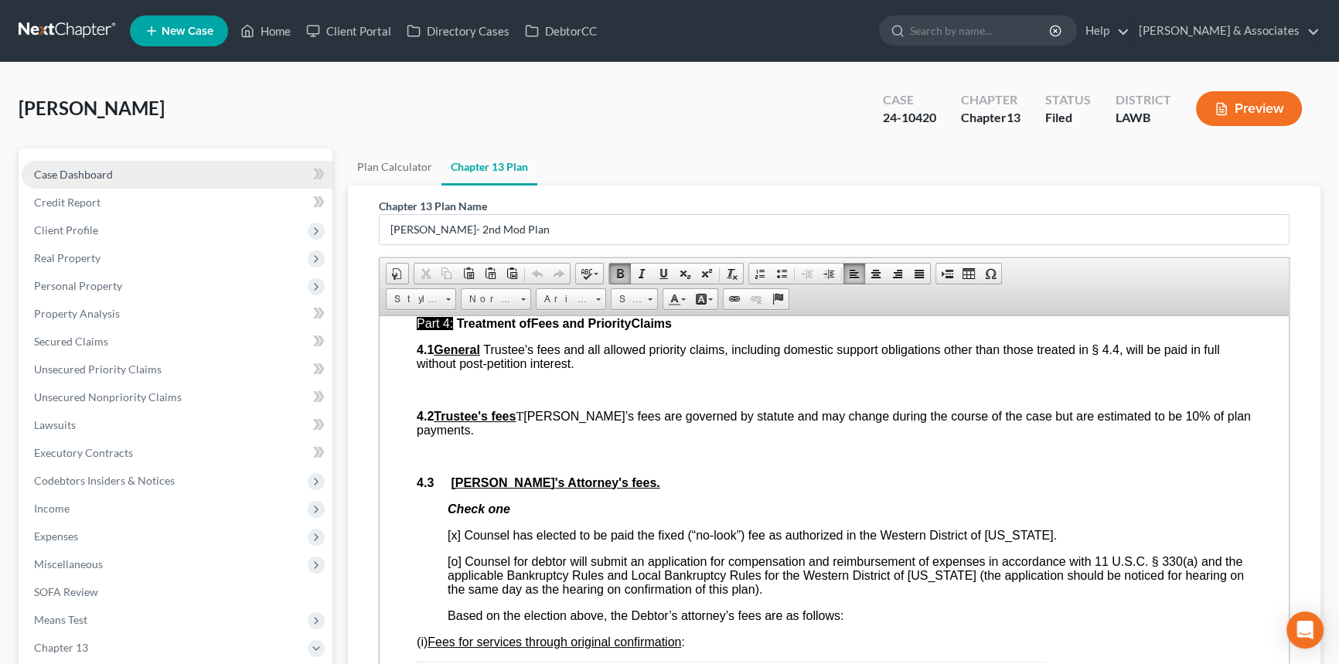
click at [155, 185] on link "Case Dashboard" at bounding box center [177, 175] width 311 height 28
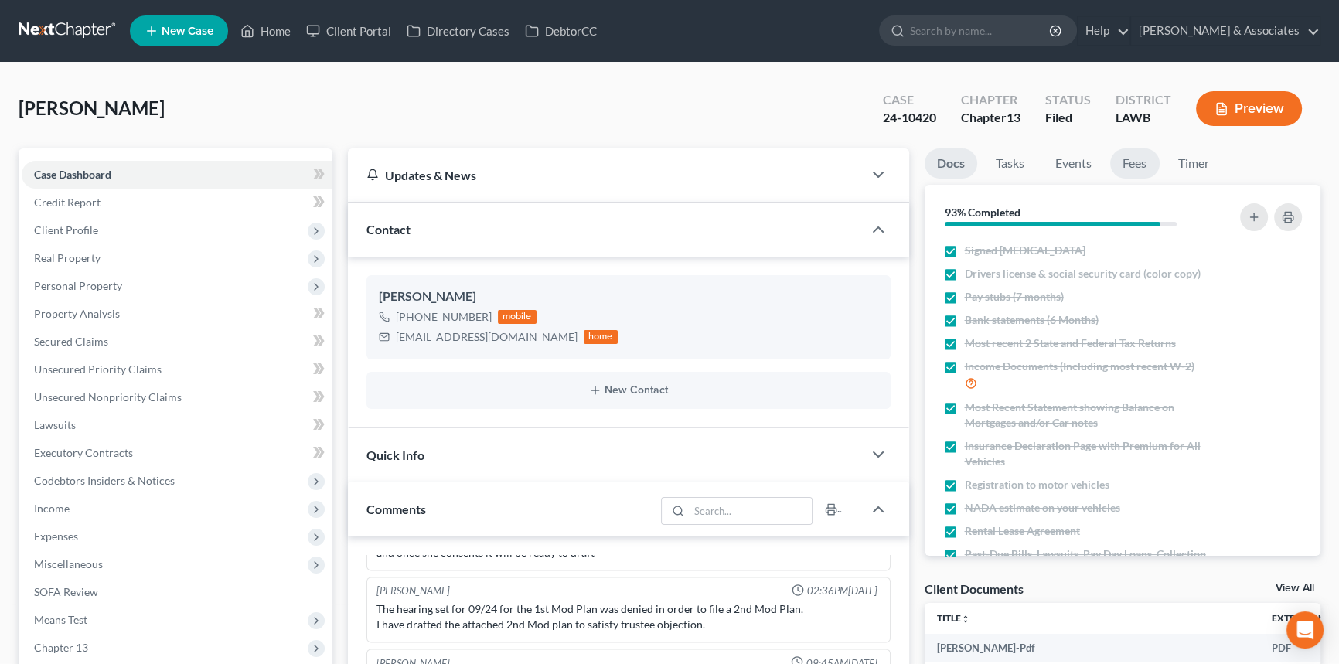
click at [1112, 155] on link "Fees" at bounding box center [1134, 163] width 49 height 30
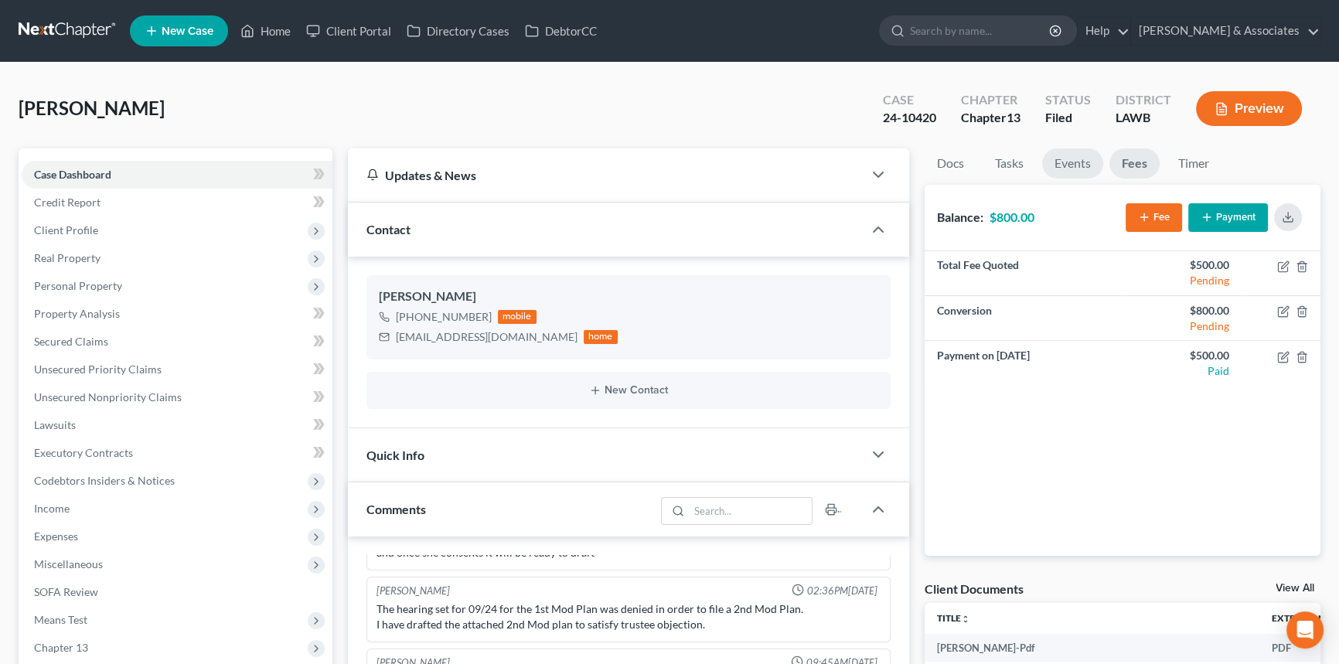
click at [1090, 159] on link "Events" at bounding box center [1072, 163] width 61 height 30
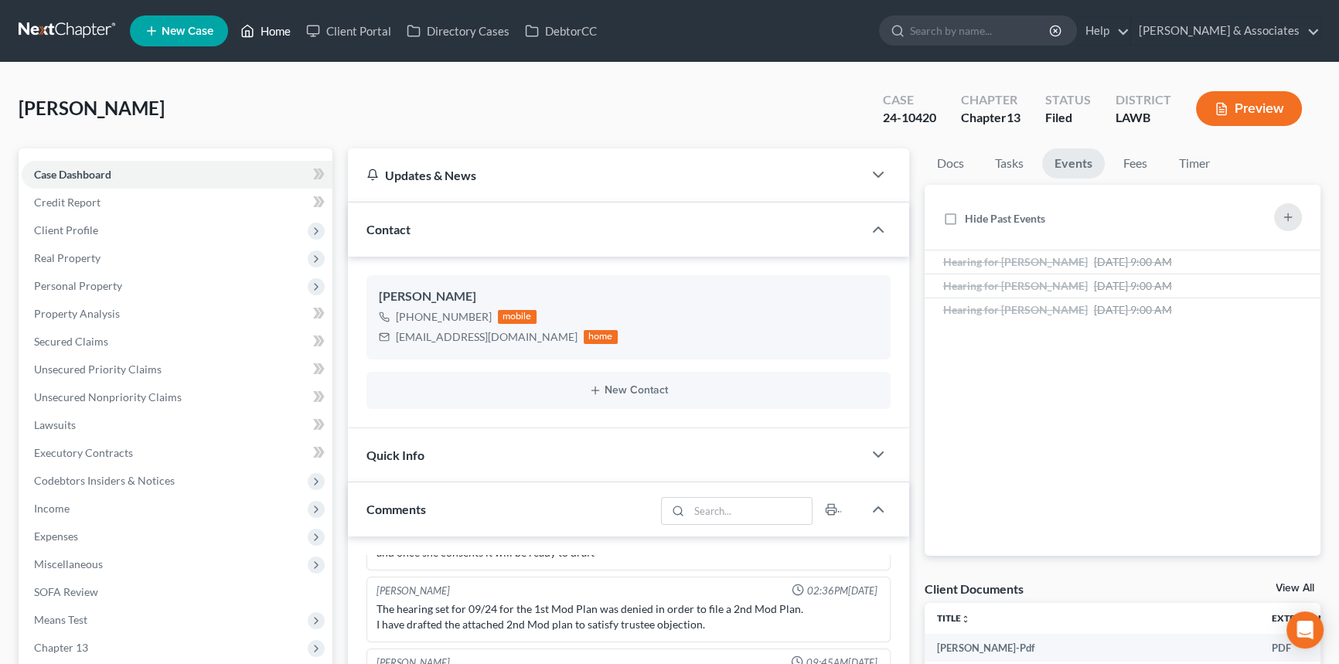
click at [274, 27] on link "Home" at bounding box center [266, 31] width 66 height 28
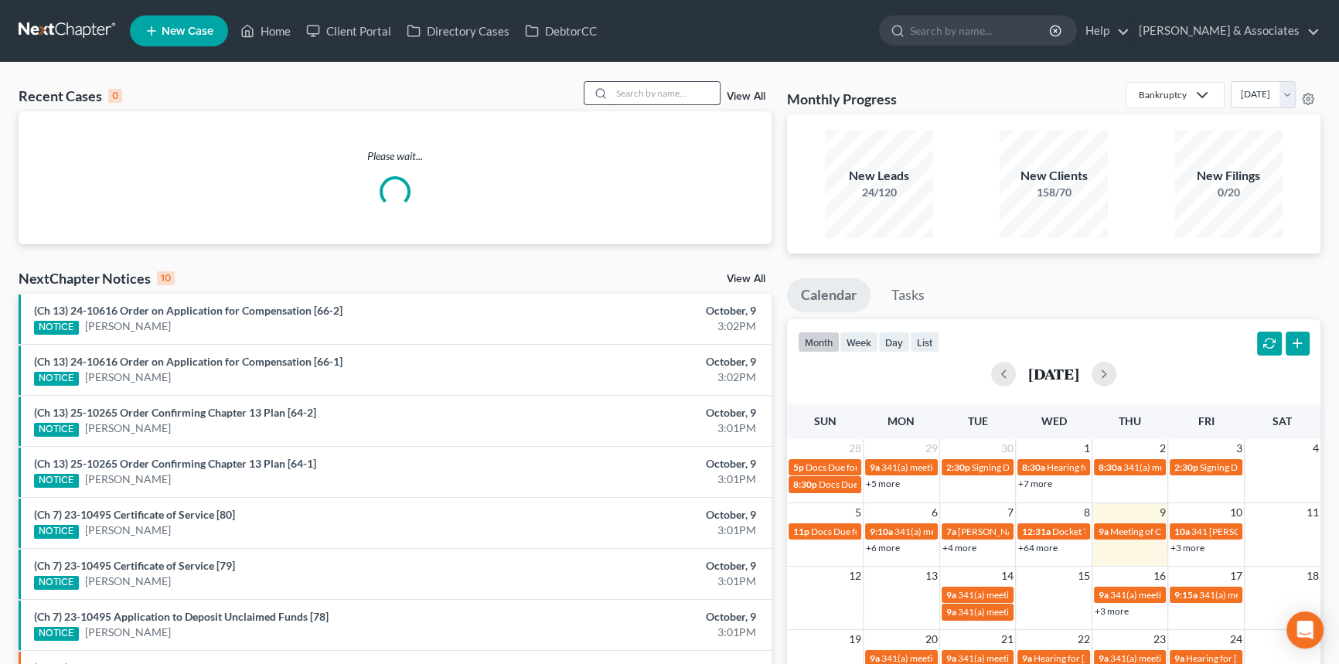
click at [635, 89] on input "search" at bounding box center [666, 93] width 108 height 22
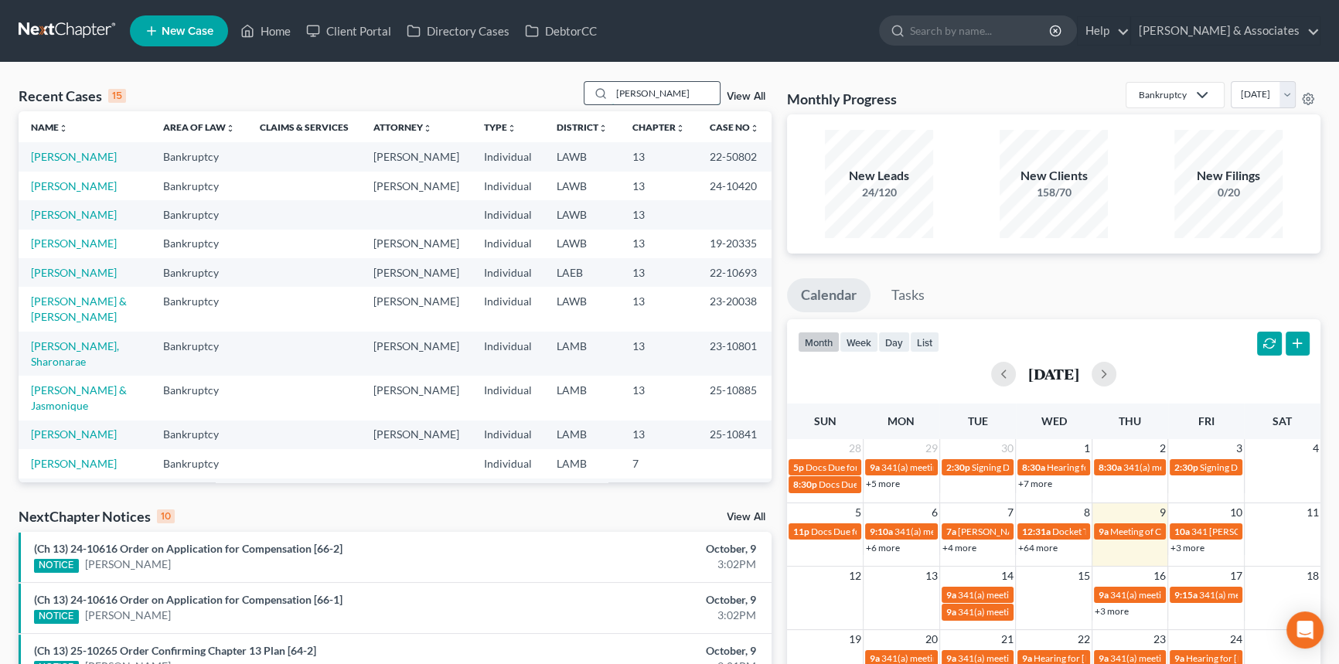
type input "[PERSON_NAME]"
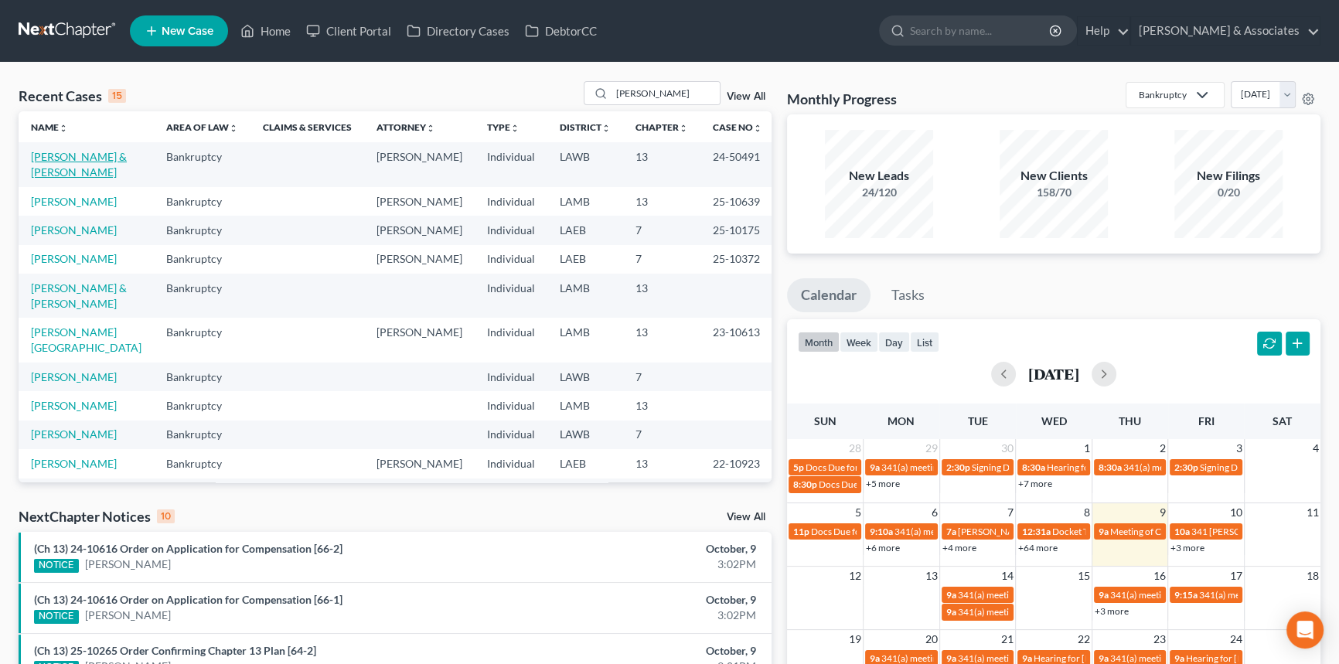
click at [53, 155] on link "[PERSON_NAME] & [PERSON_NAME]" at bounding box center [79, 164] width 96 height 29
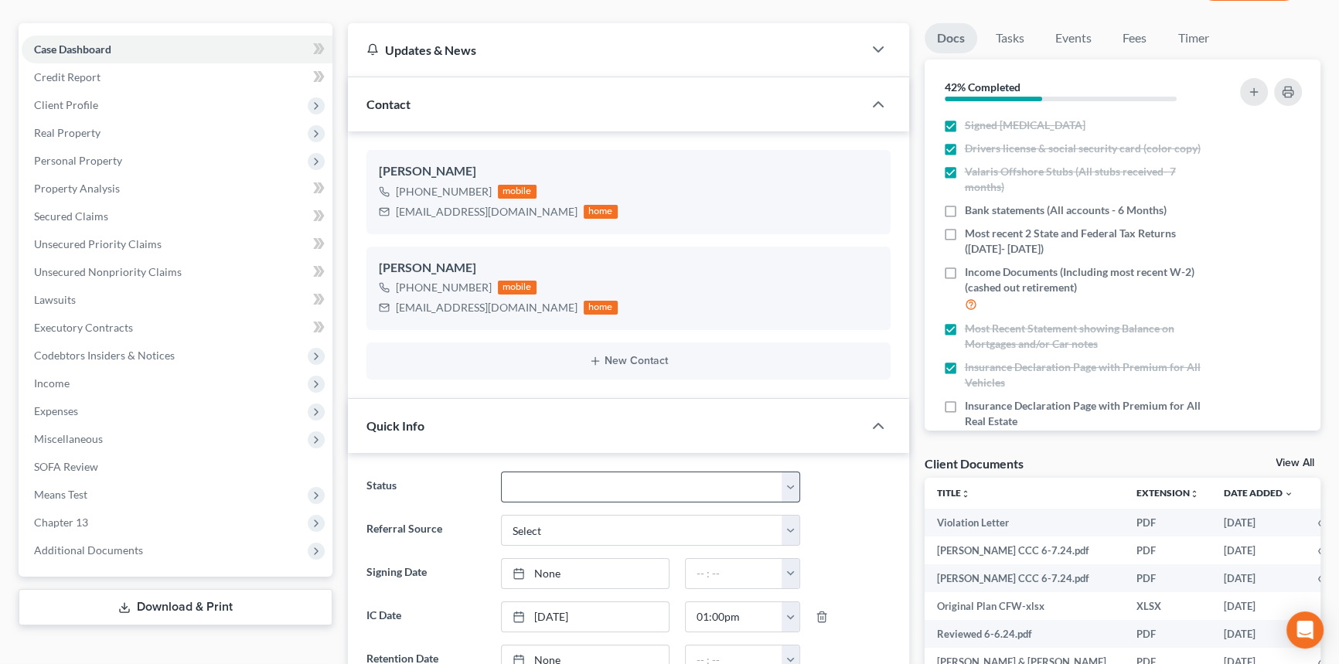
drag, startPoint x: 674, startPoint y: 198, endPoint x: 779, endPoint y: 298, distance: 144.9
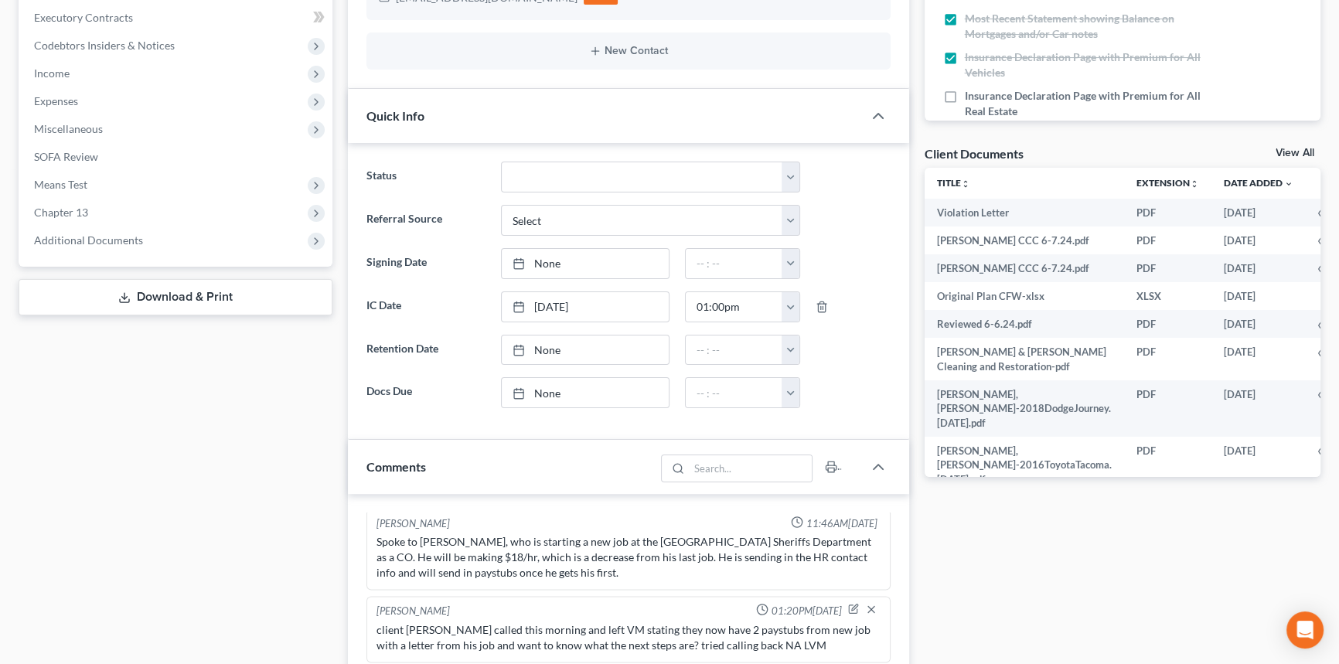
drag, startPoint x: 413, startPoint y: 253, endPoint x: 384, endPoint y: 459, distance: 207.7
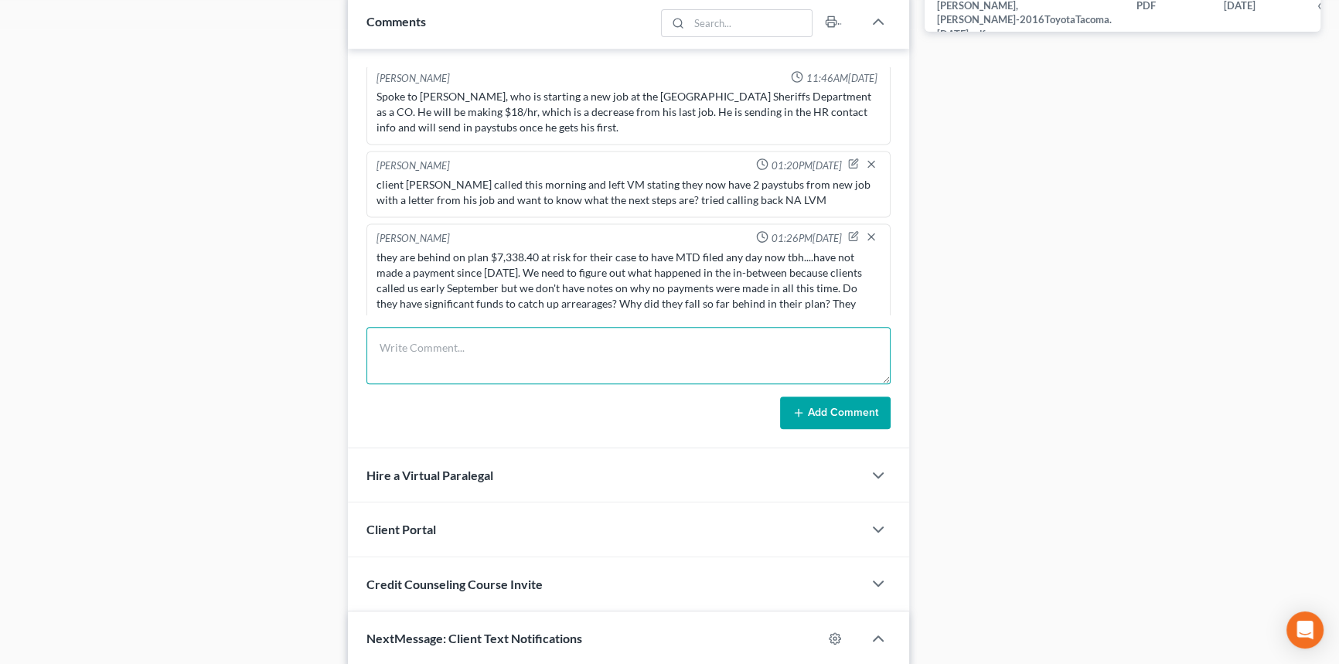
click at [742, 360] on textarea at bounding box center [629, 355] width 524 height 57
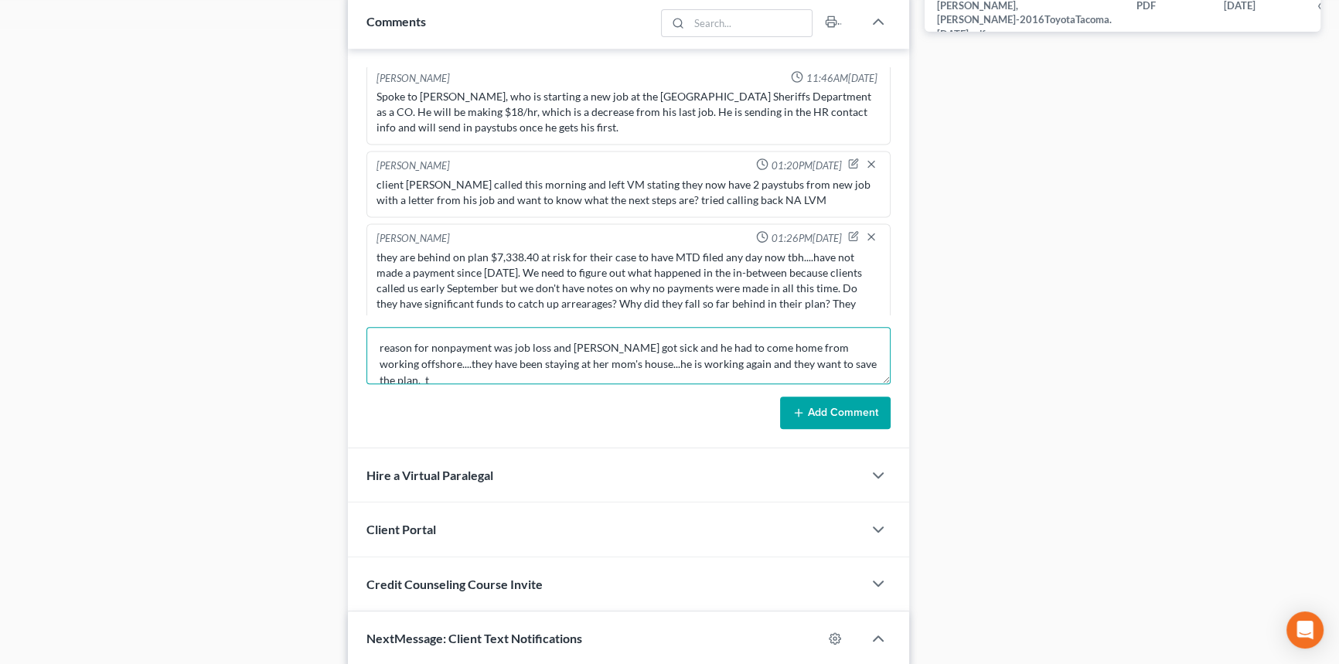
scroll to position [2, 0]
type textarea "reason for nonpayment was job loss and [PERSON_NAME] got sick and he had to com…"
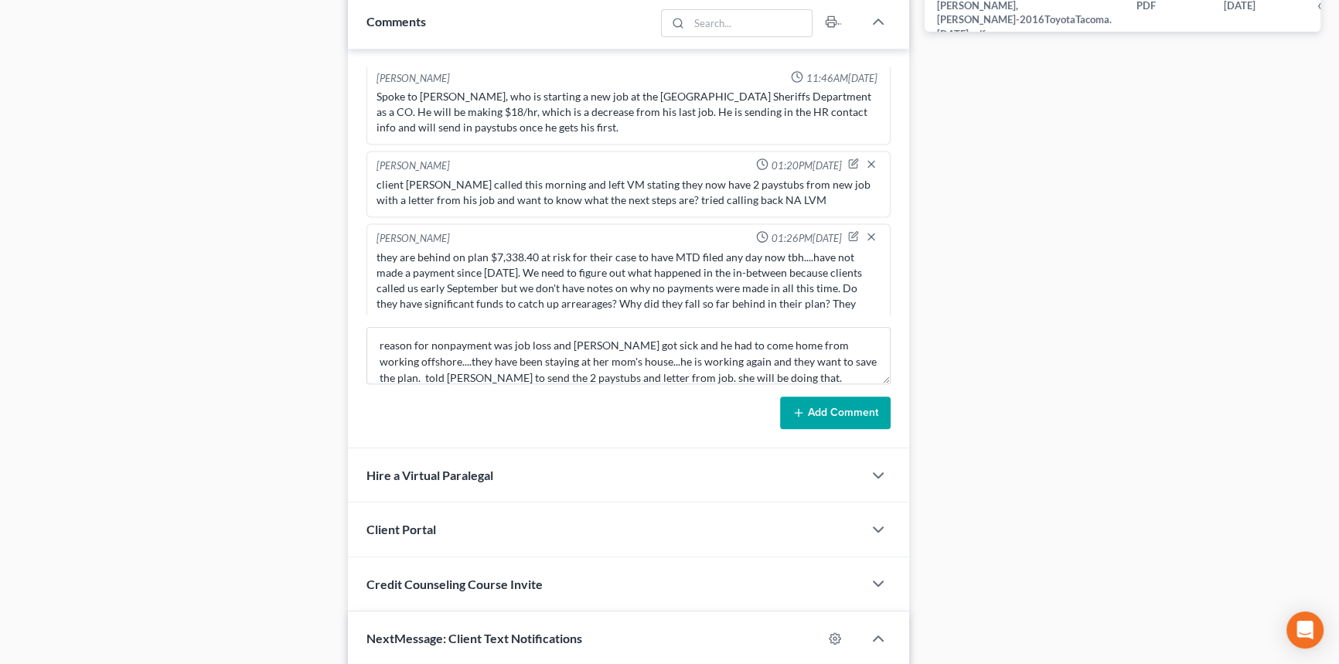
click at [854, 418] on button "Add Comment" at bounding box center [835, 413] width 111 height 32
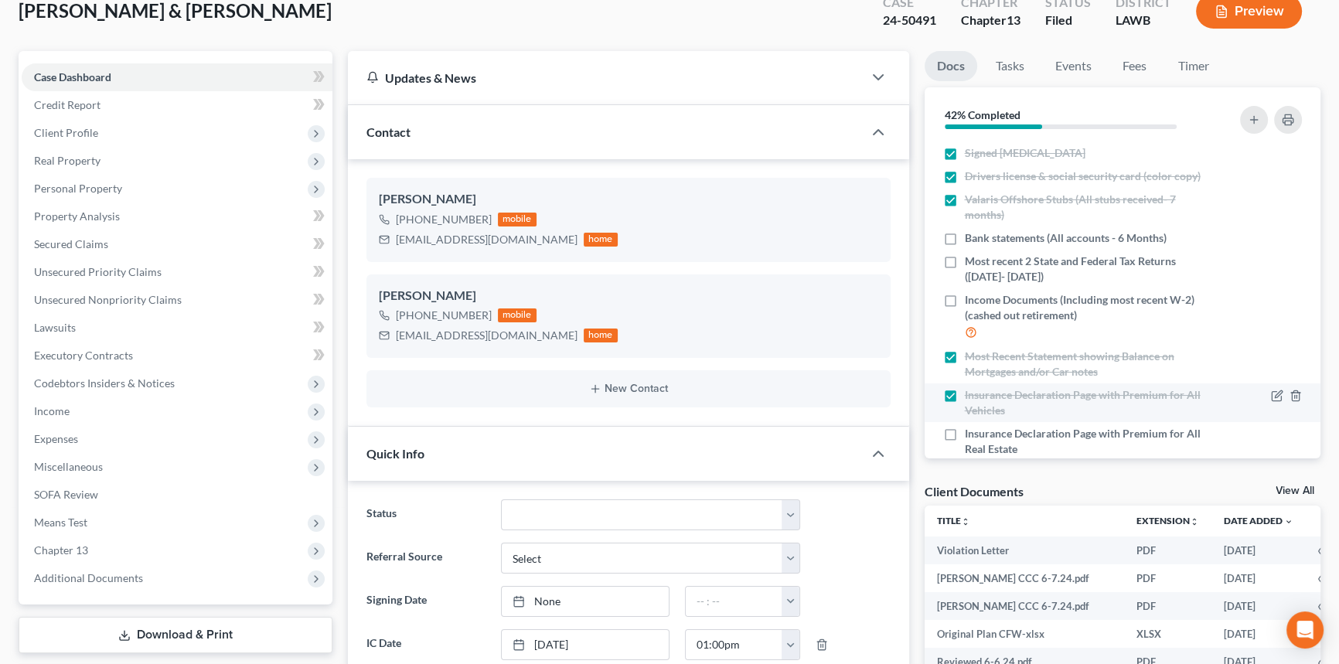
scroll to position [0, 0]
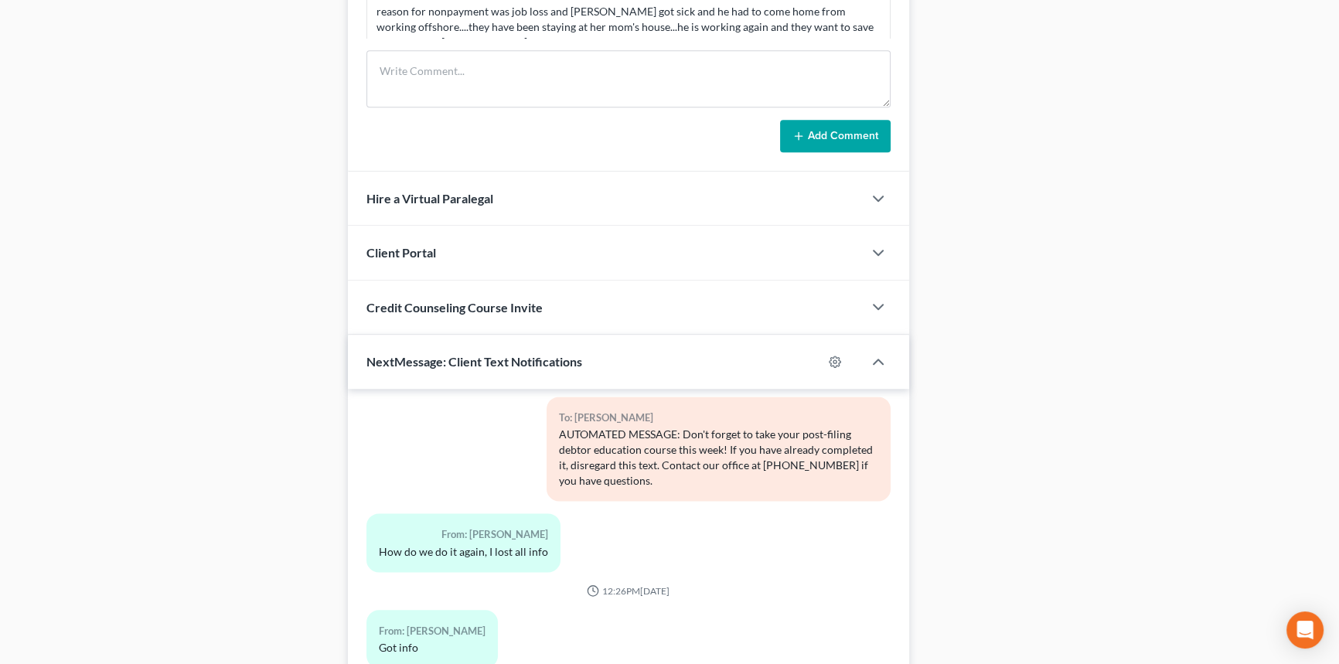
drag, startPoint x: 1005, startPoint y: 256, endPoint x: 1008, endPoint y: 66, distance: 190.2
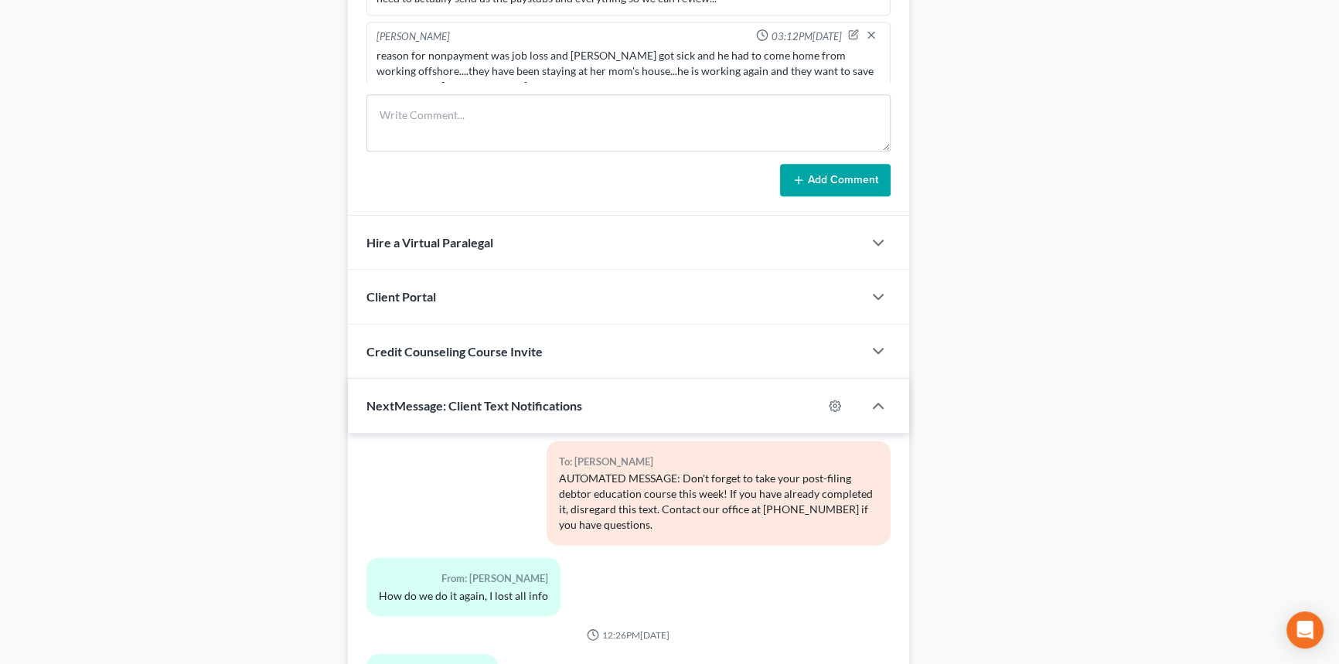
scroll to position [434, 0]
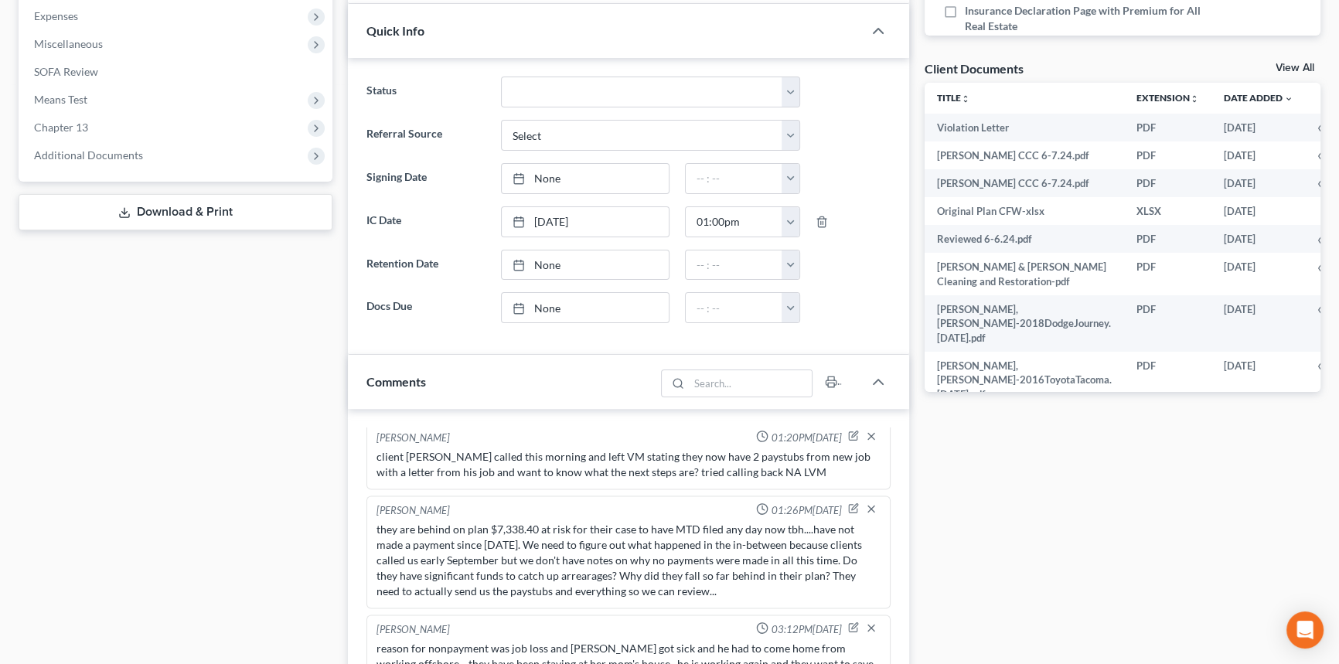
drag, startPoint x: 965, startPoint y: 129, endPoint x: 943, endPoint y: 83, distance: 51.2
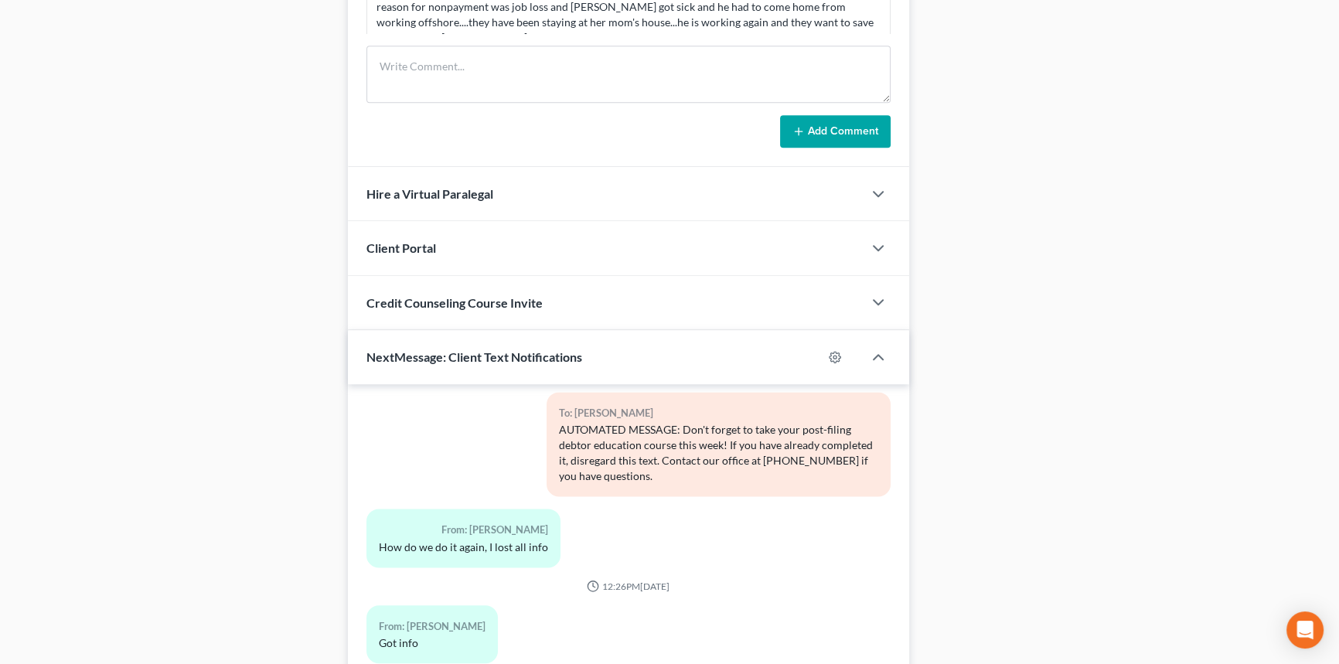
scroll to position [581, 0]
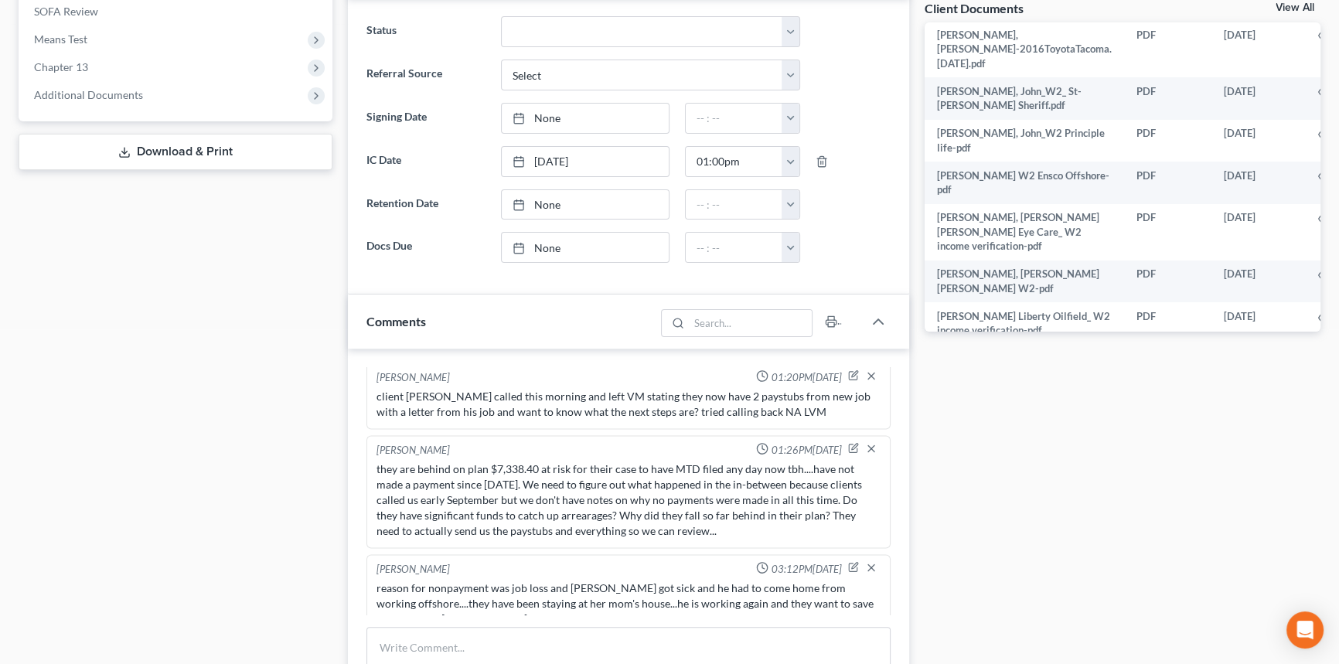
click at [539, 619] on div "[PERSON_NAME] 12:39PM[DATE] thinking heavily about filing bankruptcy. intake co…" at bounding box center [628, 549] width 561 height 400
click at [536, 627] on textarea at bounding box center [629, 655] width 524 height 57
click at [848, 561] on icon "button" at bounding box center [853, 566] width 11 height 11
click at [386, 580] on textarea "reason for nonpayment was job loss and [PERSON_NAME] got sick and he had to com…" at bounding box center [629, 608] width 504 height 57
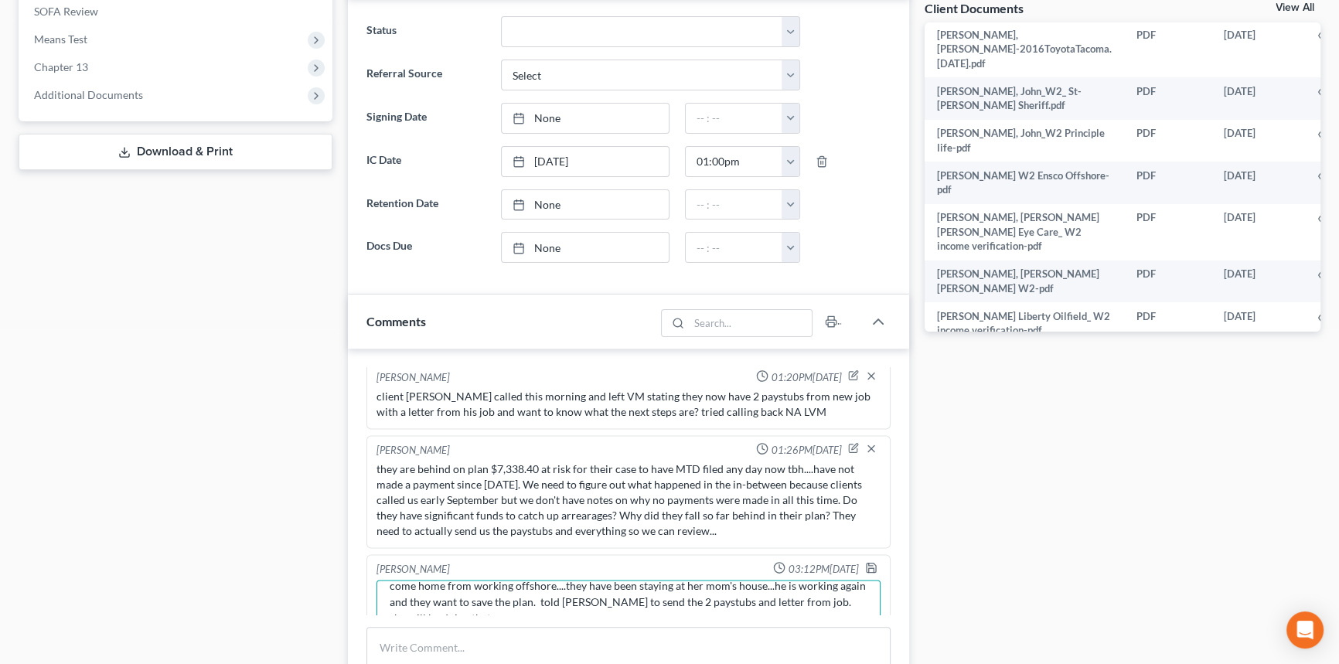
click at [657, 600] on textarea "spoke with client: reason for nonpayment was job loss and [PERSON_NAME] got sic…" at bounding box center [629, 608] width 504 height 57
type textarea "spoke with client: reason for nonpayment was job loss and [PERSON_NAME] got sic…"
click at [852, 561] on div "[PERSON_NAME] 03:12PM[DATE]" at bounding box center [628, 568] width 510 height 15
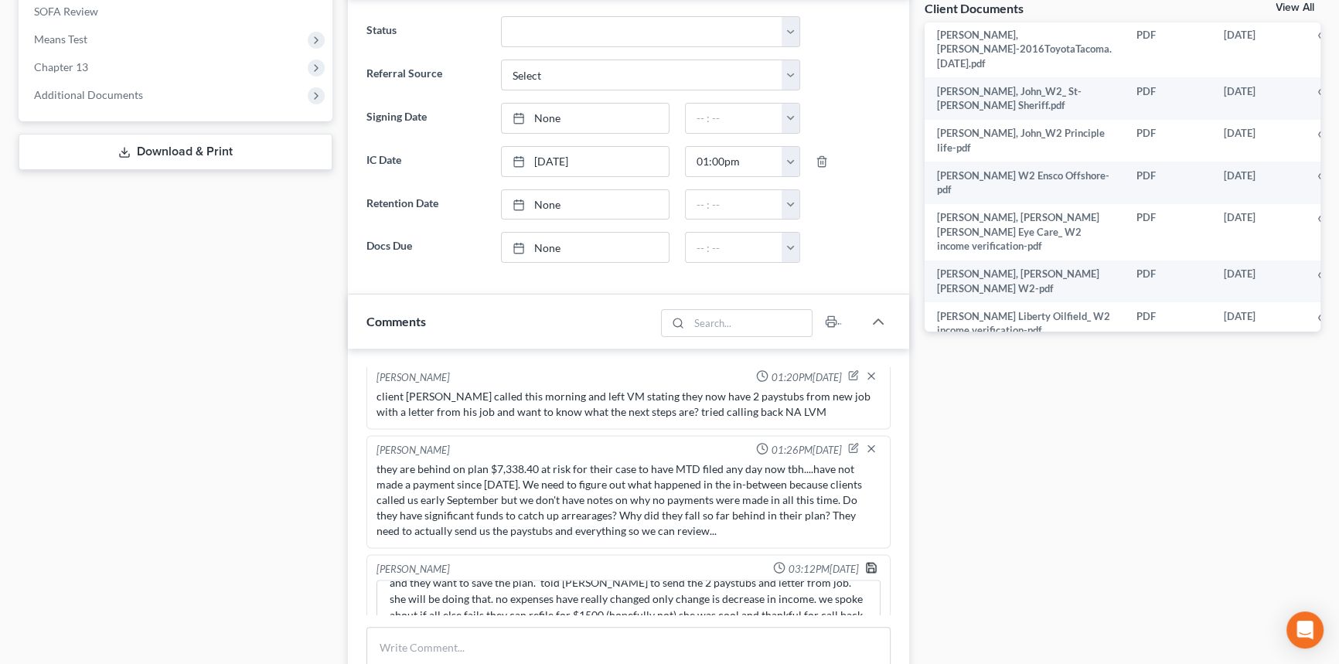
click at [868, 568] on polyline "button" at bounding box center [870, 570] width 5 height 4
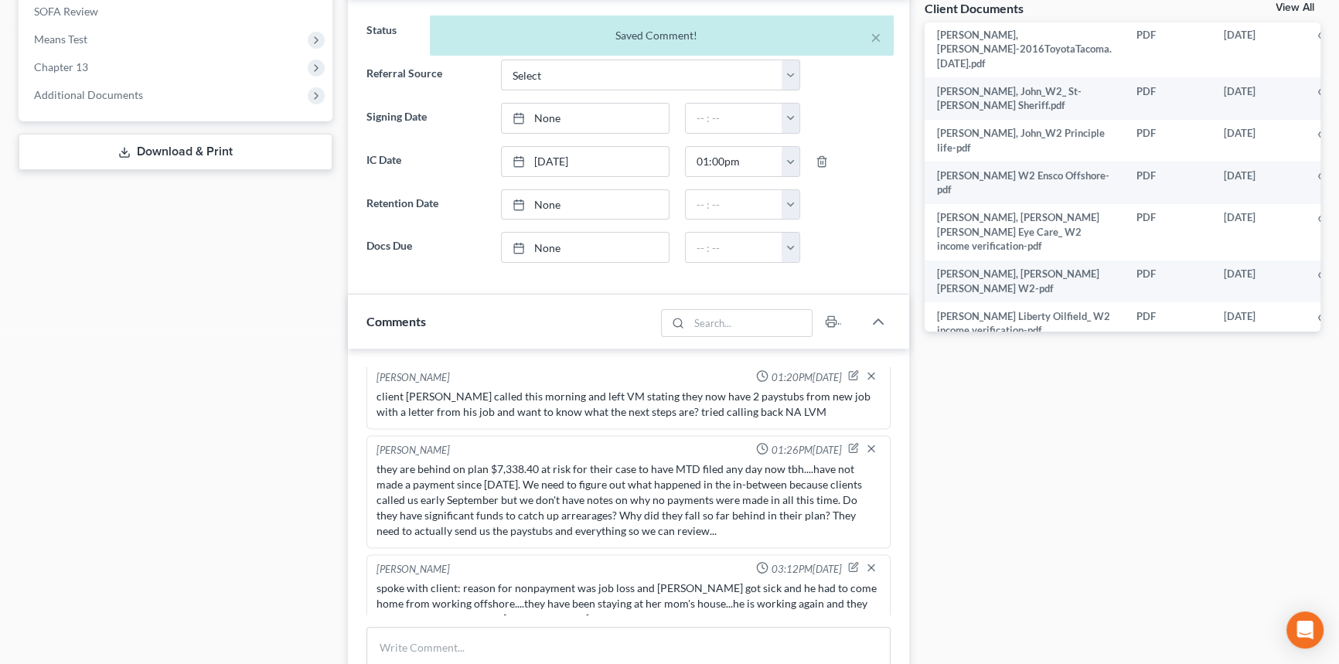
scroll to position [3957, 0]
